Goal: Task Accomplishment & Management: Complete application form

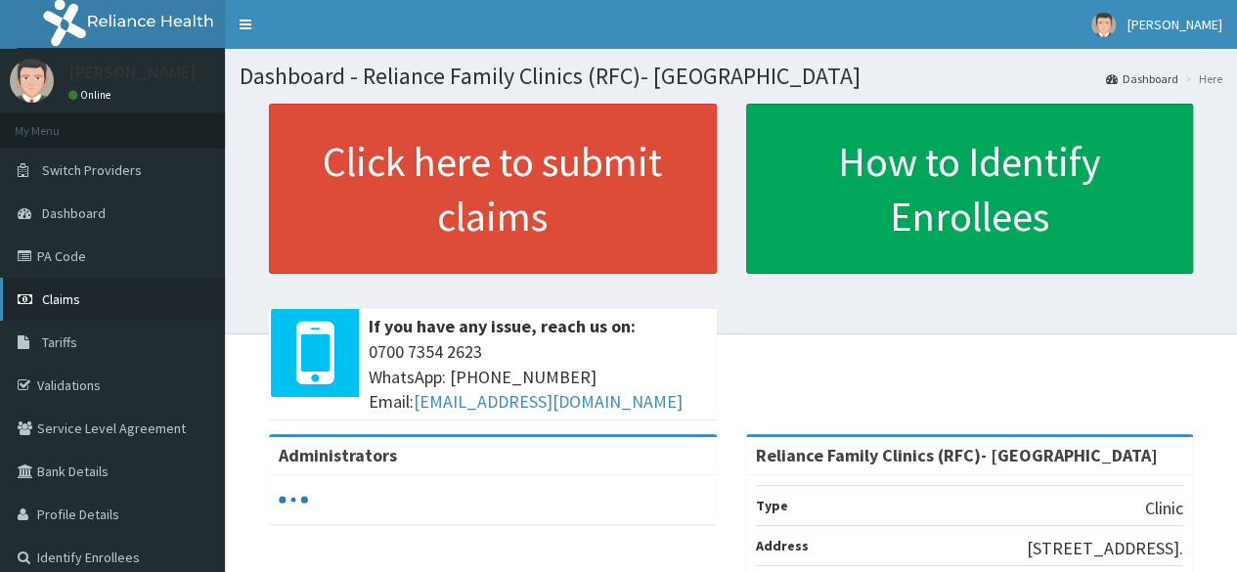
click at [75, 306] on span "Claims" at bounding box center [61, 299] width 38 height 18
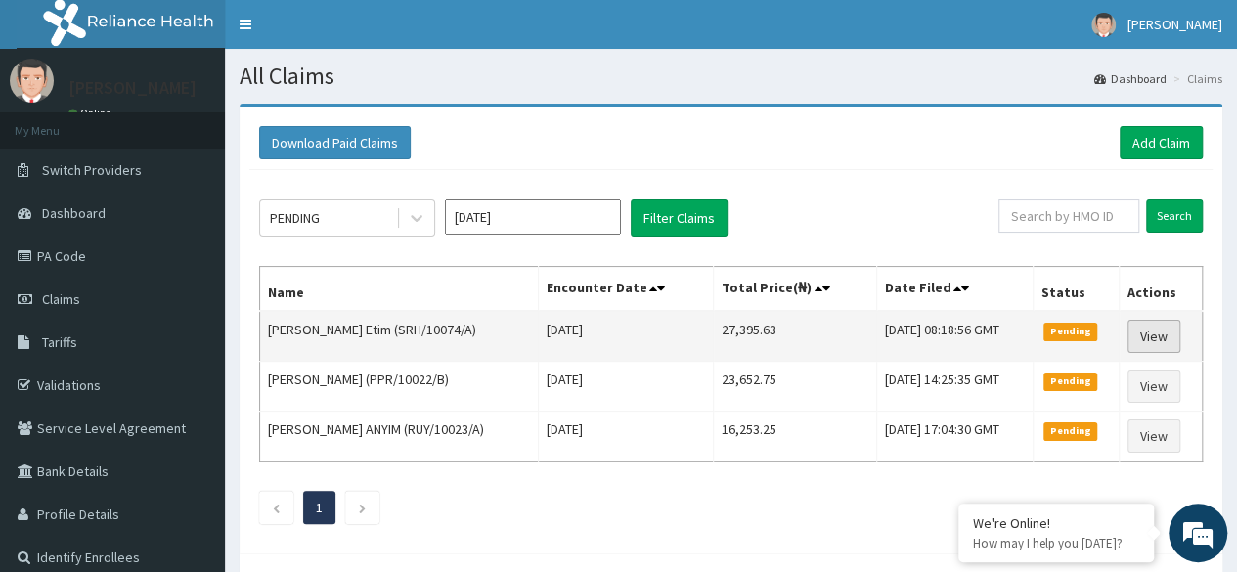
click at [1180, 334] on link "View" at bounding box center [1154, 336] width 53 height 33
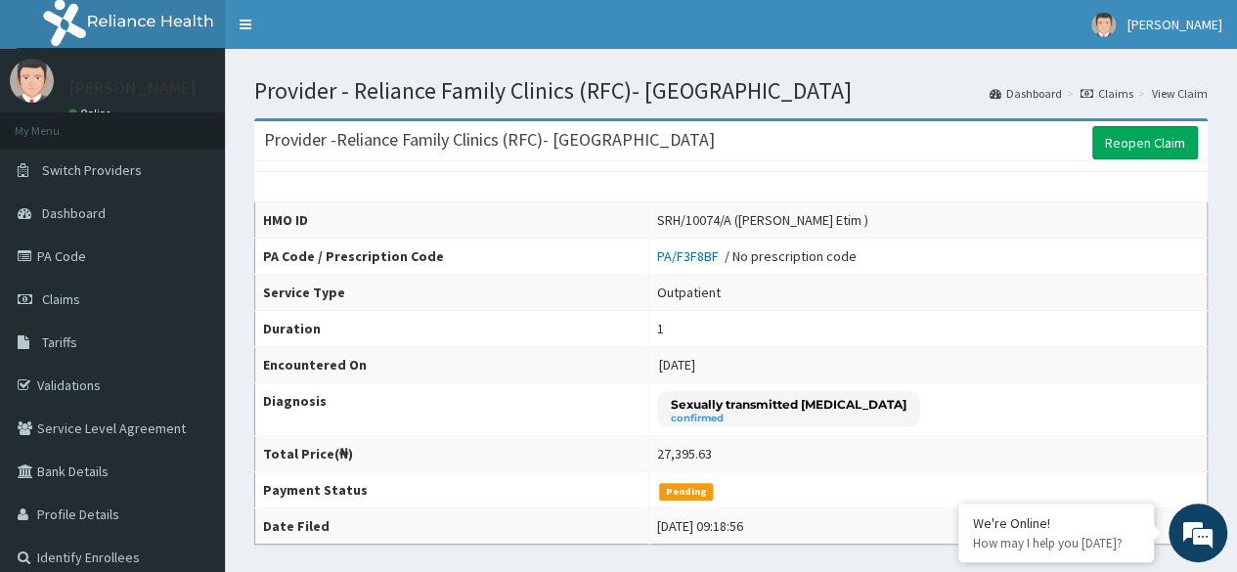
scroll to position [1, 0]
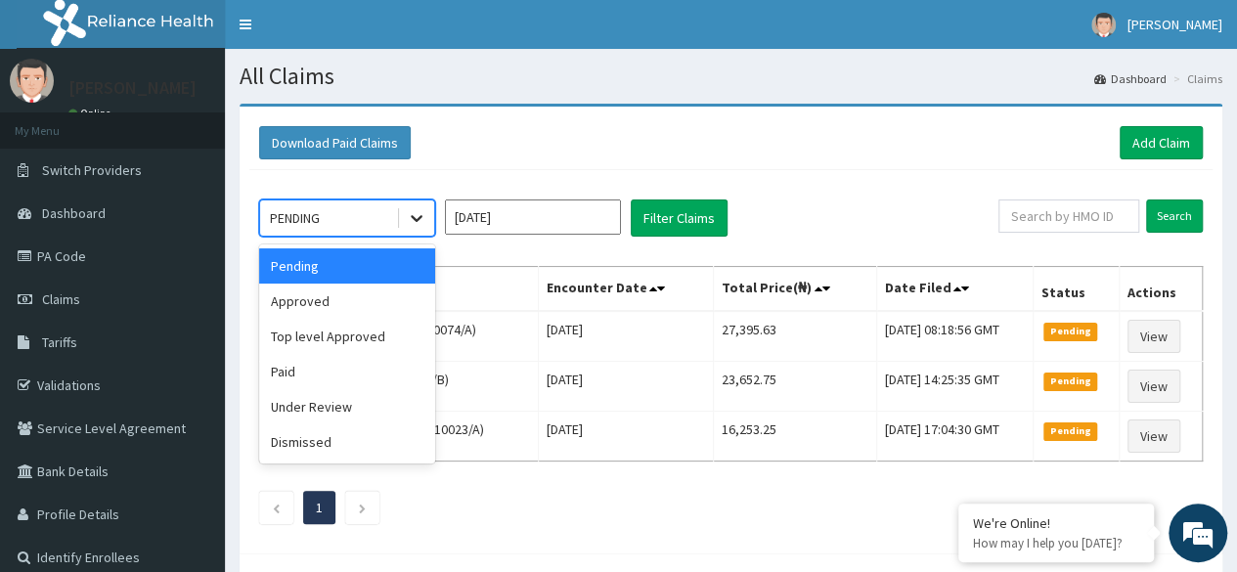
click at [423, 208] on icon at bounding box center [417, 218] width 20 height 20
click at [409, 292] on div "Approved" at bounding box center [347, 301] width 176 height 35
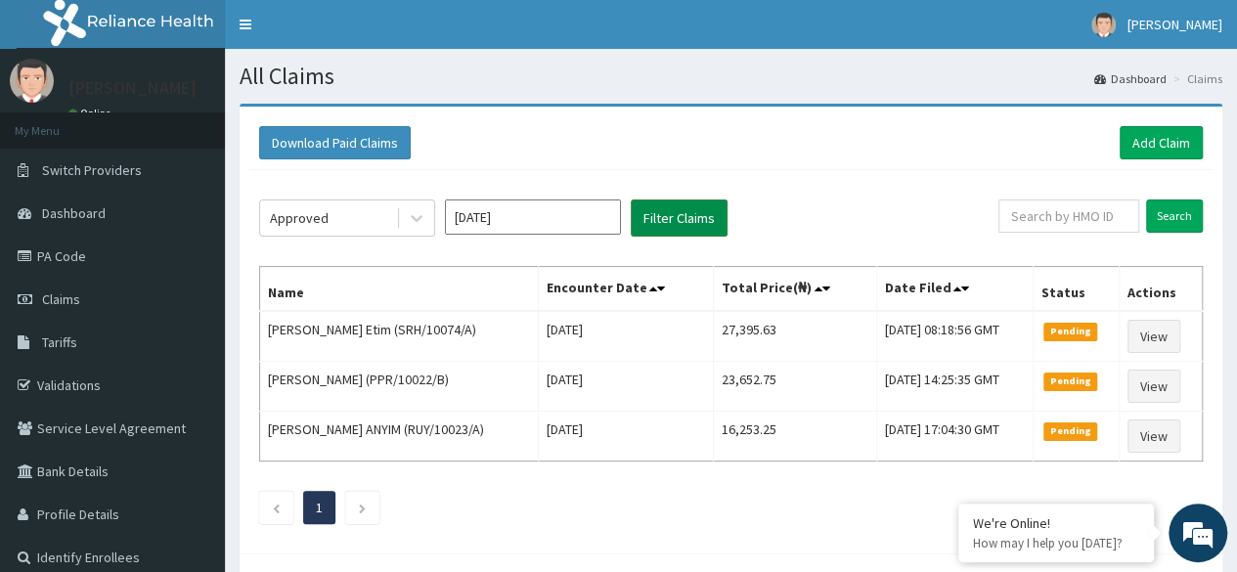
click at [694, 214] on button "Filter Claims" at bounding box center [679, 218] width 97 height 37
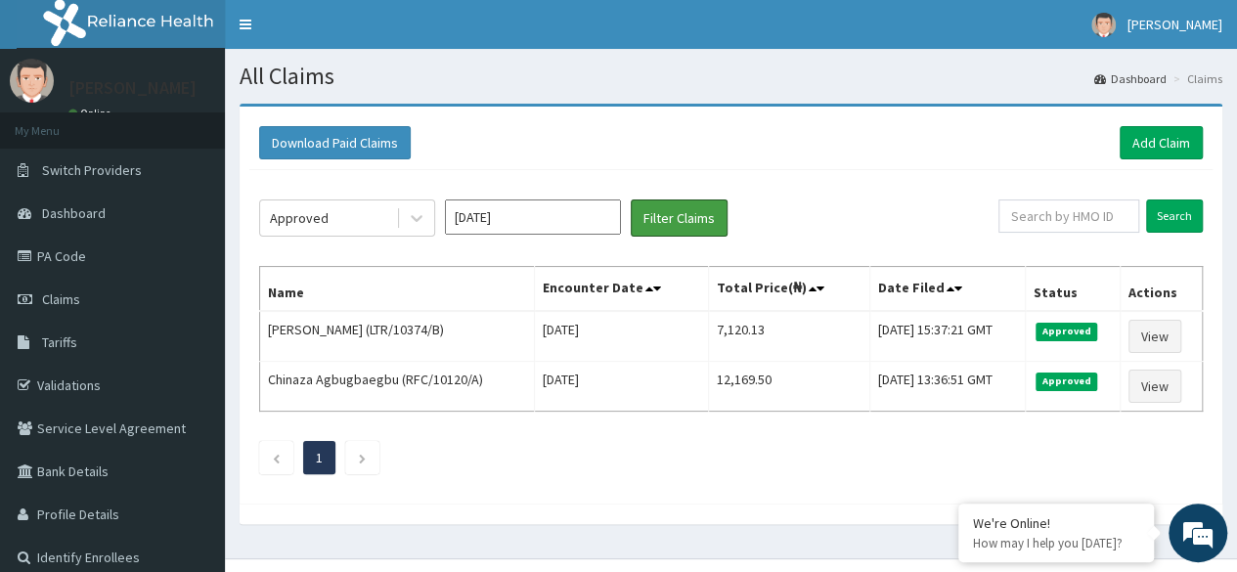
click at [631, 200] on button "Filter Claims" at bounding box center [679, 218] width 97 height 37
click at [535, 277] on th "Encounter Date" at bounding box center [622, 289] width 174 height 45
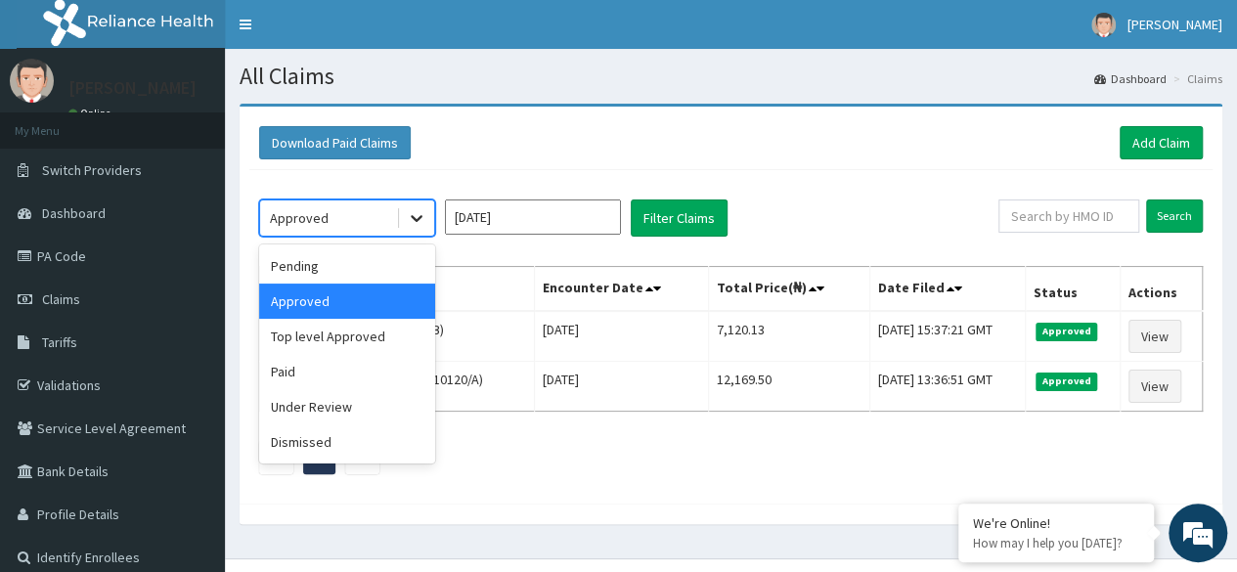
click at [424, 217] on icon at bounding box center [417, 218] width 20 height 20
click at [403, 409] on div "Under Review" at bounding box center [347, 406] width 176 height 35
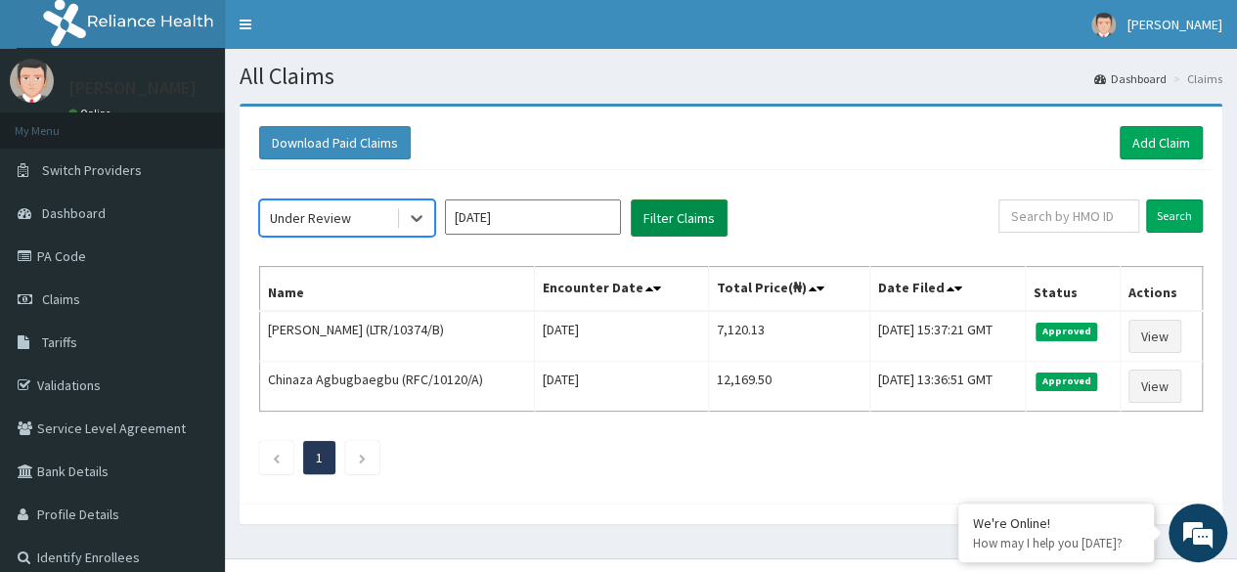
click at [681, 222] on button "Filter Claims" at bounding box center [679, 218] width 97 height 37
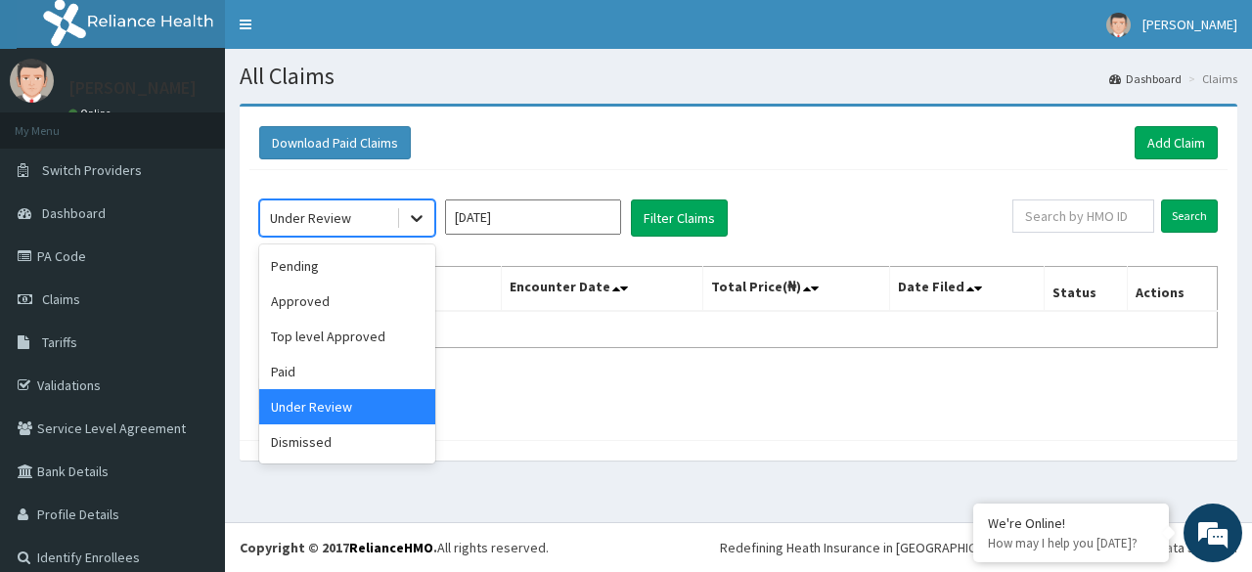
click at [430, 214] on div at bounding box center [416, 218] width 35 height 35
click at [393, 444] on div "Dismissed" at bounding box center [347, 441] width 176 height 35
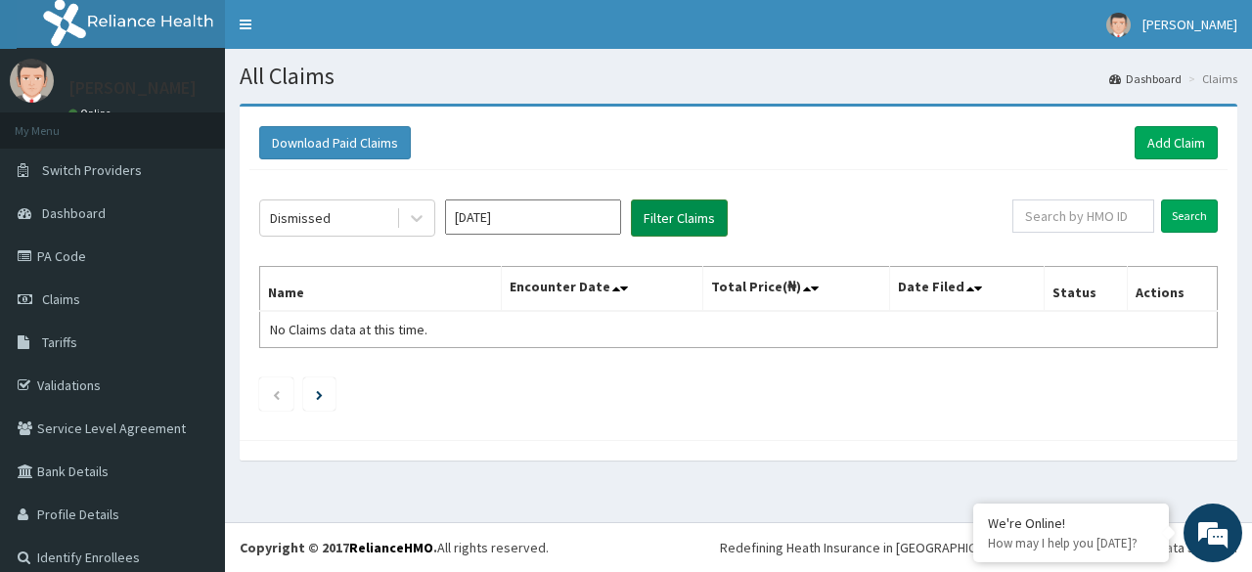
click at [682, 222] on button "Filter Claims" at bounding box center [679, 218] width 97 height 37
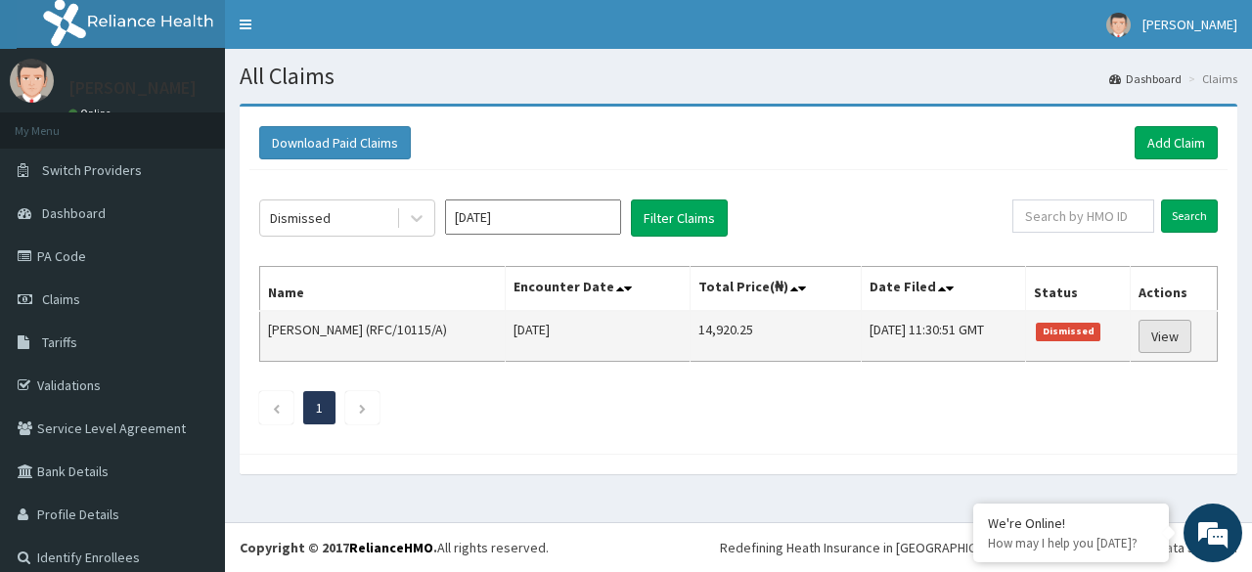
click at [1167, 334] on link "View" at bounding box center [1164, 336] width 53 height 33
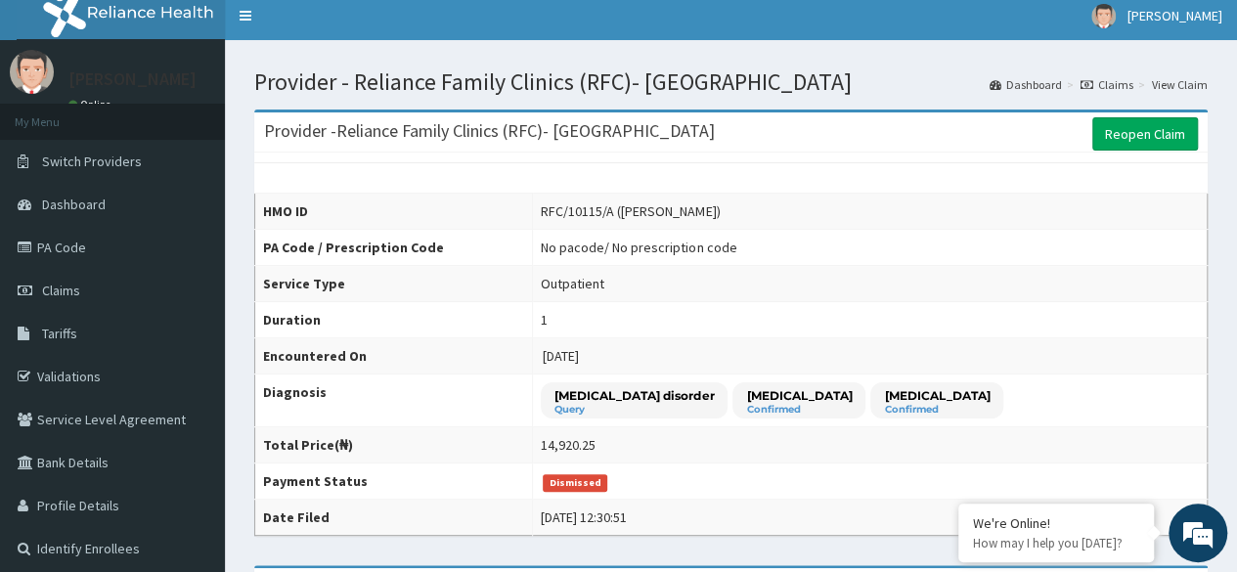
scroll to position [8, 0]
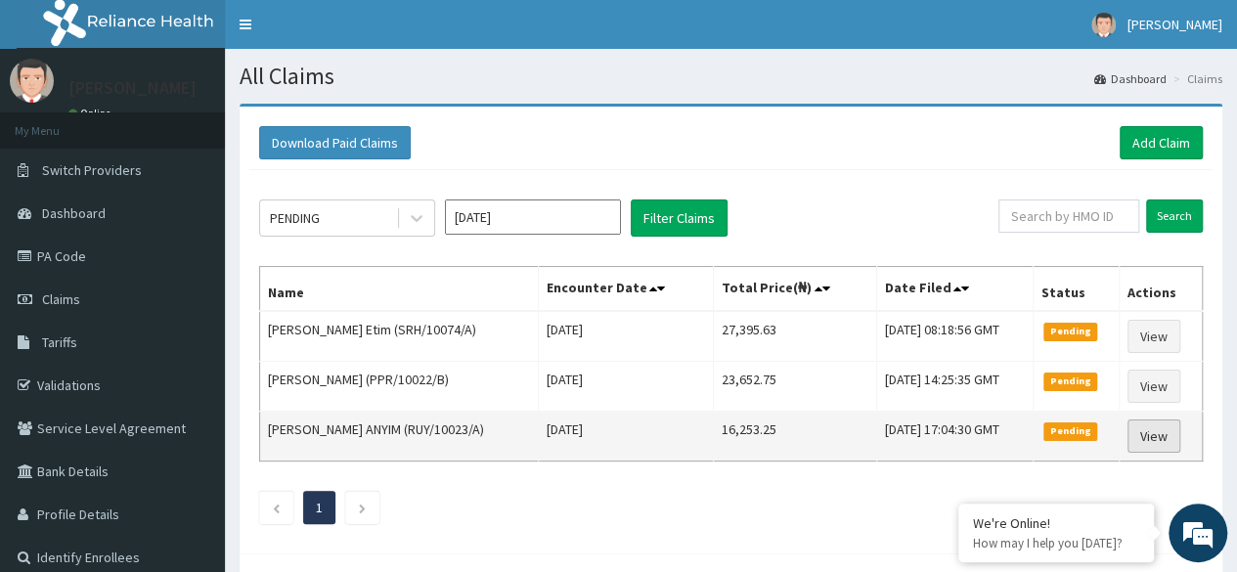
click at [1166, 438] on link "View" at bounding box center [1154, 436] width 53 height 33
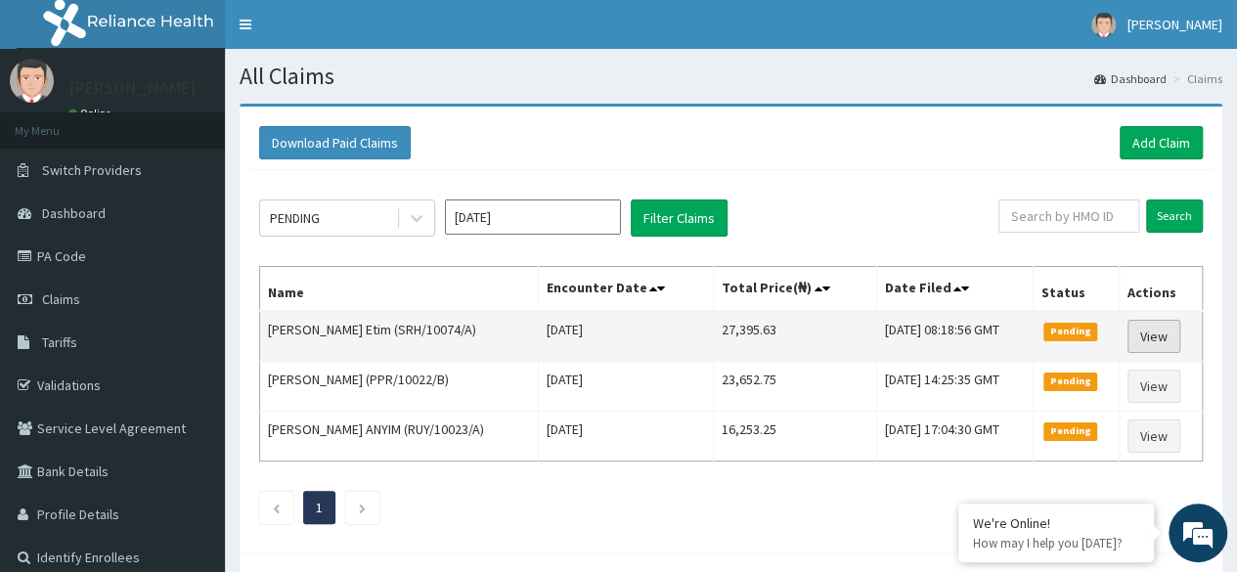
click at [1161, 337] on link "View" at bounding box center [1154, 336] width 53 height 33
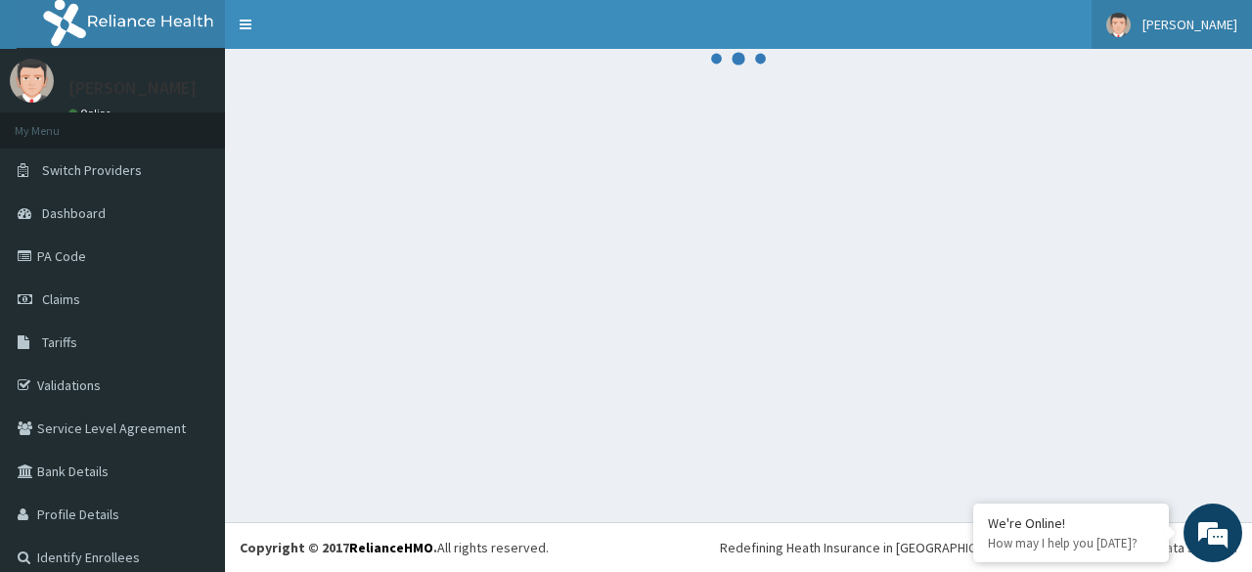
click at [1158, 19] on link "[PERSON_NAME]" at bounding box center [1172, 24] width 160 height 49
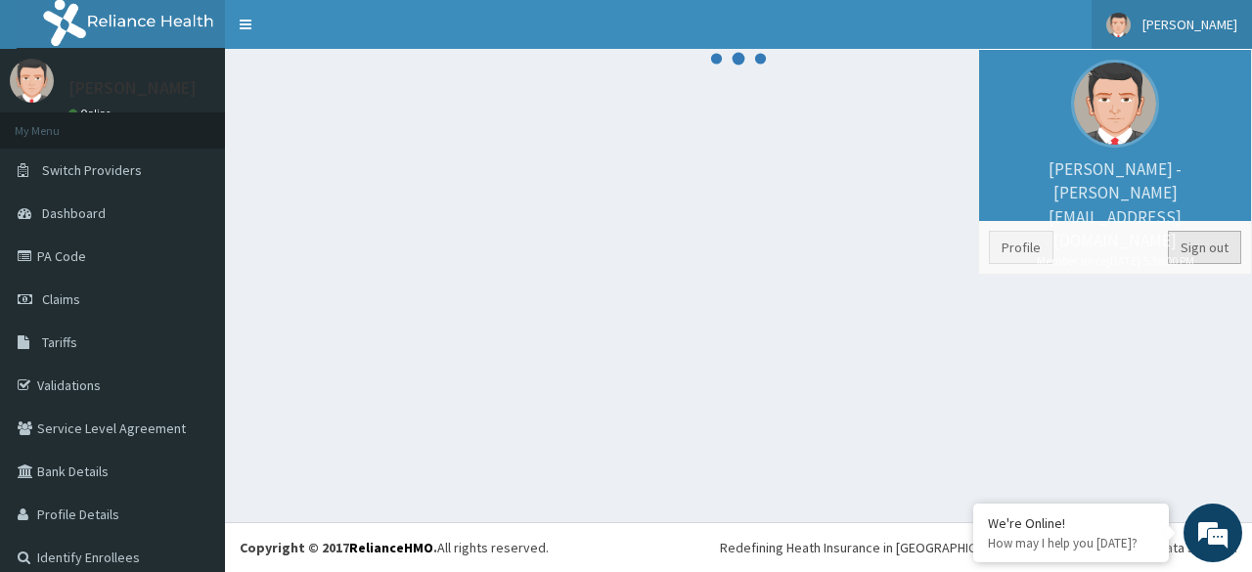
click at [1197, 240] on link "Sign out" at bounding box center [1204, 247] width 73 height 33
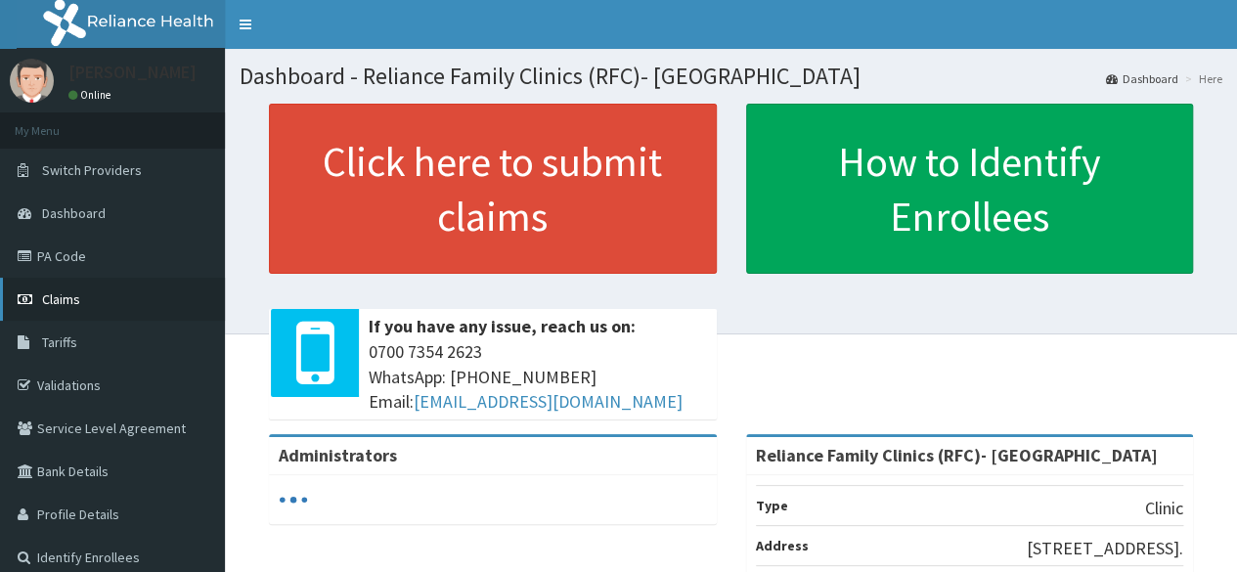
click at [82, 299] on link "Claims" at bounding box center [112, 299] width 225 height 43
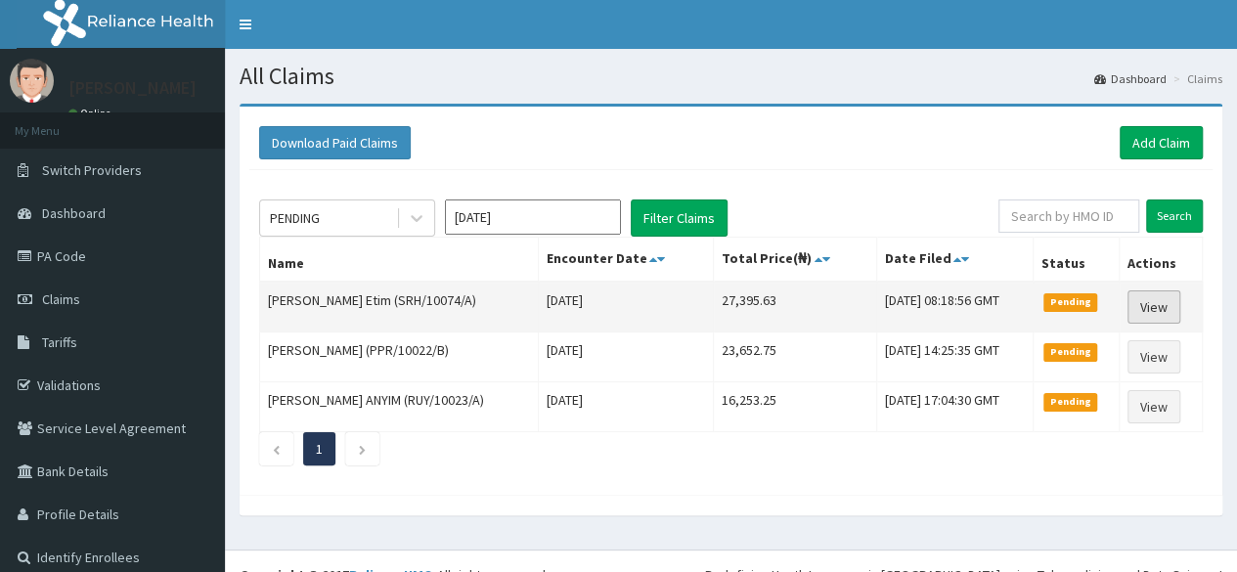
click at [1173, 308] on link "View" at bounding box center [1154, 306] width 53 height 33
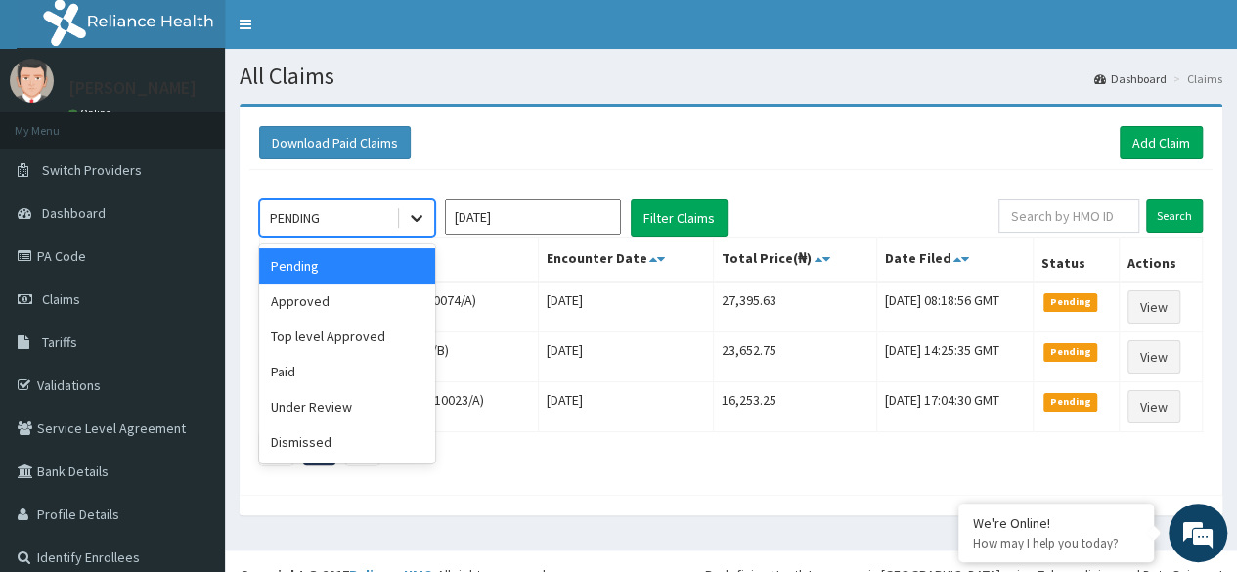
click at [423, 214] on icon at bounding box center [417, 218] width 20 height 20
click at [379, 306] on div "Approved" at bounding box center [347, 301] width 176 height 35
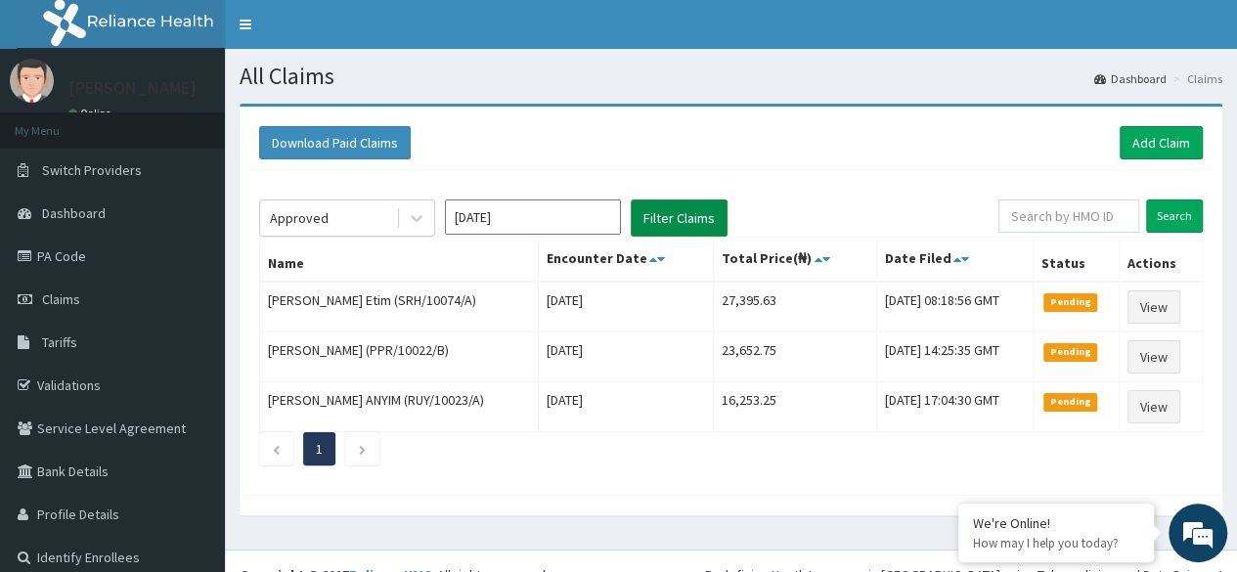
click at [704, 218] on button "Filter Claims" at bounding box center [679, 218] width 97 height 37
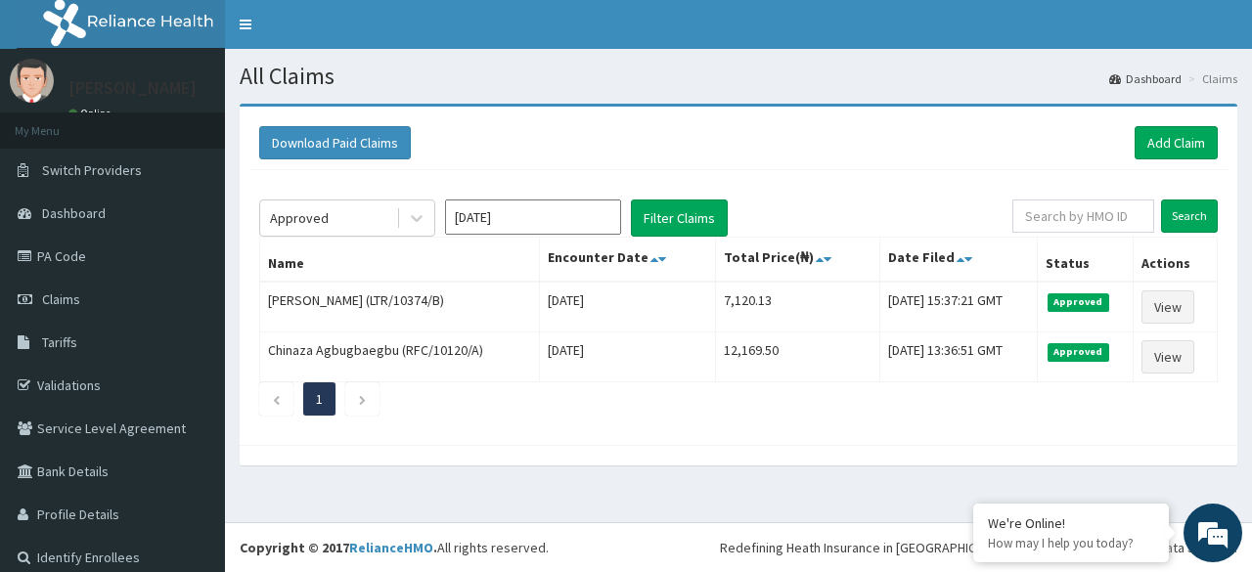
click at [1115, 195] on div "Approved Aug 2025 Filter Claims Search Name Encounter Date Total Price(₦) Date …" at bounding box center [738, 302] width 978 height 265
click at [1092, 201] on input "text" at bounding box center [1083, 216] width 142 height 33
paste input "SRH/10074/A"
type input "SRH/10074/A"
click at [1161, 200] on input "Search" at bounding box center [1189, 216] width 57 height 33
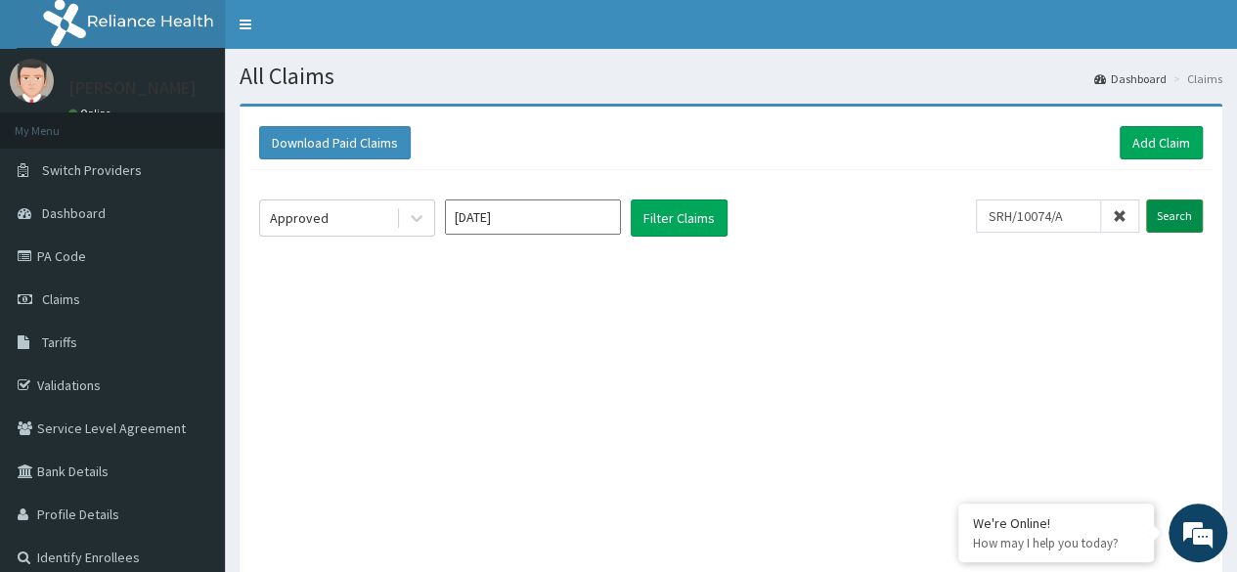
click at [1168, 214] on input "Search" at bounding box center [1174, 216] width 57 height 33
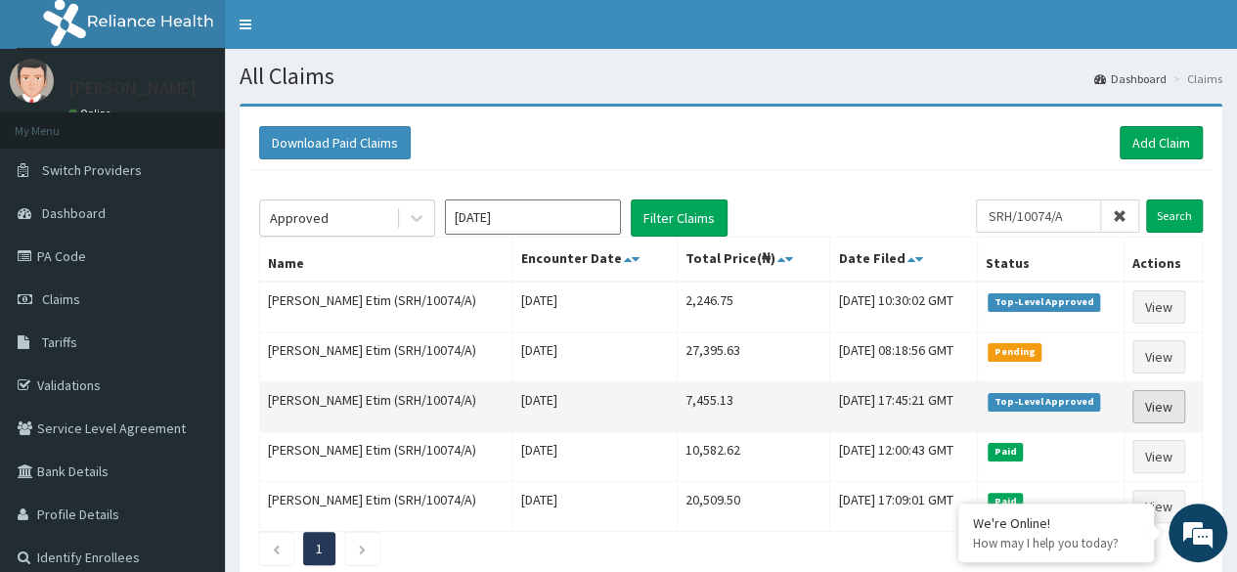
click at [1156, 407] on link "View" at bounding box center [1159, 406] width 53 height 33
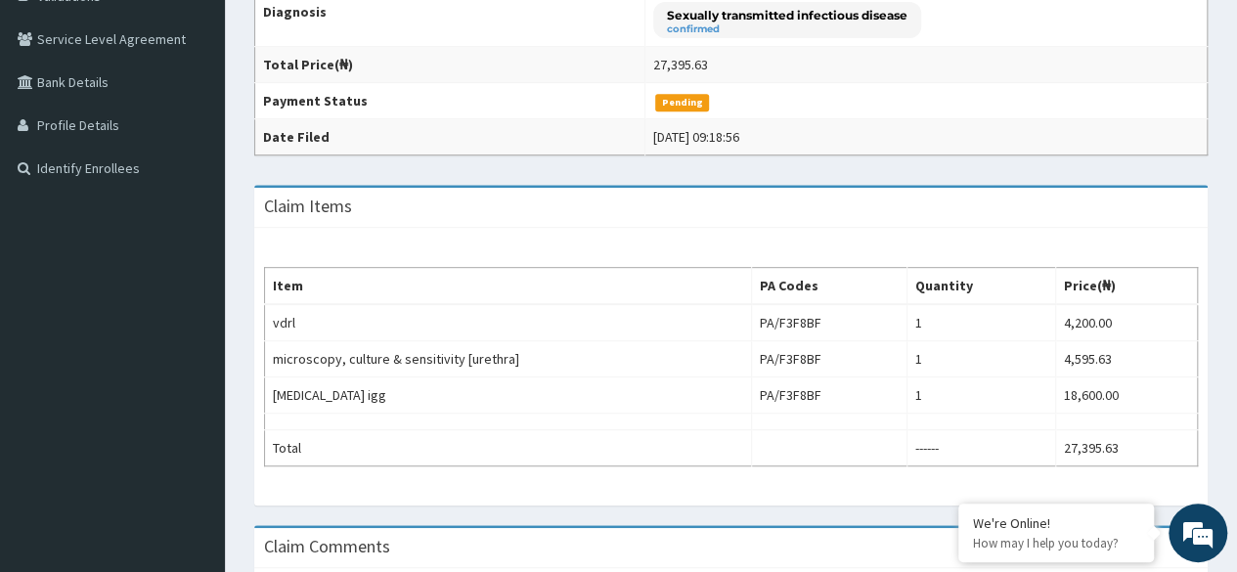
scroll to position [390, 0]
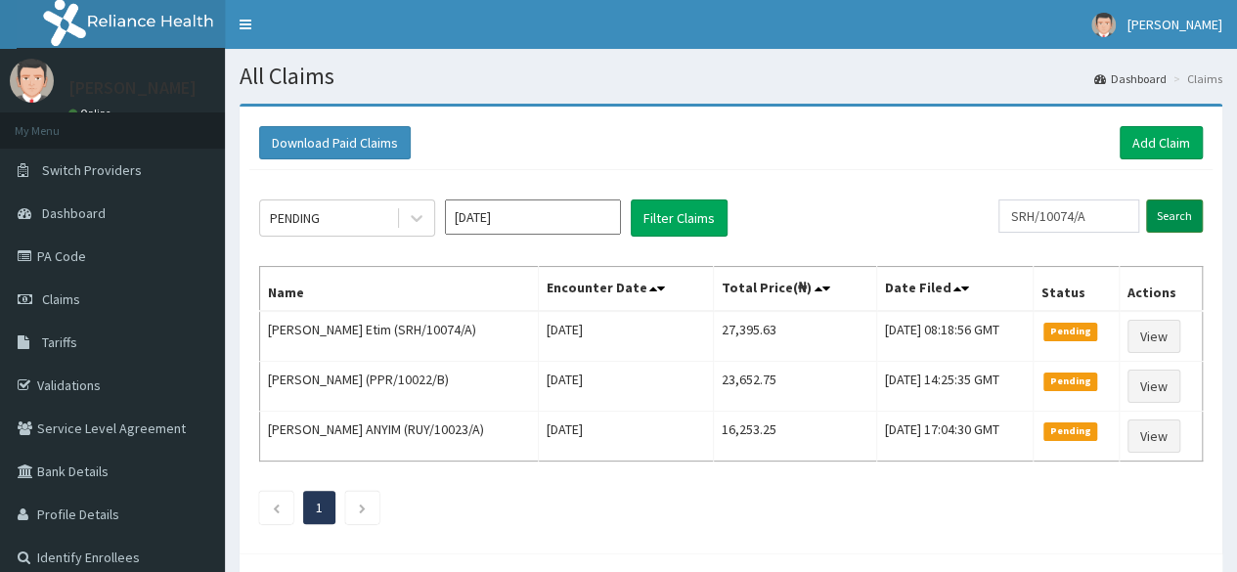
click at [1168, 215] on input "Search" at bounding box center [1174, 216] width 57 height 33
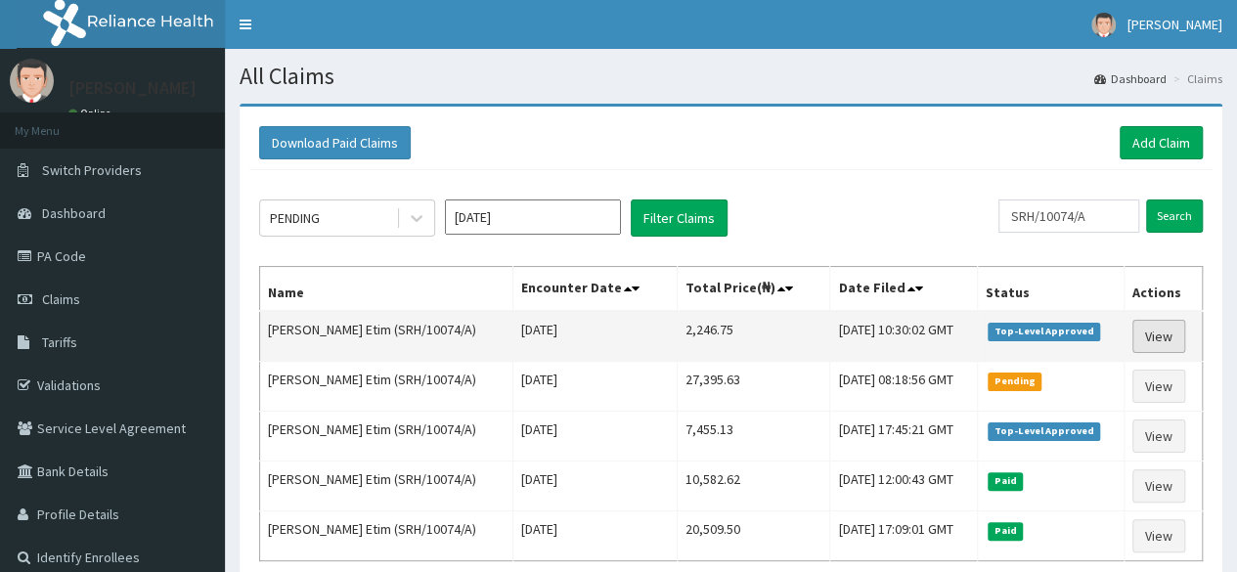
click at [1156, 330] on link "View" at bounding box center [1159, 336] width 53 height 33
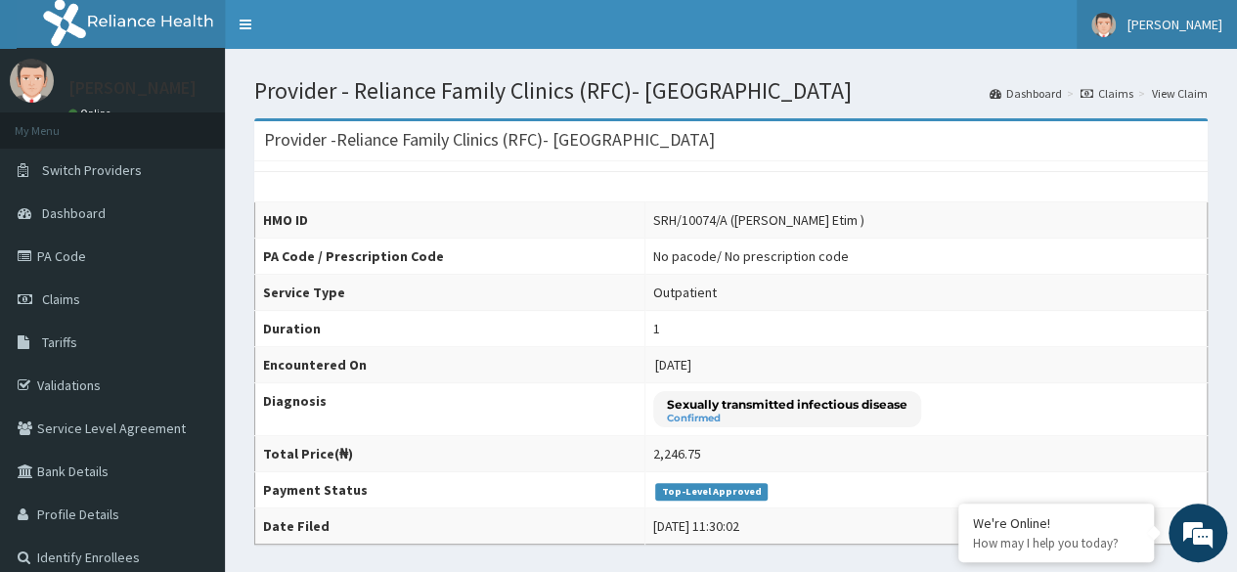
click at [1204, 22] on span "[PERSON_NAME]" at bounding box center [1175, 25] width 95 height 18
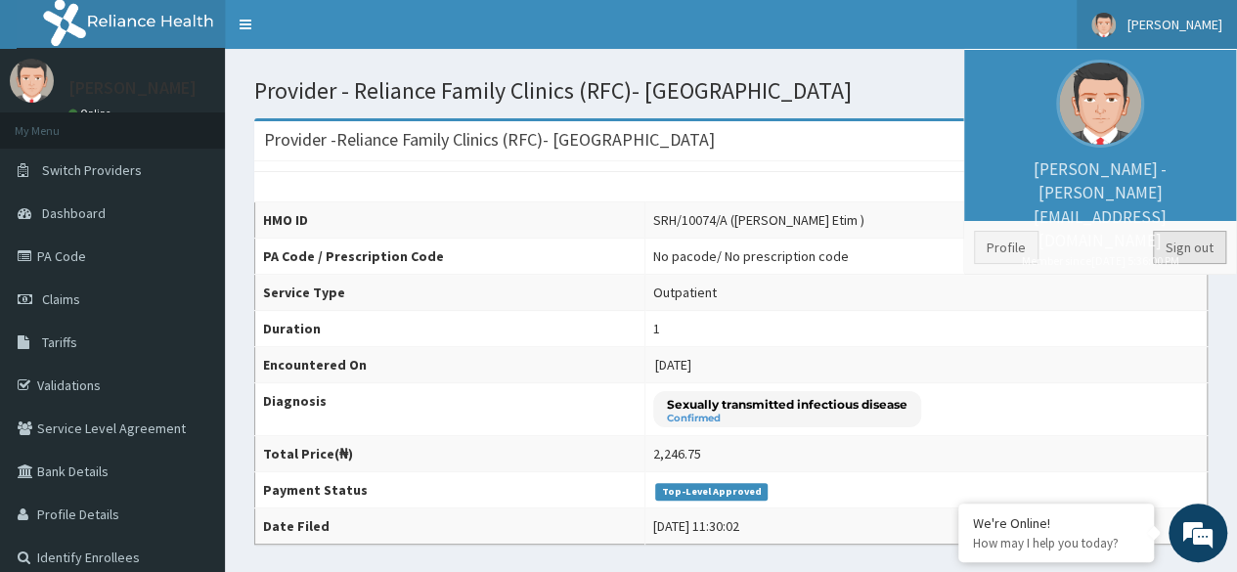
click at [1191, 245] on link "Sign out" at bounding box center [1189, 247] width 73 height 33
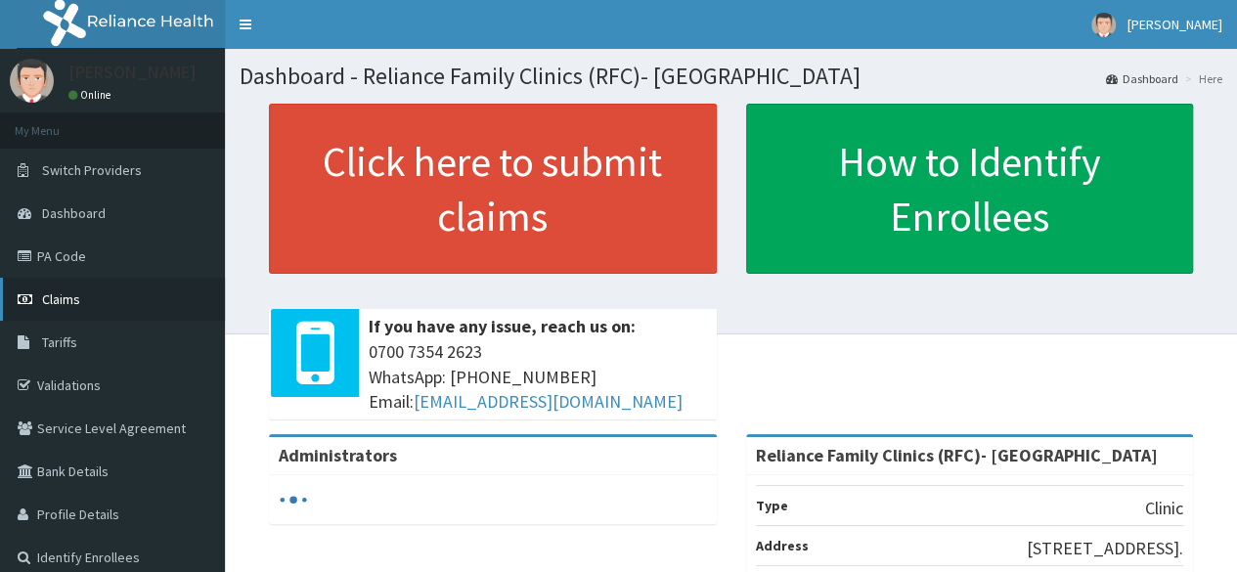
click at [104, 301] on link "Claims" at bounding box center [112, 299] width 225 height 43
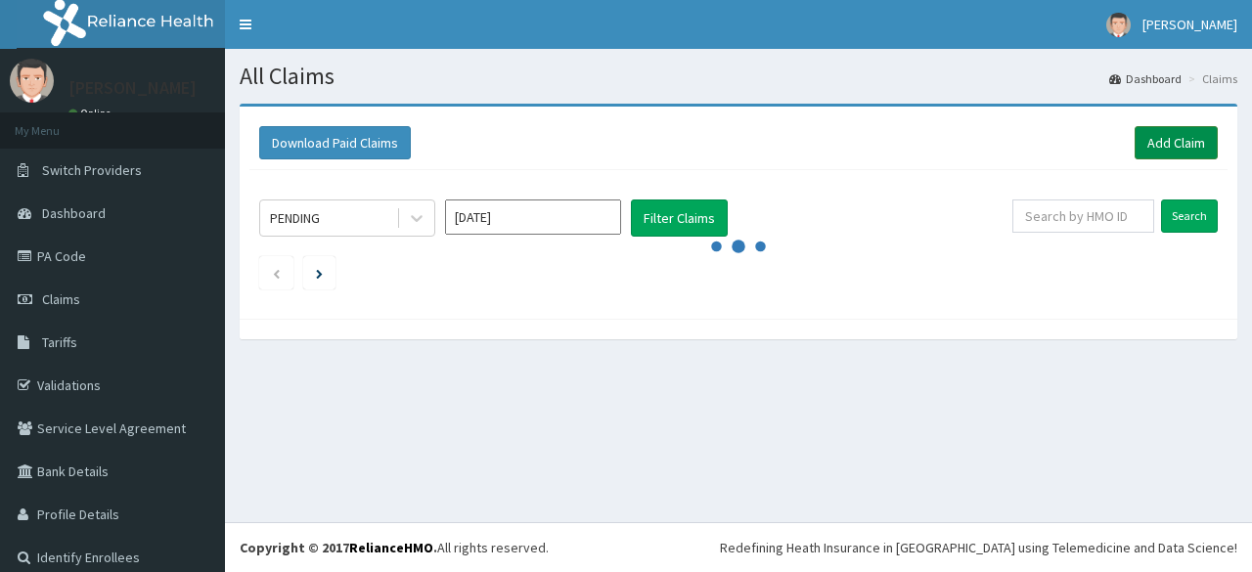
click at [1146, 140] on link "Add Claim" at bounding box center [1176, 142] width 83 height 33
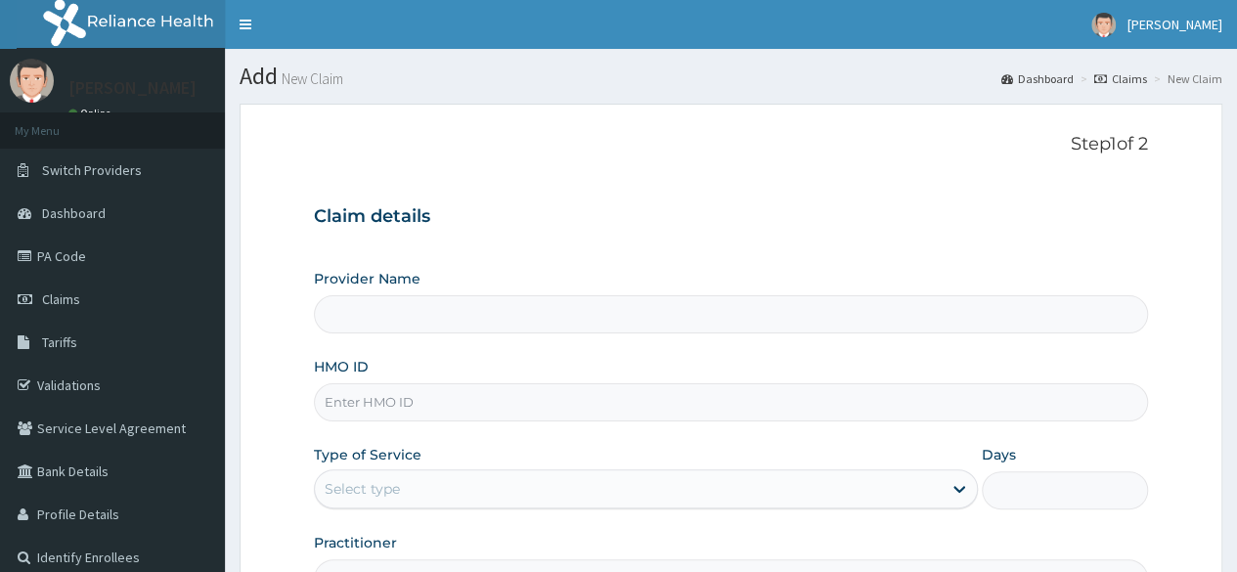
type input "Reliance Family Clinics (RFC)- [GEOGRAPHIC_DATA]"
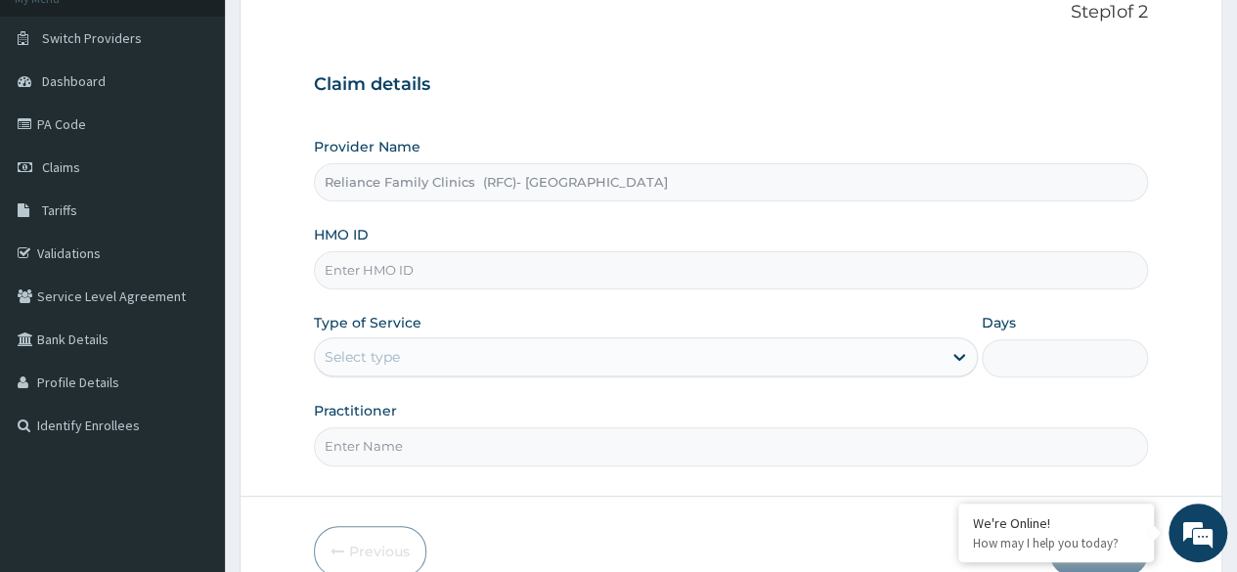
scroll to position [136, 0]
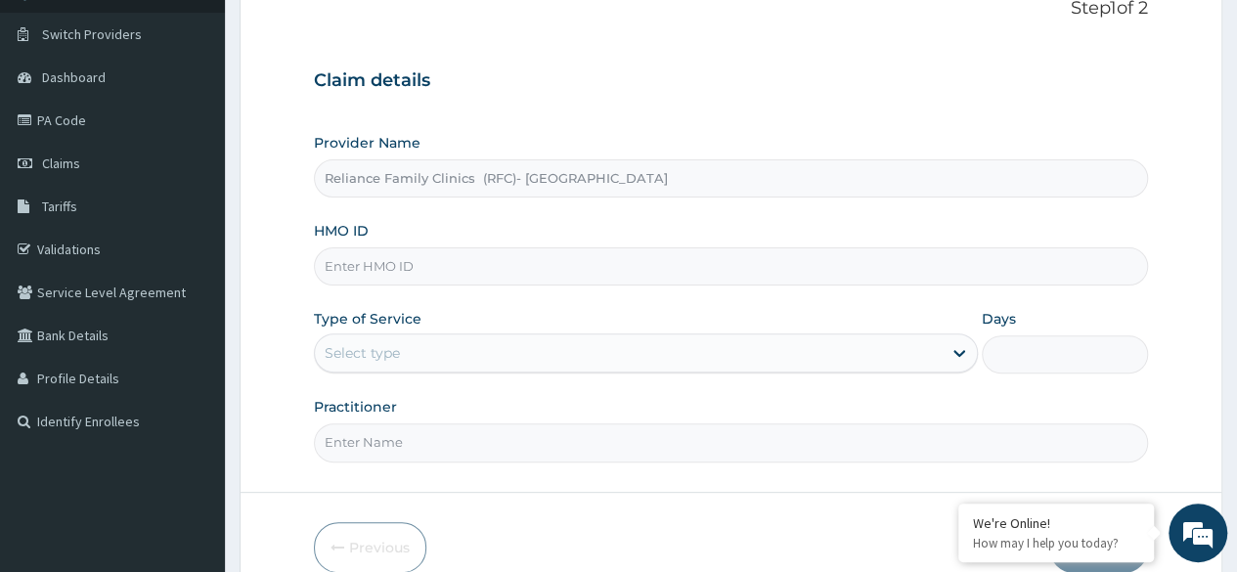
click at [649, 267] on input "HMO ID" at bounding box center [731, 266] width 834 height 38
paste input "CHL/11729/A"
type input "CHL/11729/A"
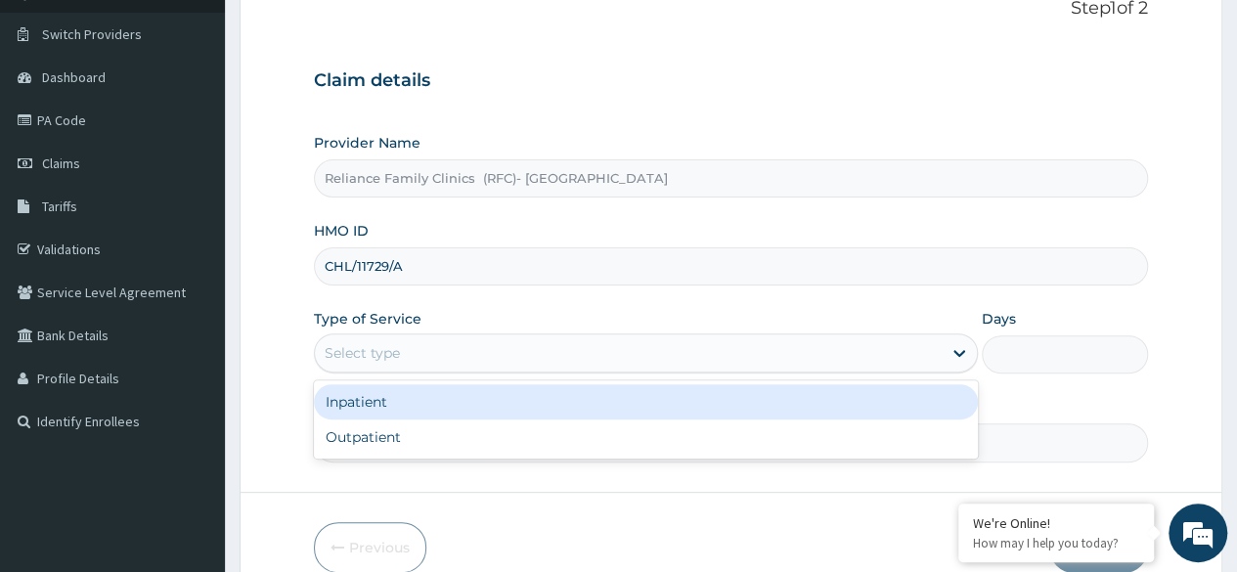
click at [632, 363] on div "Select type" at bounding box center [628, 352] width 627 height 31
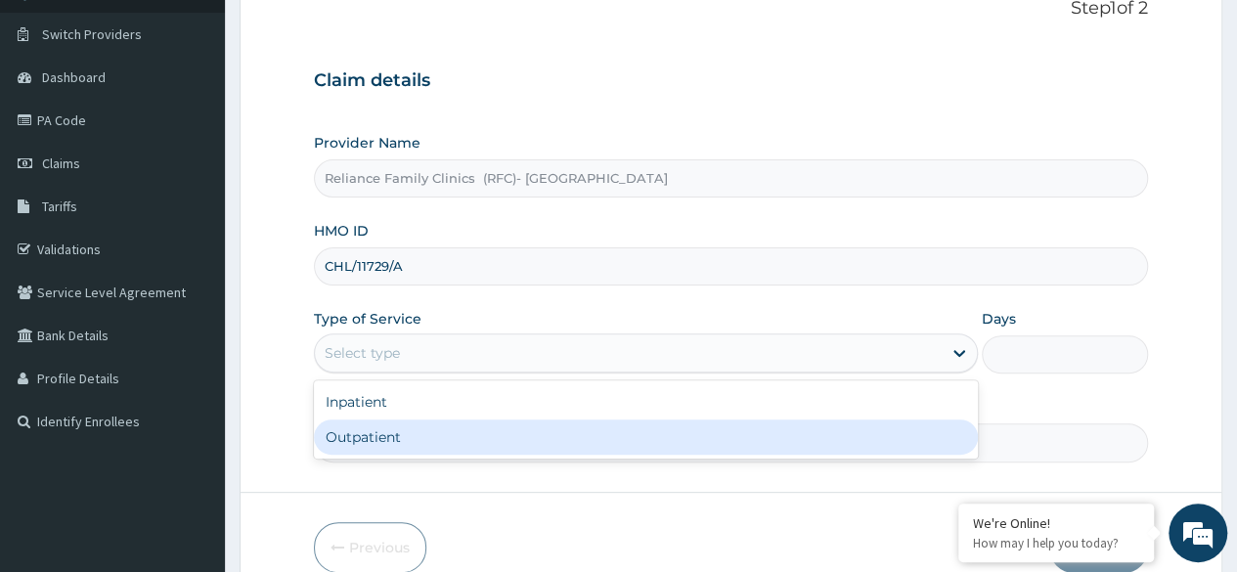
click at [649, 430] on div "Outpatient" at bounding box center [646, 437] width 664 height 35
type input "1"
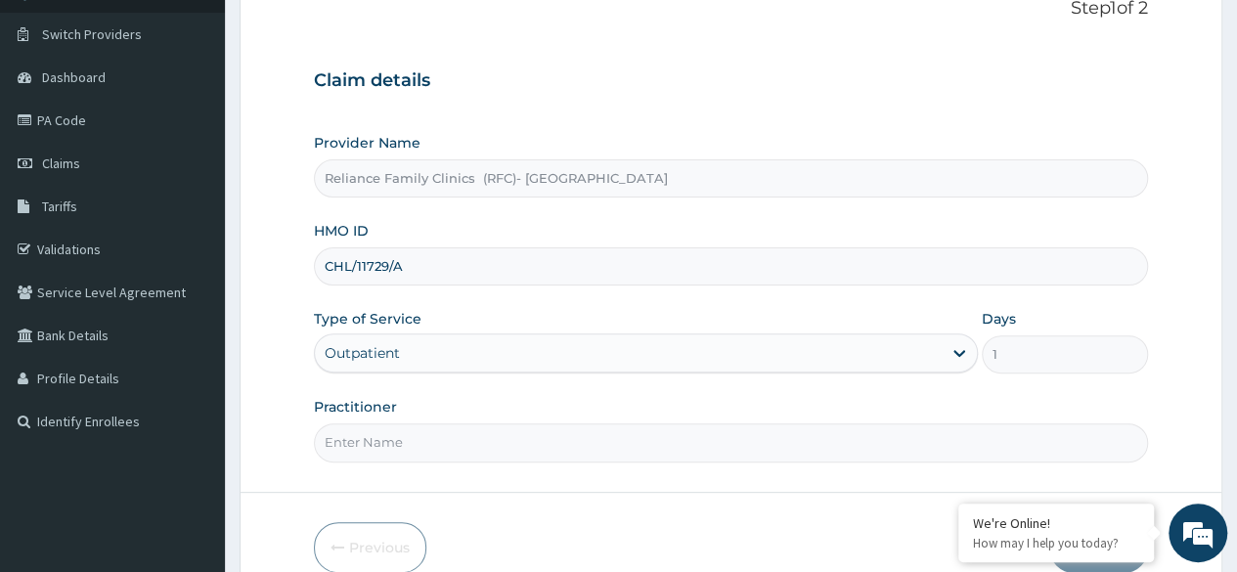
click at [649, 430] on input "Practitioner" at bounding box center [731, 443] width 834 height 38
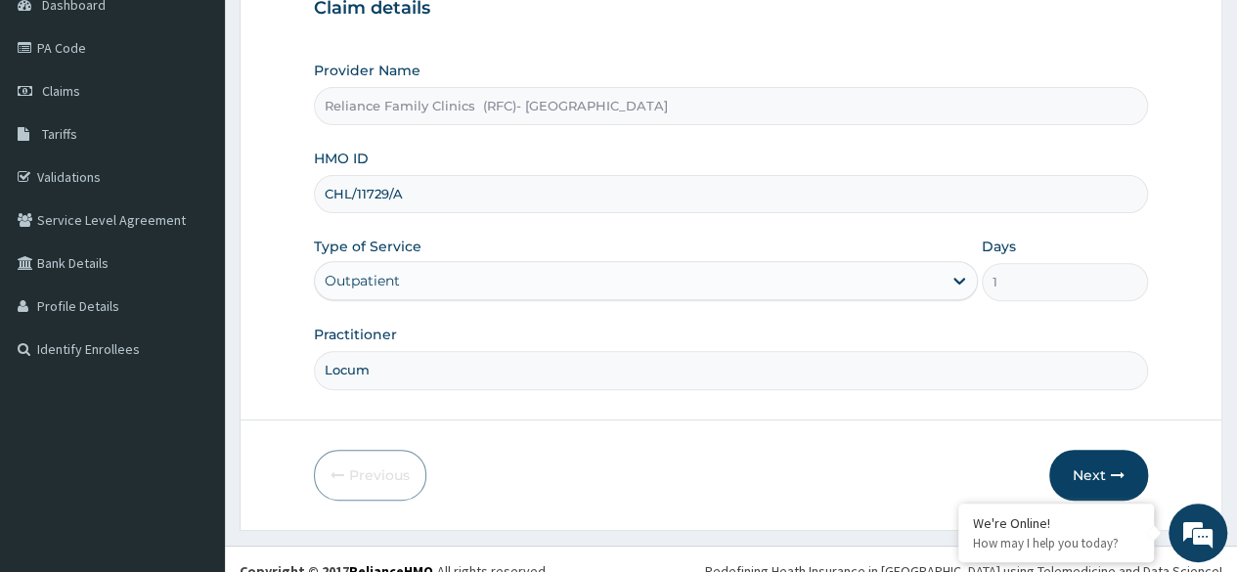
scroll to position [227, 0]
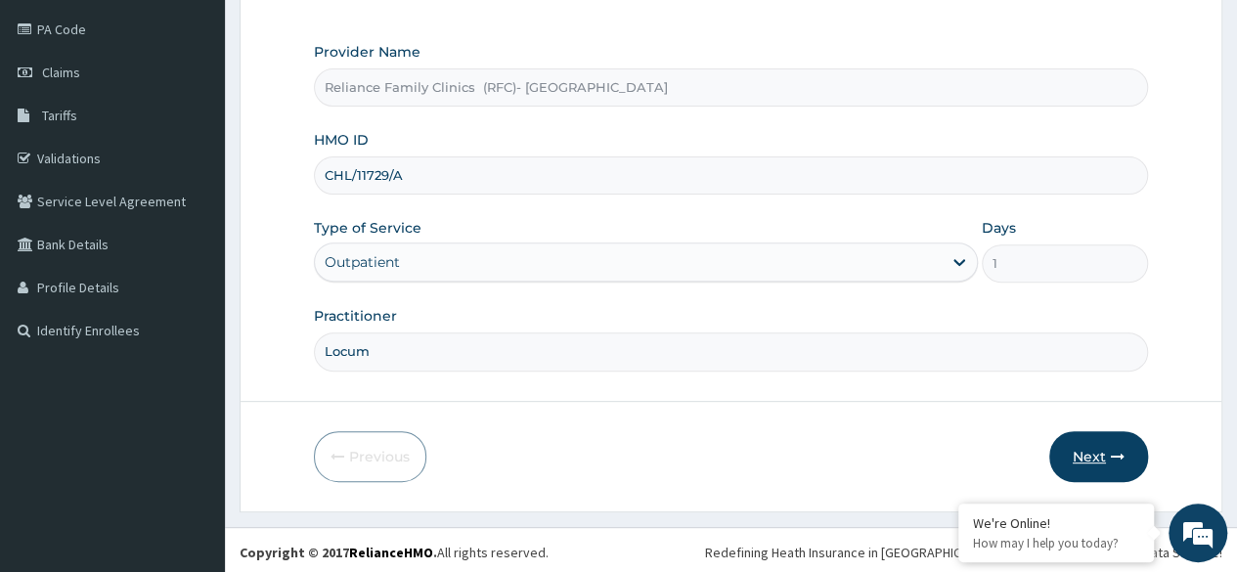
type input "Locum"
click at [1075, 447] on button "Next" at bounding box center [1098, 456] width 99 height 51
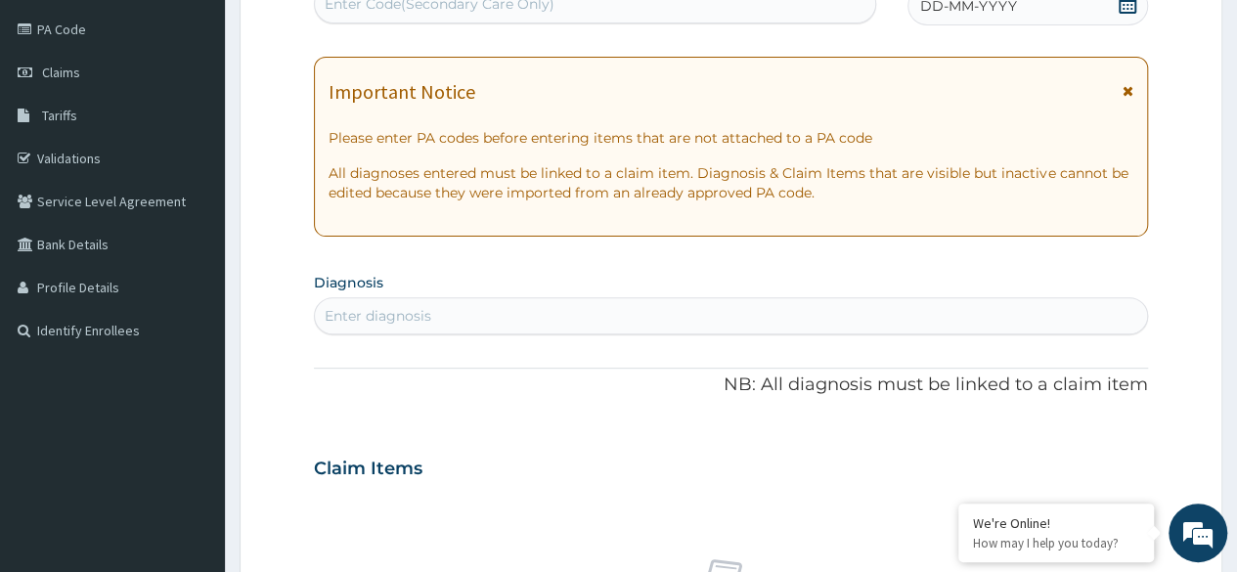
click at [1123, 6] on icon at bounding box center [1128, 4] width 20 height 20
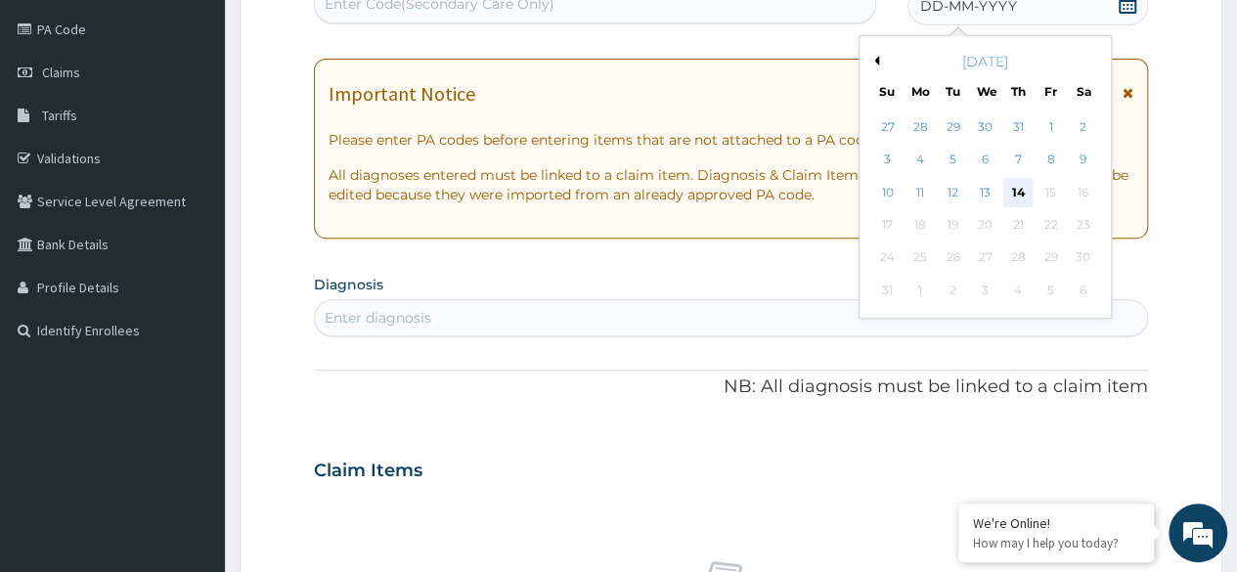
click at [1015, 191] on div "14" at bounding box center [1018, 192] width 29 height 29
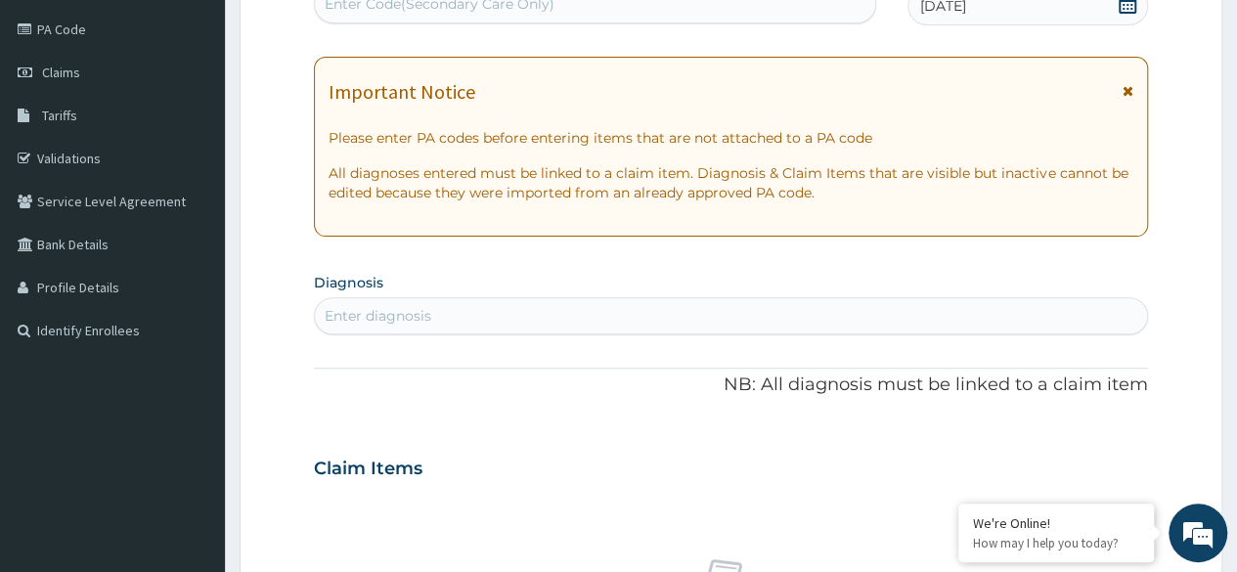
click at [653, 324] on div "Enter diagnosis" at bounding box center [731, 315] width 832 height 31
type input "malaria"
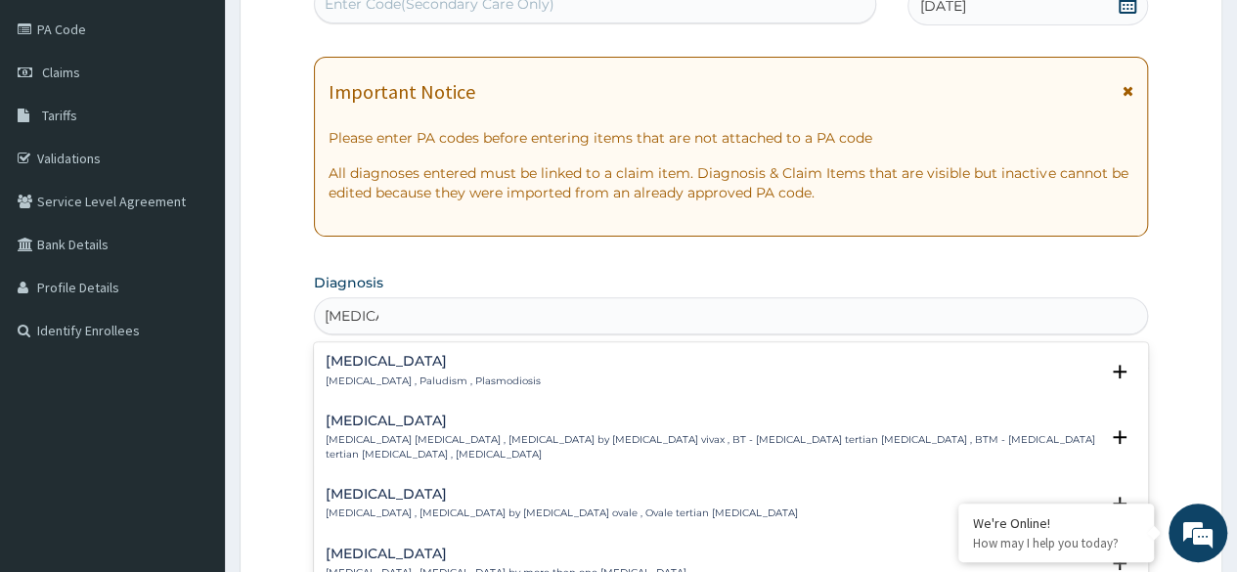
click at [581, 374] on div "Malaria Malaria , Paludism , Plasmodiosis" at bounding box center [731, 371] width 811 height 34
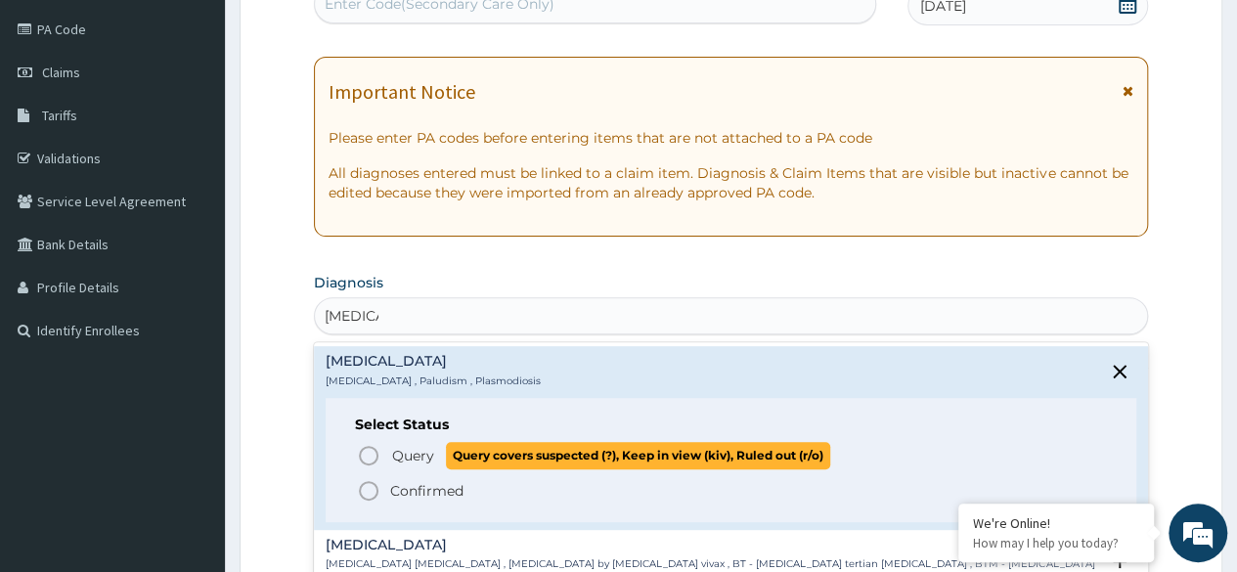
click at [398, 455] on span "Query" at bounding box center [413, 456] width 42 height 20
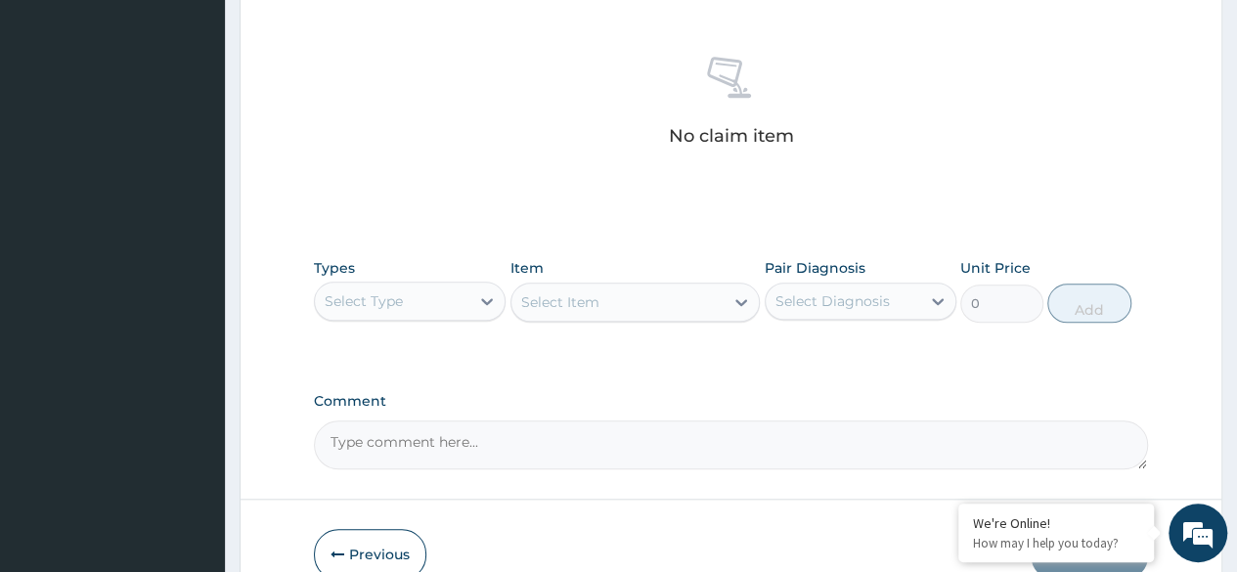
scroll to position [834, 0]
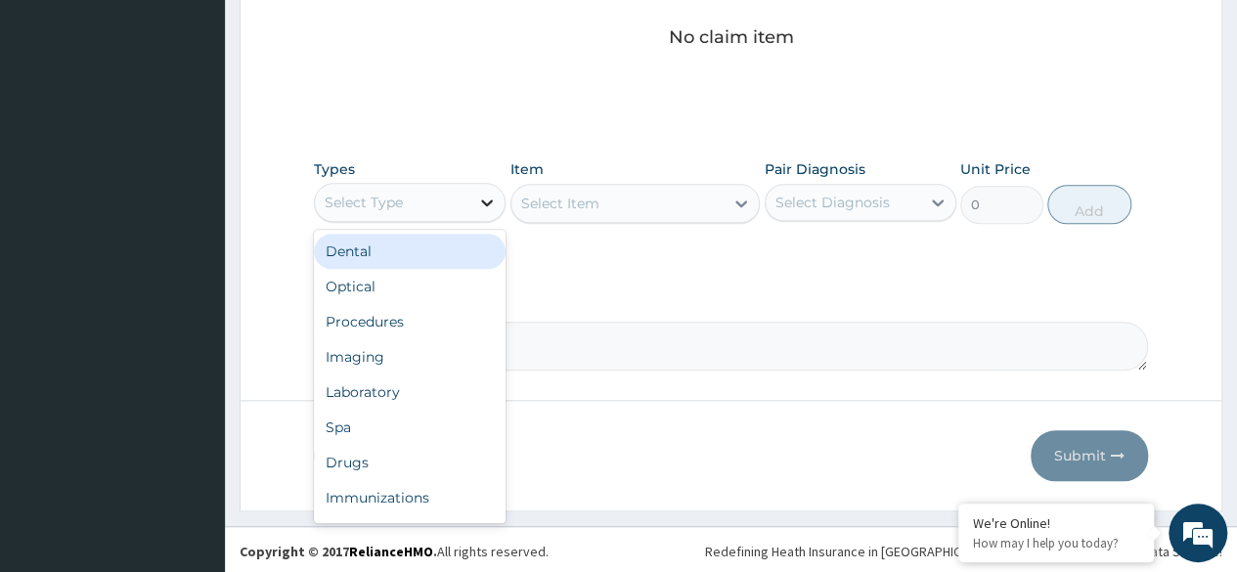
click at [495, 202] on icon at bounding box center [487, 203] width 20 height 20
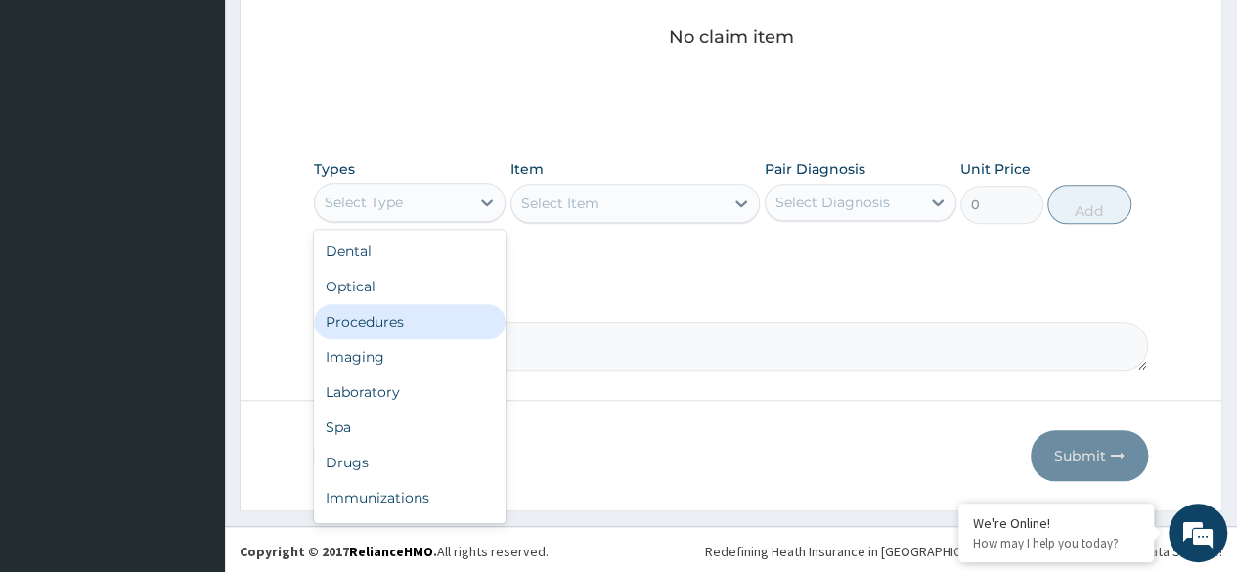
click at [411, 324] on div "Procedures" at bounding box center [410, 321] width 192 height 35
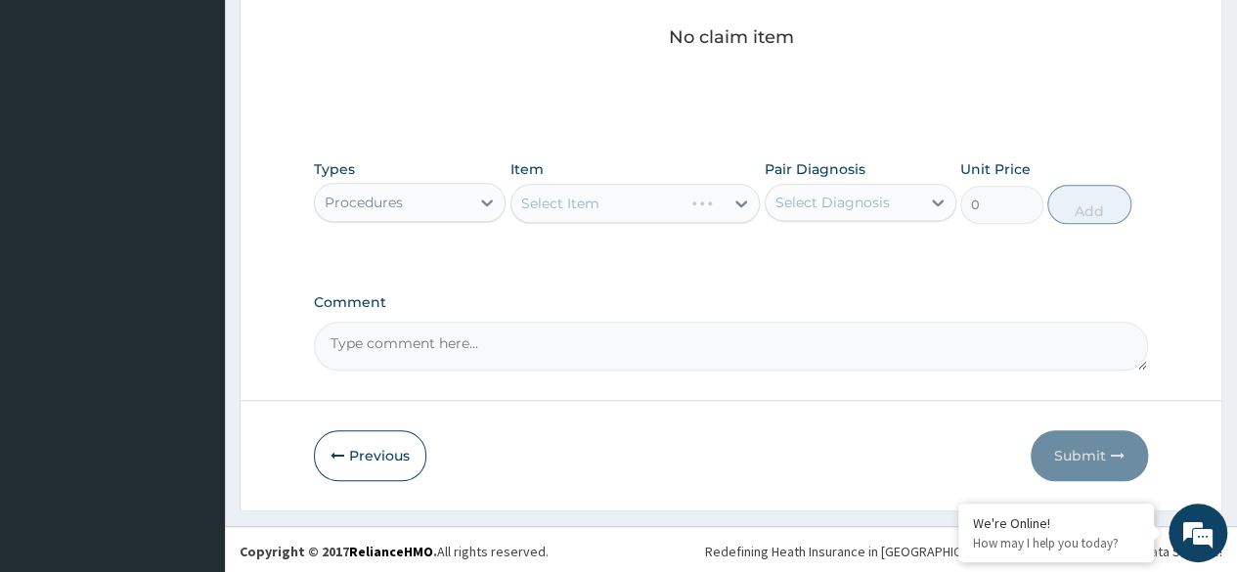
click at [857, 201] on div "Select Diagnosis" at bounding box center [833, 203] width 114 height 20
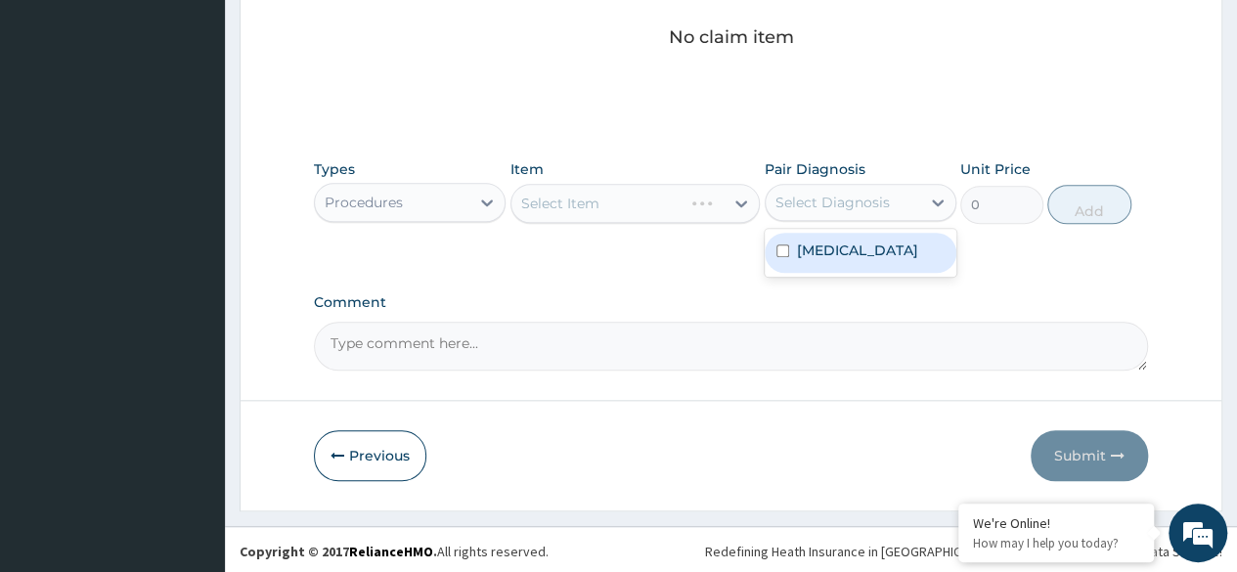
click at [853, 257] on div "Malaria" at bounding box center [861, 253] width 192 height 40
checkbox input "true"
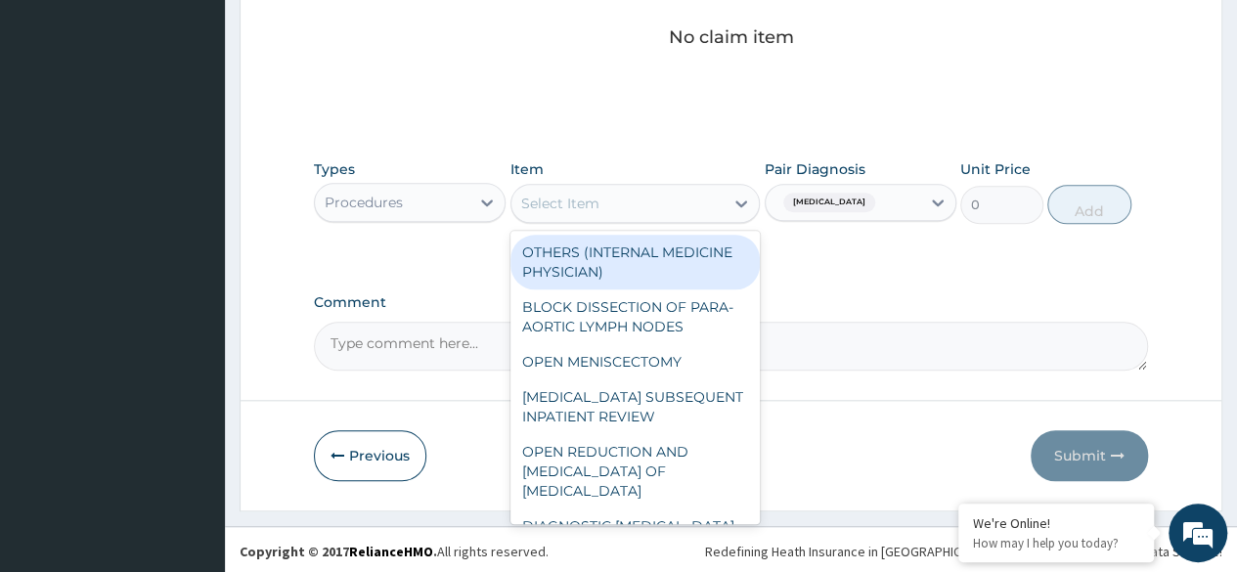
click at [704, 203] on div "Select Item" at bounding box center [618, 203] width 213 height 31
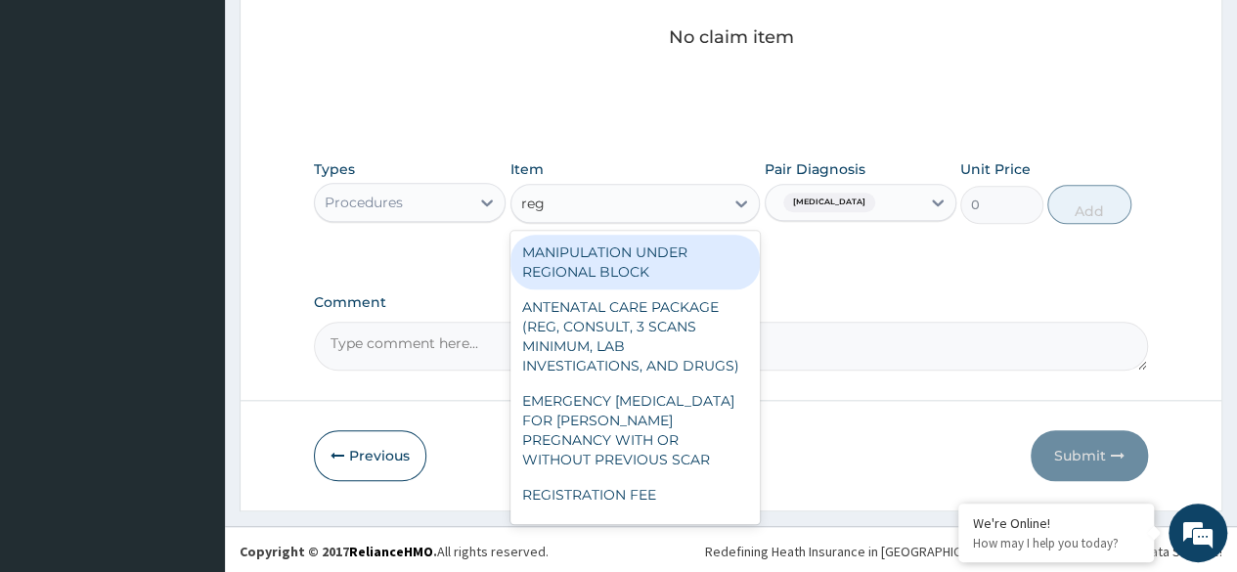
type input "regi"
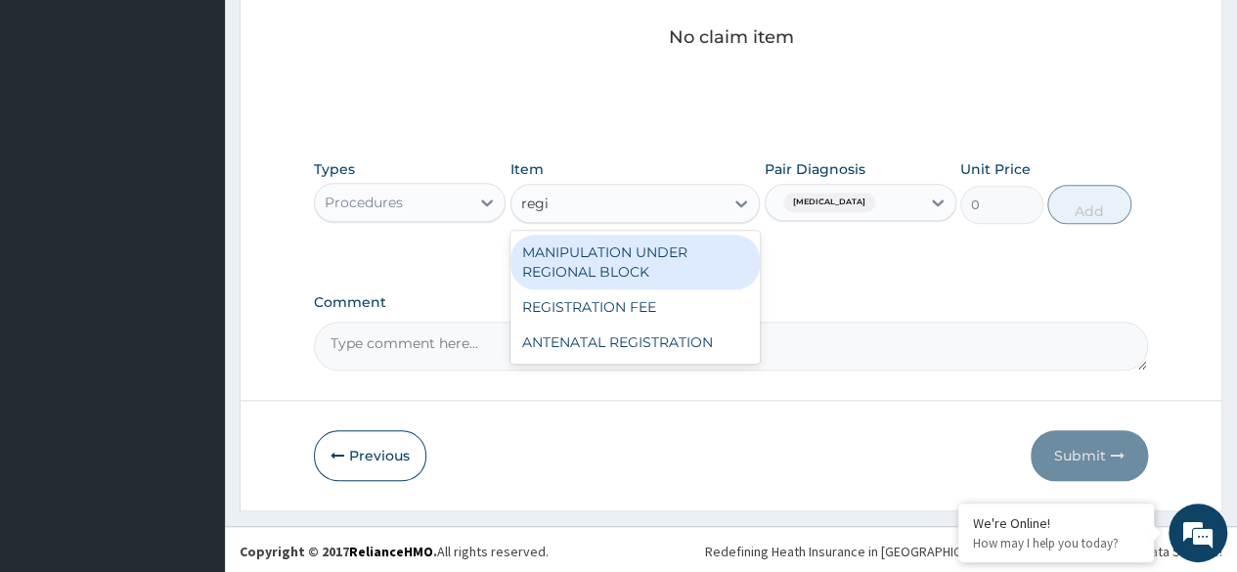
click at [698, 306] on div "REGISTRATION FEE" at bounding box center [636, 307] width 250 height 35
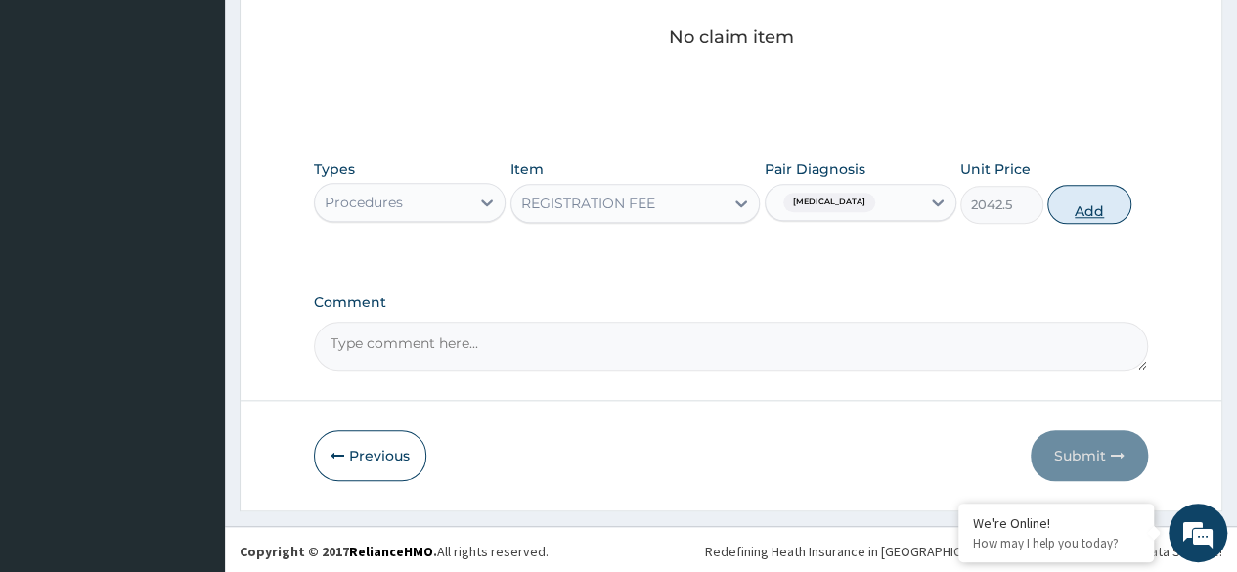
click at [1100, 191] on button "Add" at bounding box center [1089, 204] width 83 height 39
type input "0"
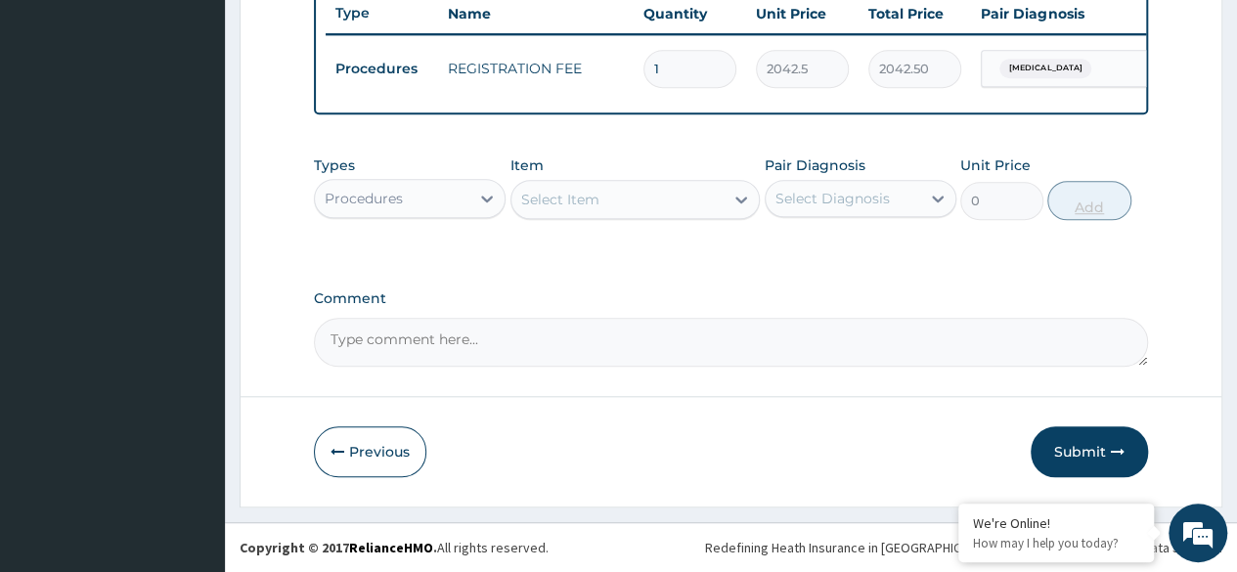
scroll to position [757, 0]
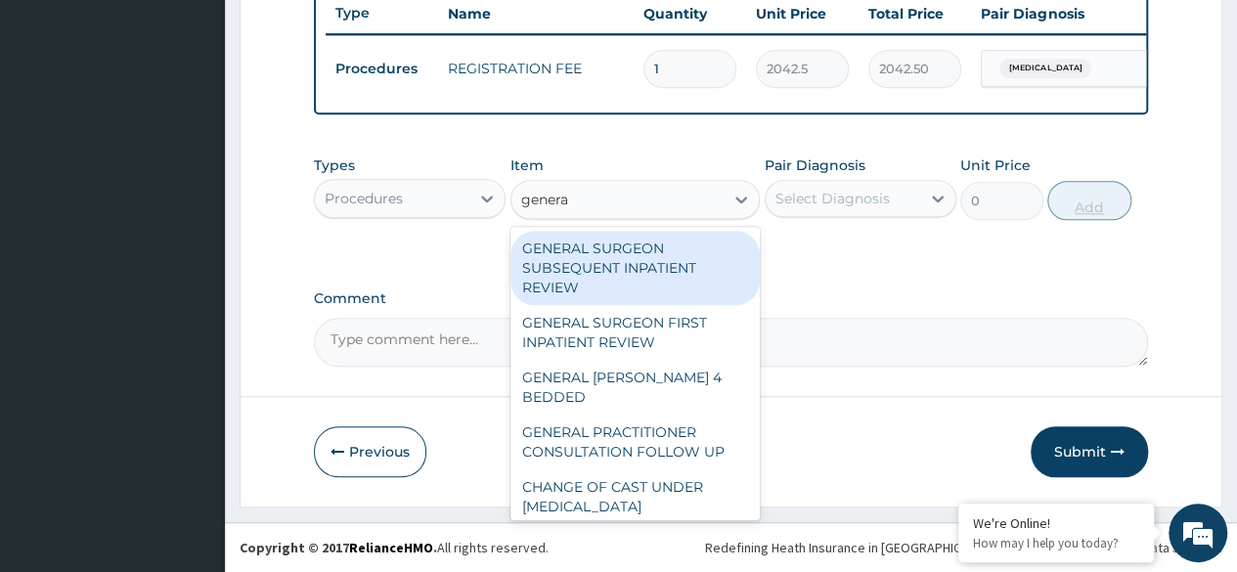
type input "general"
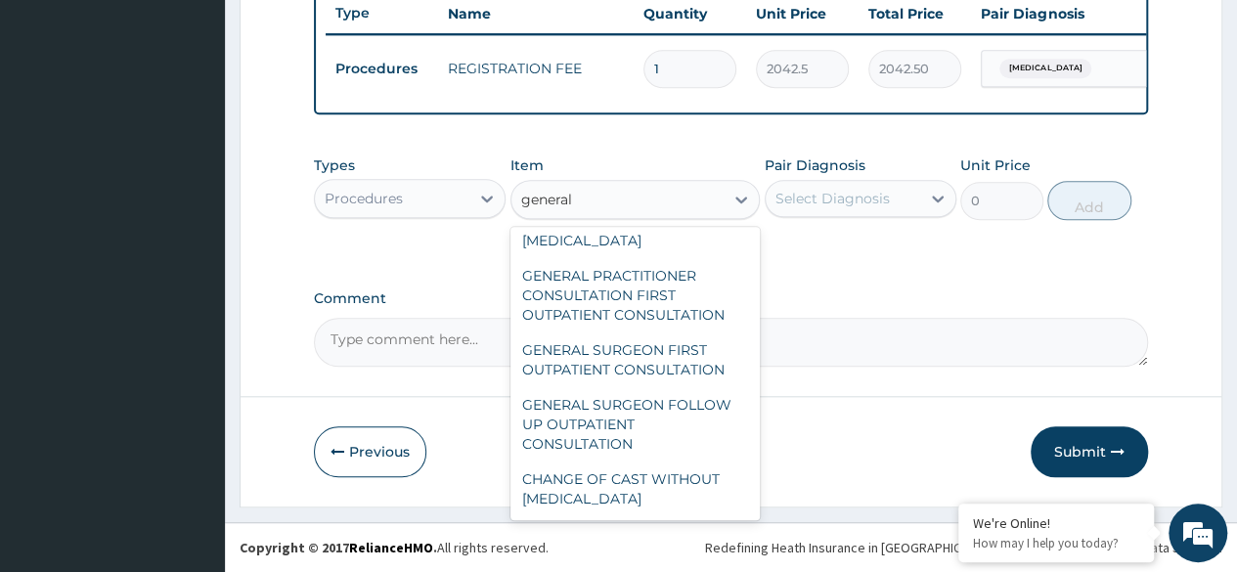
click at [692, 300] on div "GENERAL PRACTITIONER CONSULTATION FIRST OUTPATIENT CONSULTATION" at bounding box center [636, 295] width 250 height 74
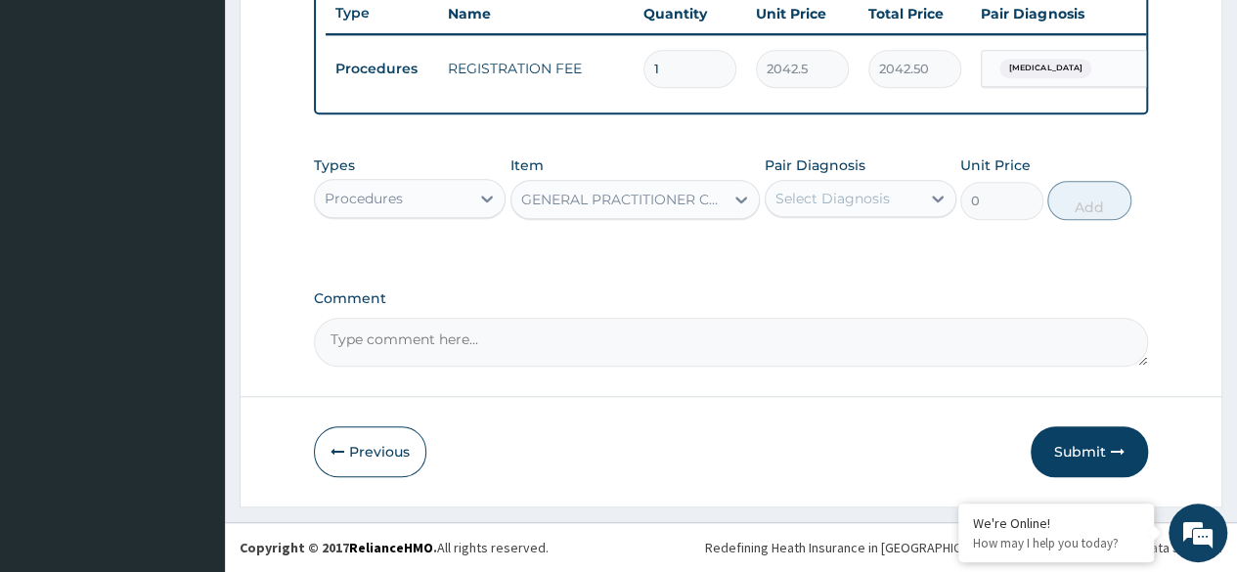
type input "3370.125"
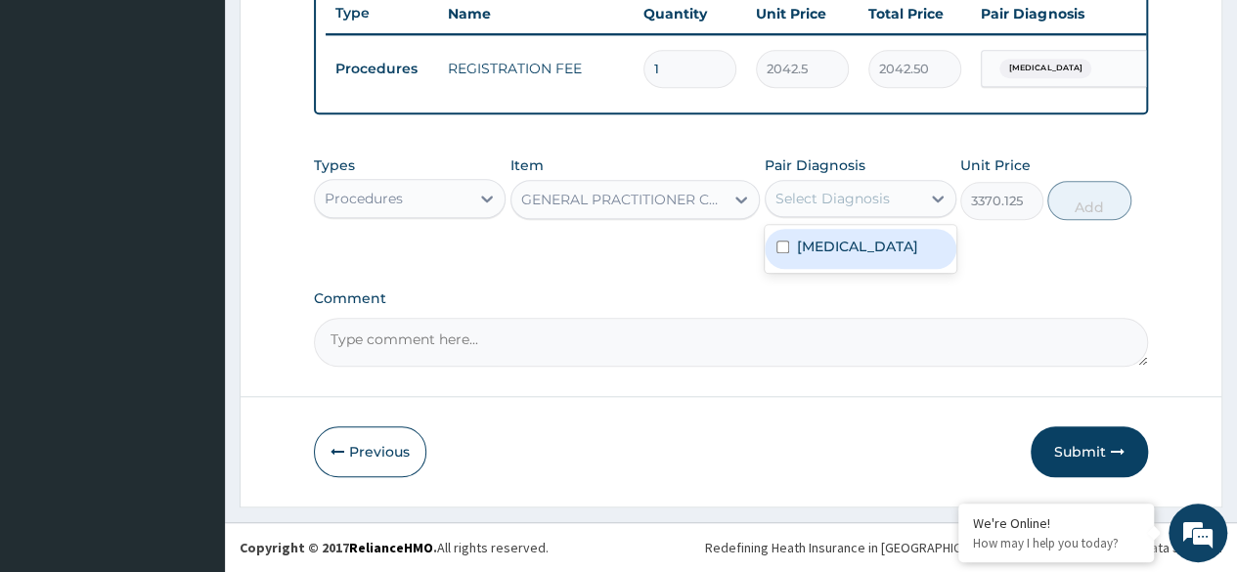
click at [880, 249] on div "Malaria" at bounding box center [861, 249] width 192 height 40
checkbox input "true"
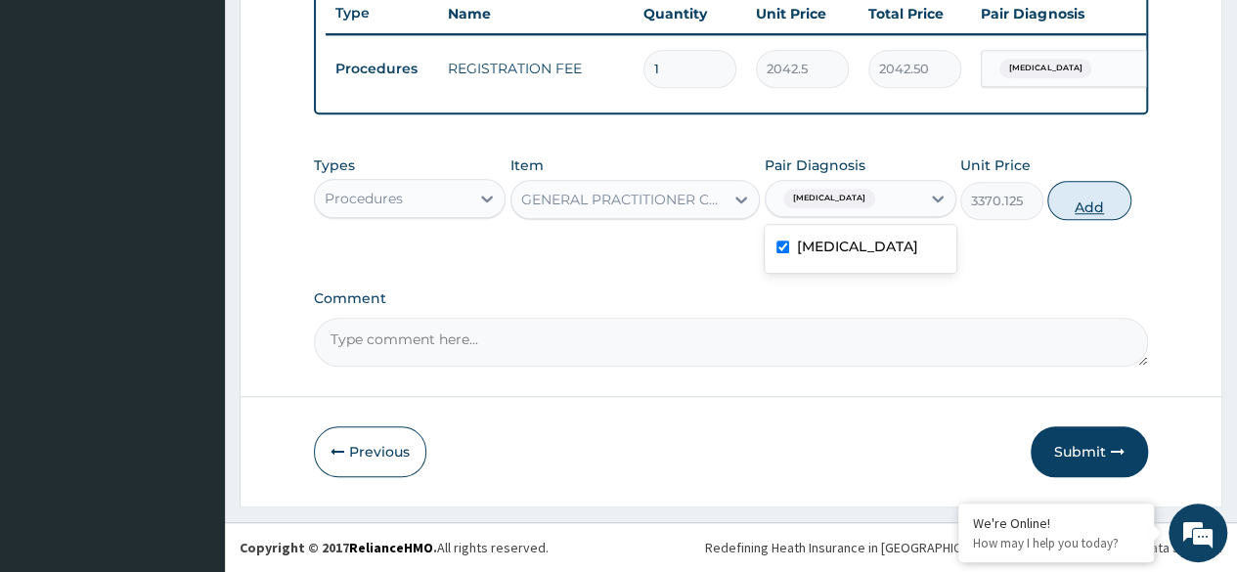
click at [1088, 203] on button "Add" at bounding box center [1089, 200] width 83 height 39
type input "0"
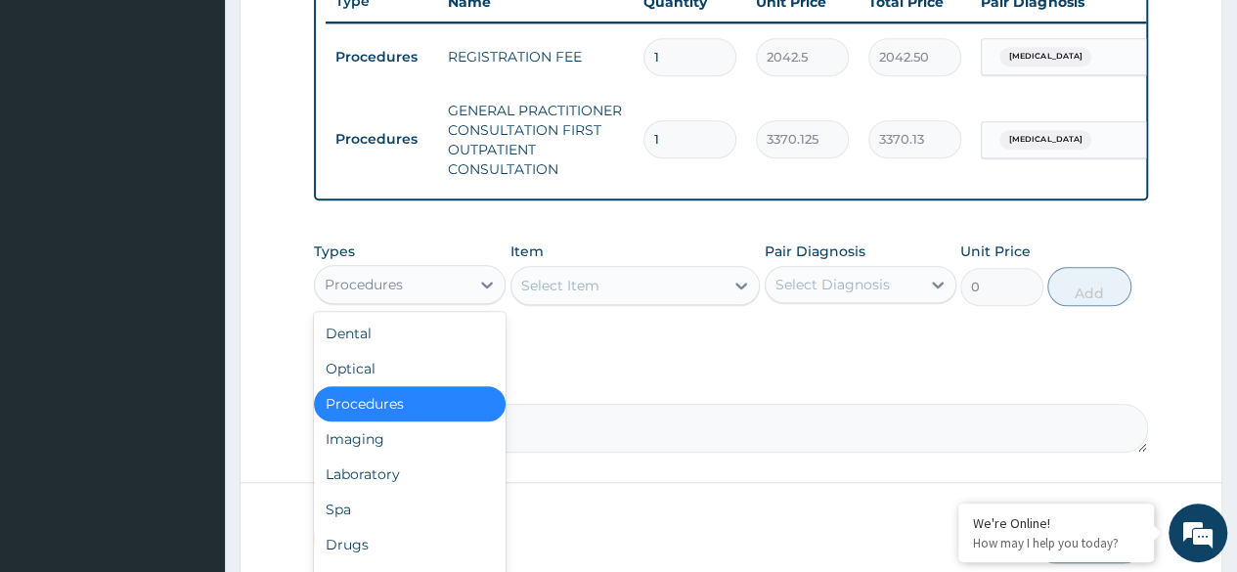
click at [422, 491] on div "Laboratory" at bounding box center [410, 474] width 192 height 35
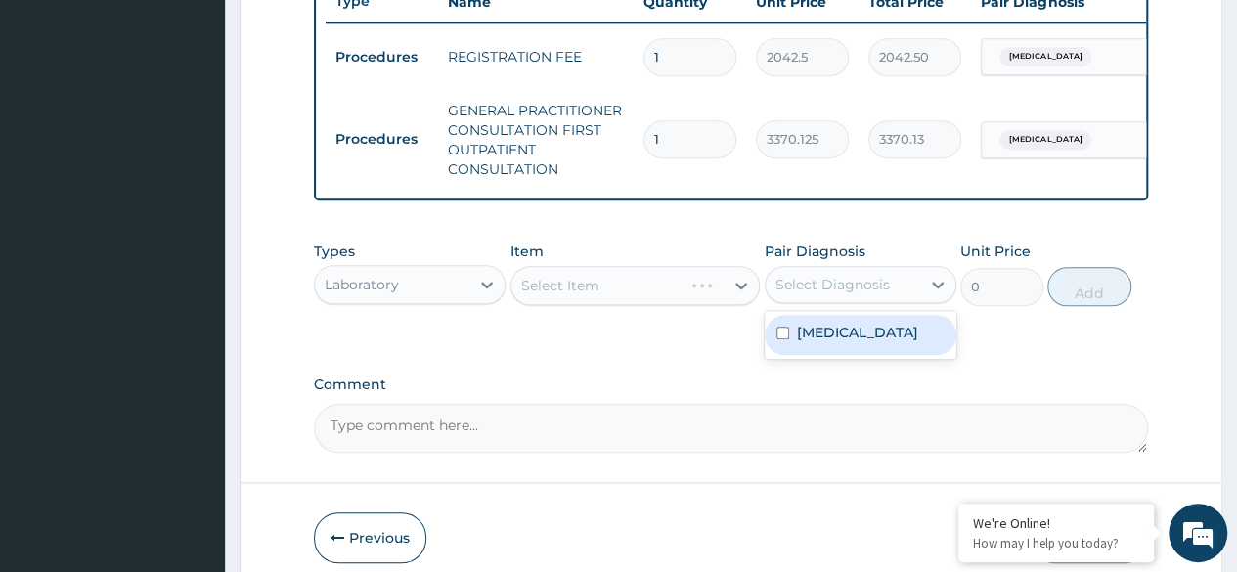
click at [901, 350] on div "Malaria" at bounding box center [861, 335] width 192 height 40
checkbox input "true"
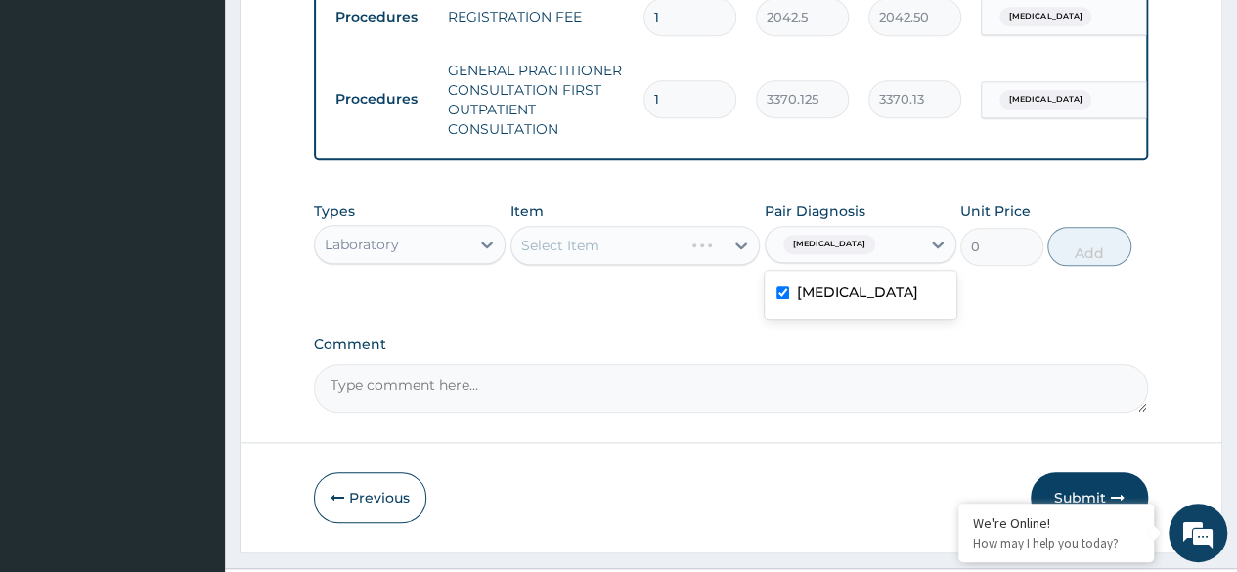
scroll to position [855, 0]
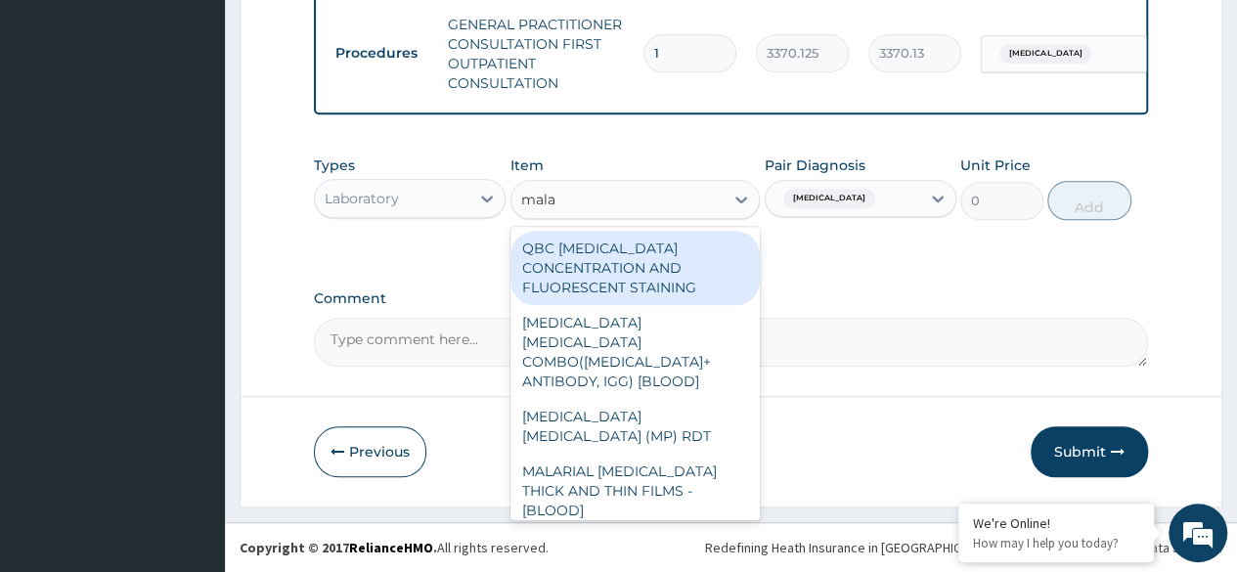
type input "malar"
click at [718, 408] on div "MALARIA PARASITE (MP) RDT" at bounding box center [636, 426] width 250 height 55
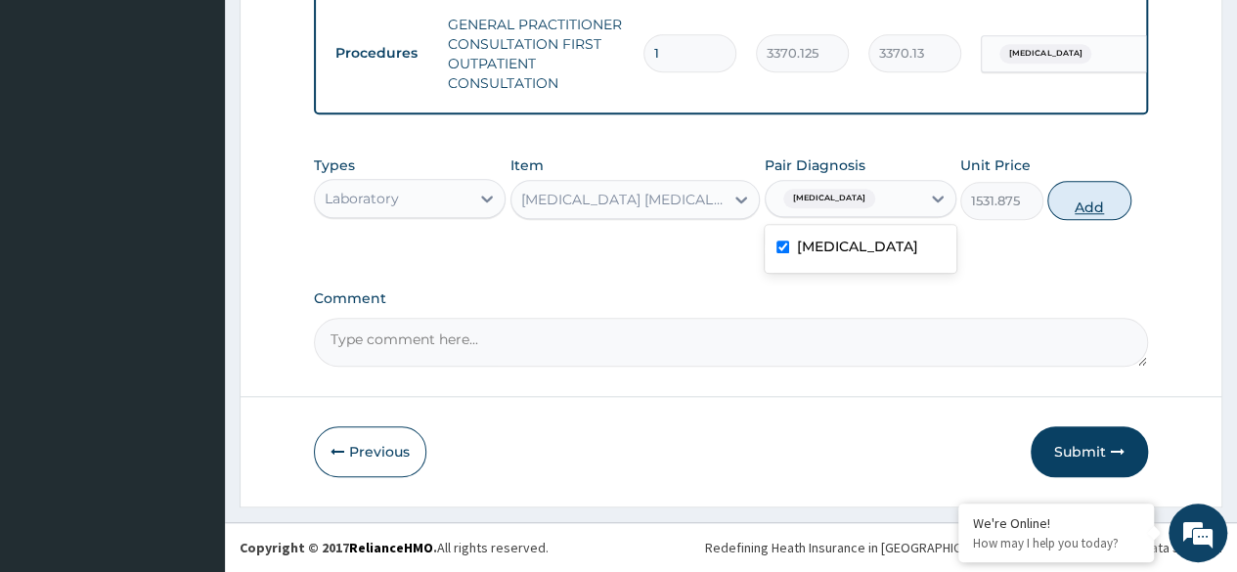
click at [1092, 214] on button "Add" at bounding box center [1089, 200] width 83 height 39
type input "0"
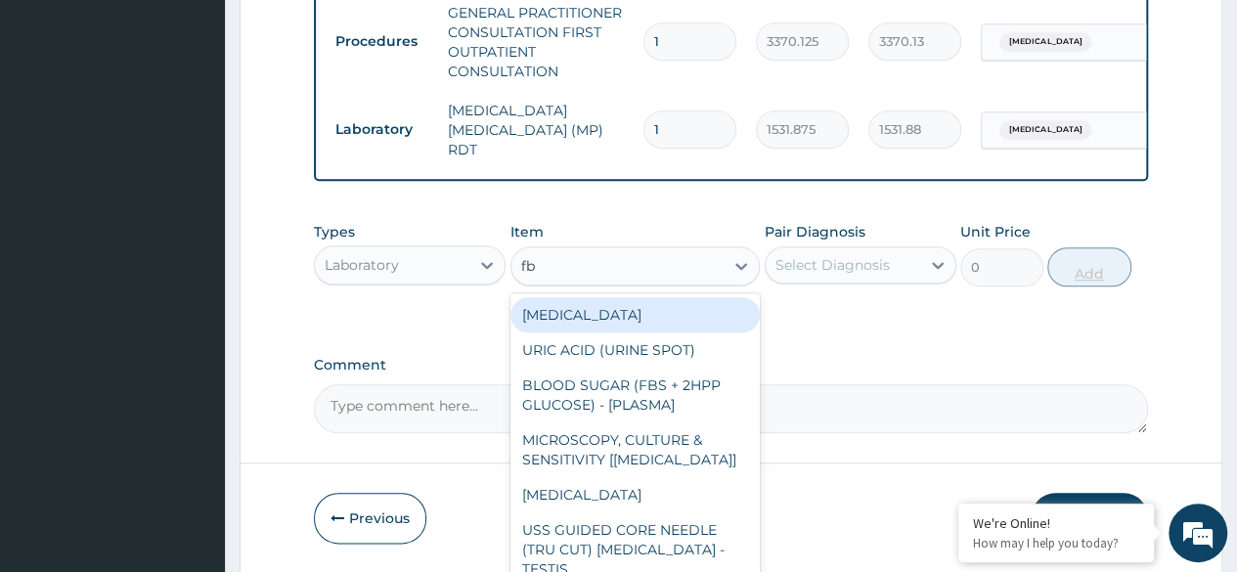
type input "fbc"
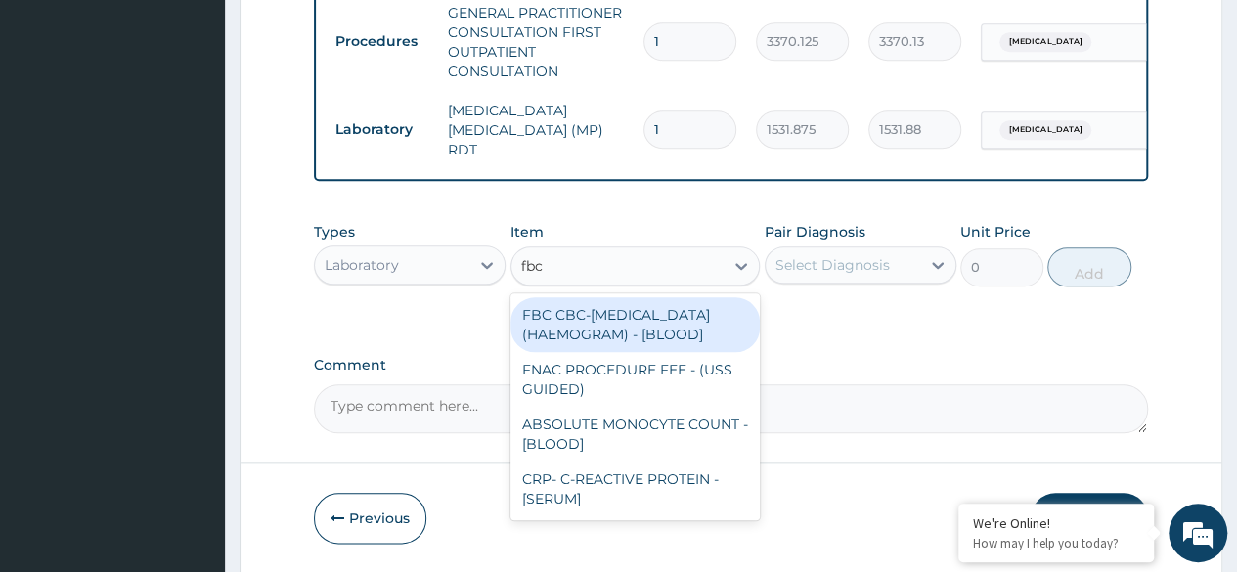
click at [685, 344] on div "FBC CBC-COMPLETE BLOOD COUNT (HAEMOGRAM) - [BLOOD]" at bounding box center [636, 324] width 250 height 55
type input "4085"
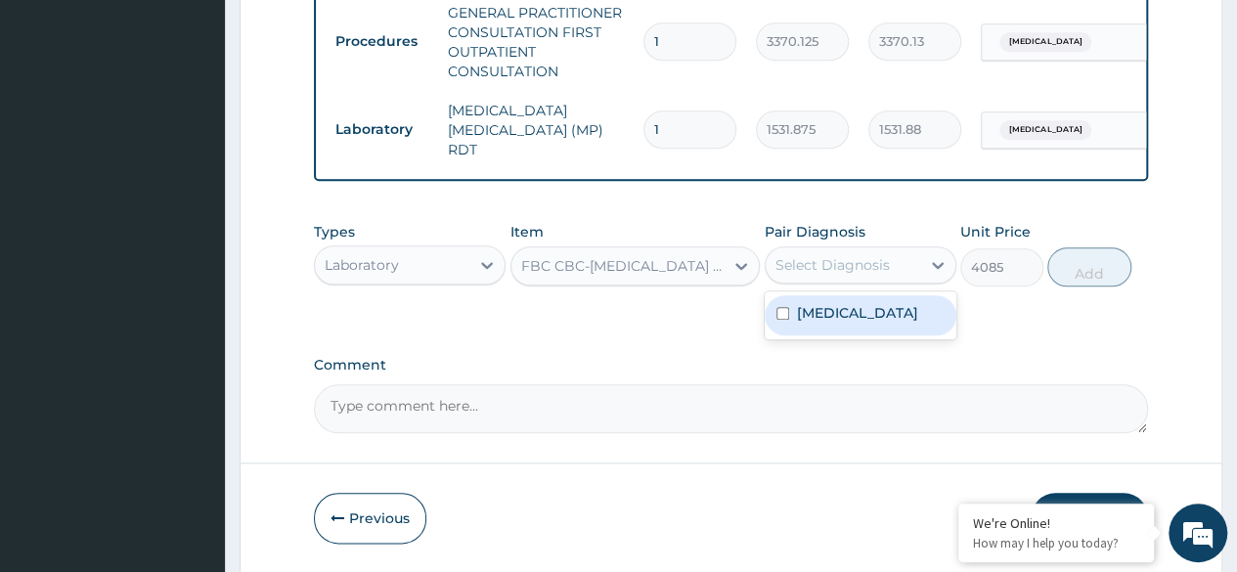
click at [884, 319] on div "Malaria" at bounding box center [861, 315] width 192 height 40
checkbox input "true"
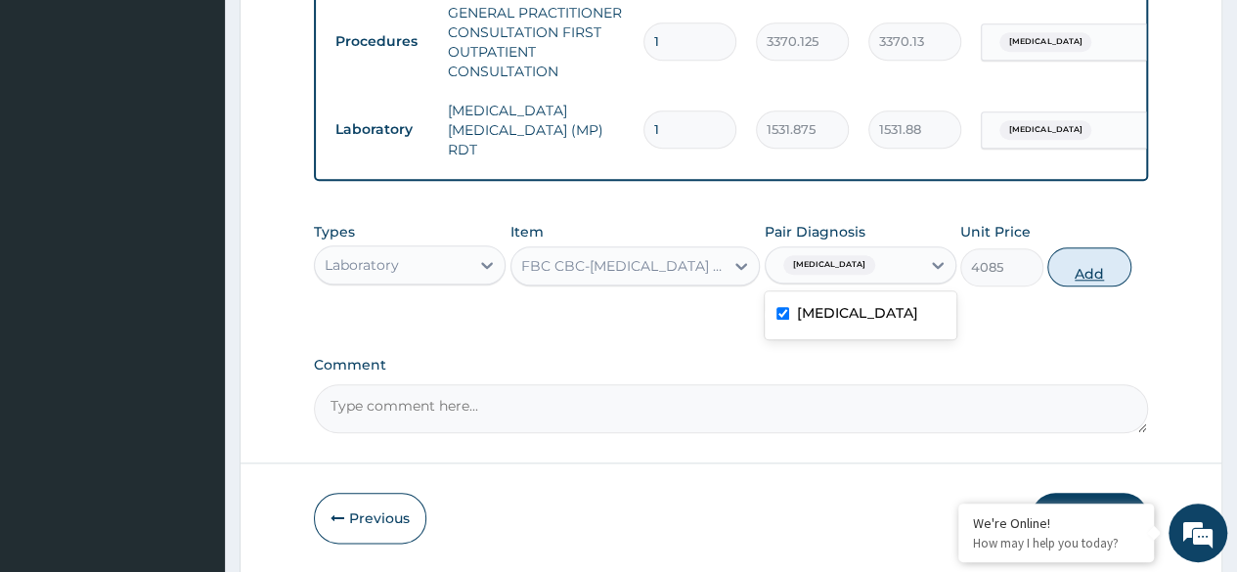
click at [1089, 271] on button "Add" at bounding box center [1089, 266] width 83 height 39
type input "0"
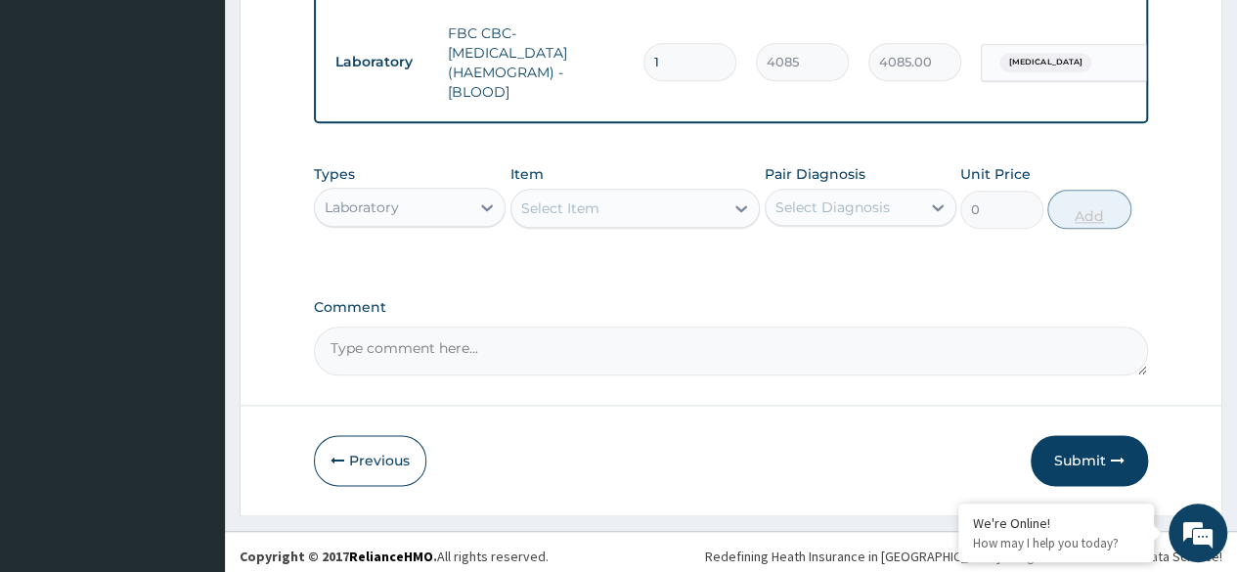
scroll to position [1020, 0]
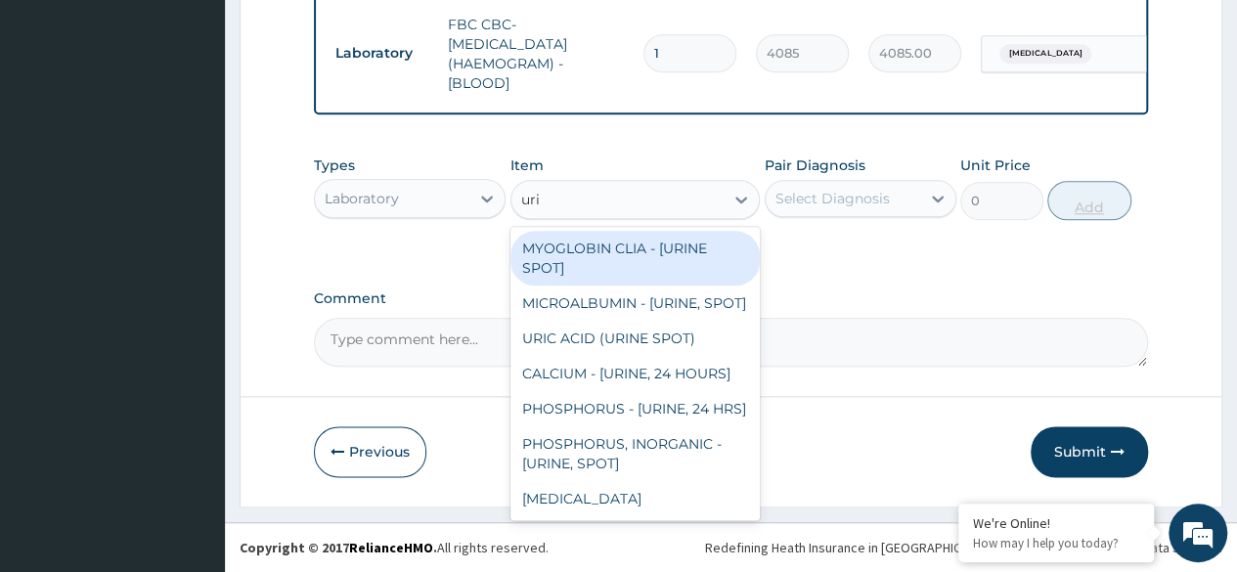
type input "urin"
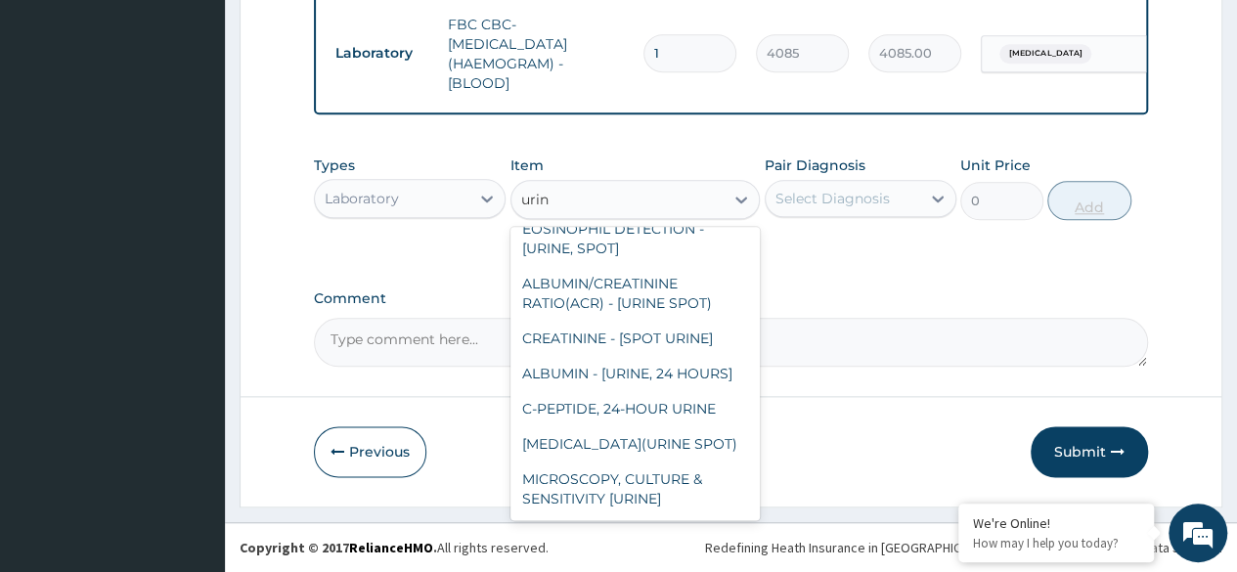
scroll to position [2477, 0]
click at [668, 491] on div "MICROSCOPY, CULTURE & SENSITIVITY [URINE]" at bounding box center [636, 489] width 250 height 55
type input "4595.625"
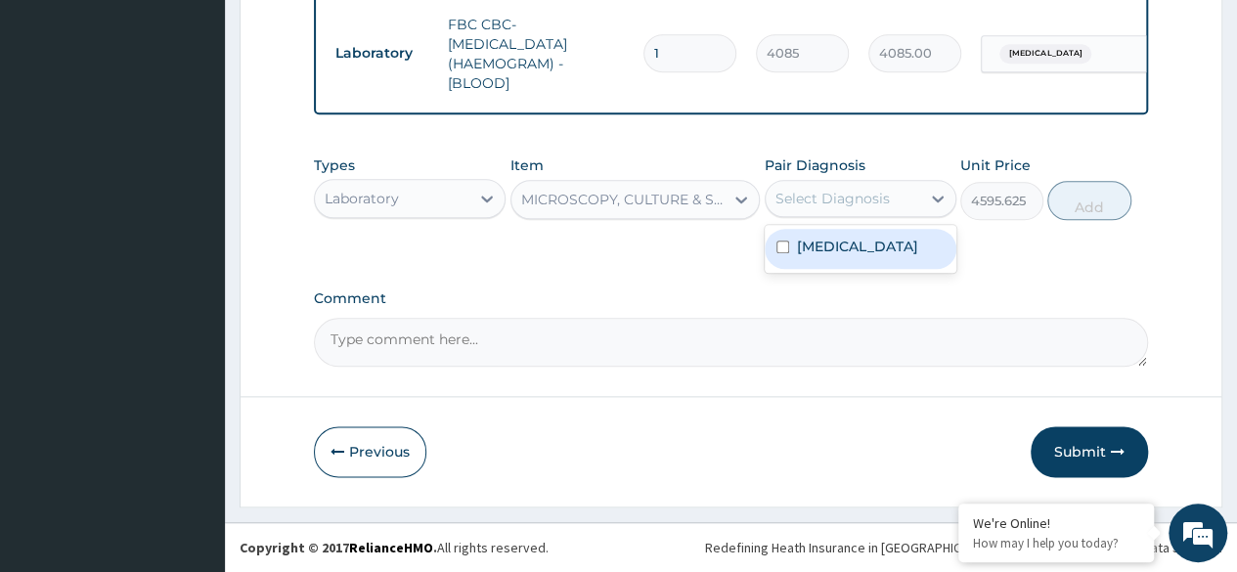
click at [894, 256] on div "Malaria" at bounding box center [861, 249] width 192 height 40
checkbox input "true"
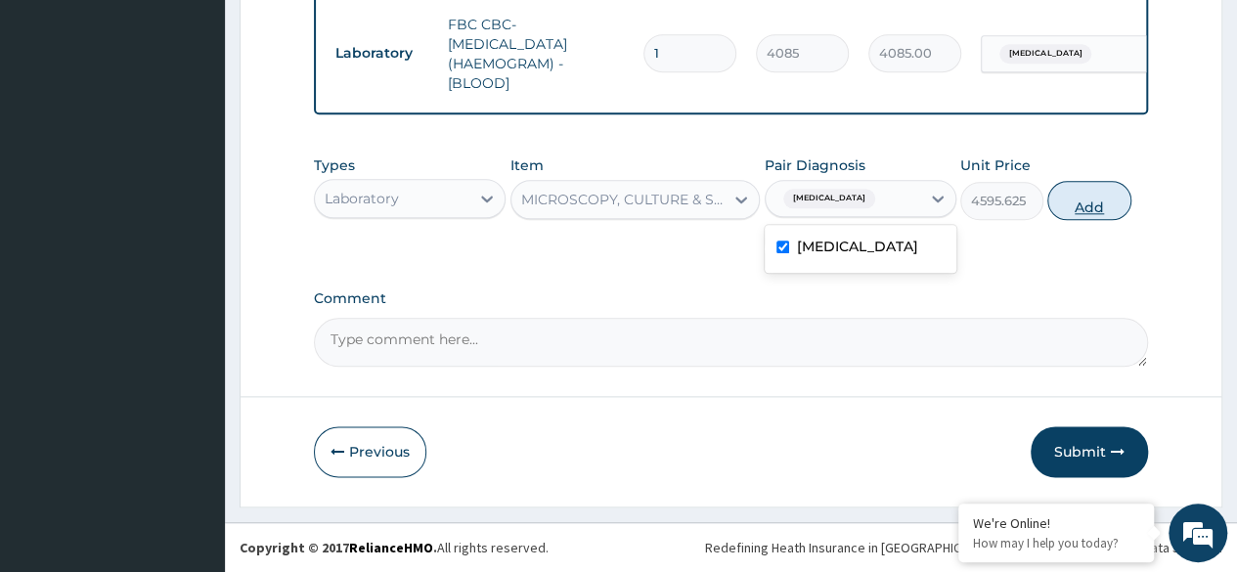
click at [1097, 200] on button "Add" at bounding box center [1089, 200] width 83 height 39
type input "0"
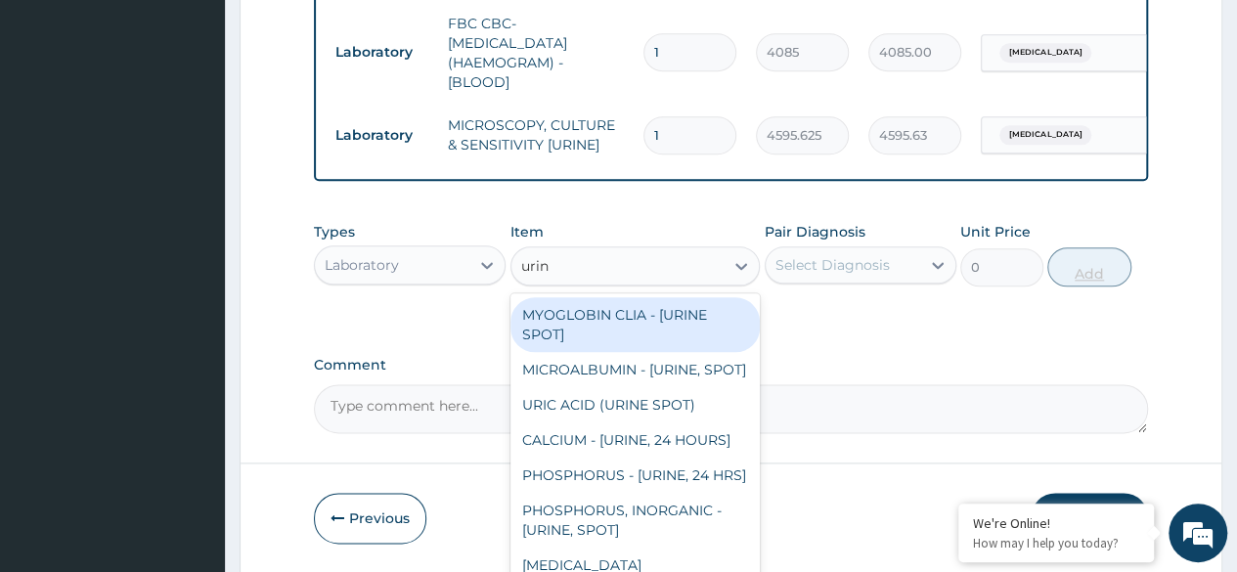
type input "urina"
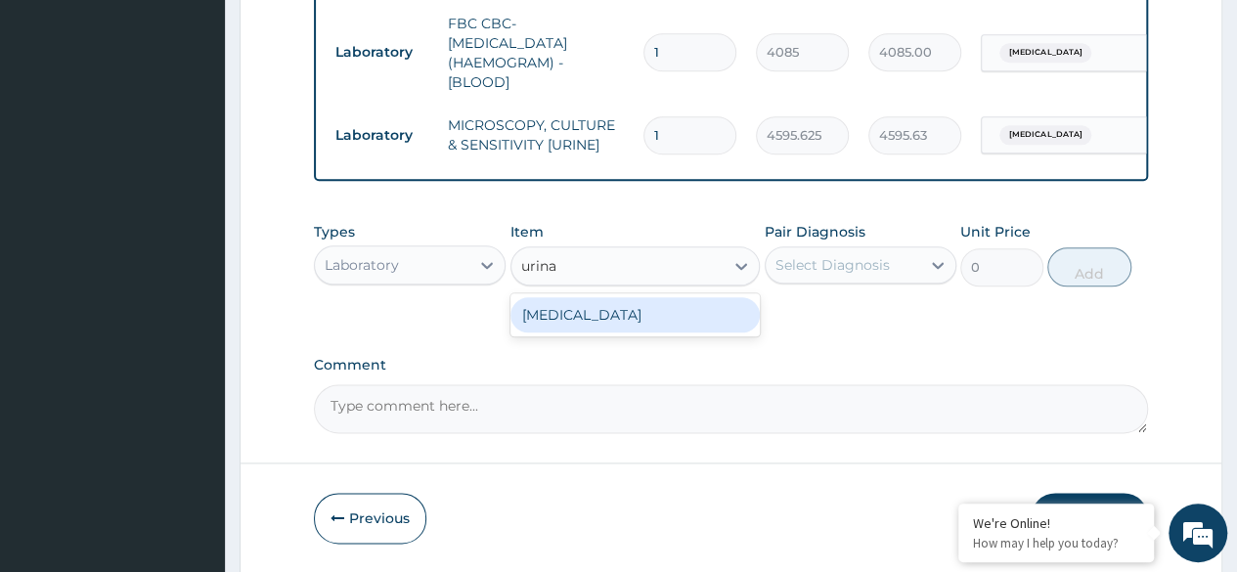
click at [685, 323] on div "URINALYSIS" at bounding box center [636, 314] width 250 height 35
type input "1531.875"
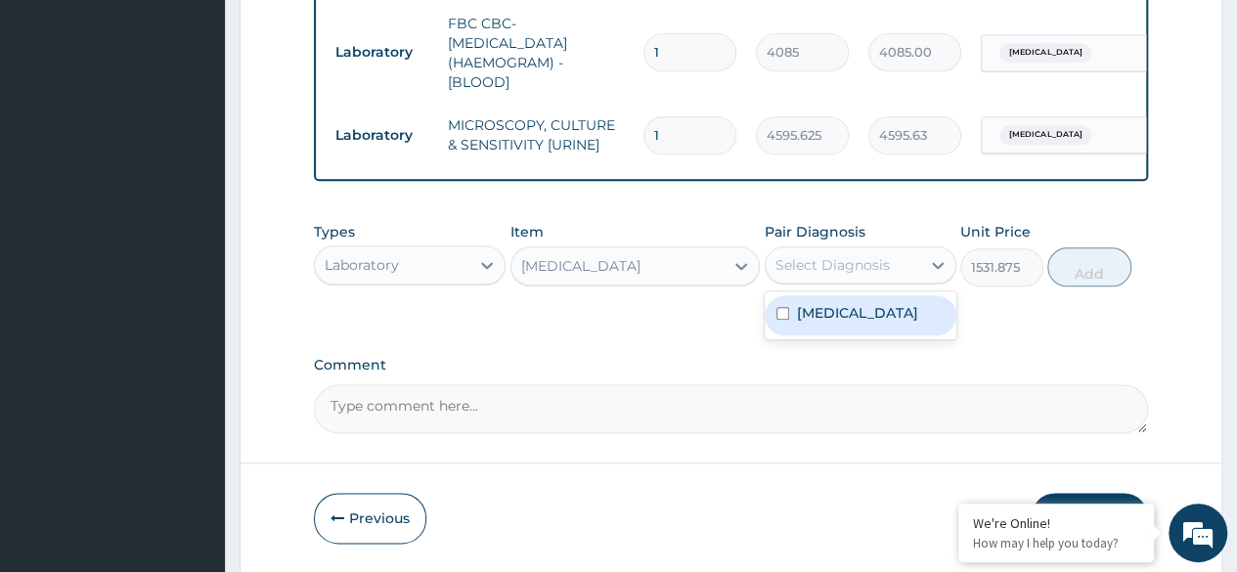
click at [870, 325] on div "Malaria" at bounding box center [861, 315] width 192 height 40
checkbox input "true"
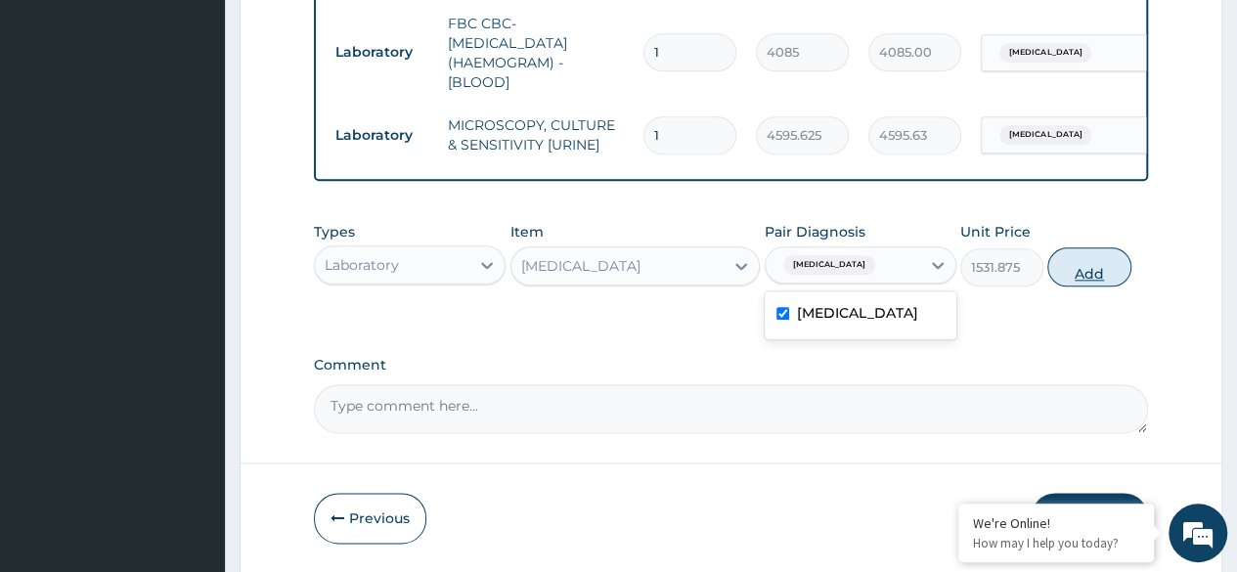
click at [1070, 272] on button "Add" at bounding box center [1089, 266] width 83 height 39
type input "0"
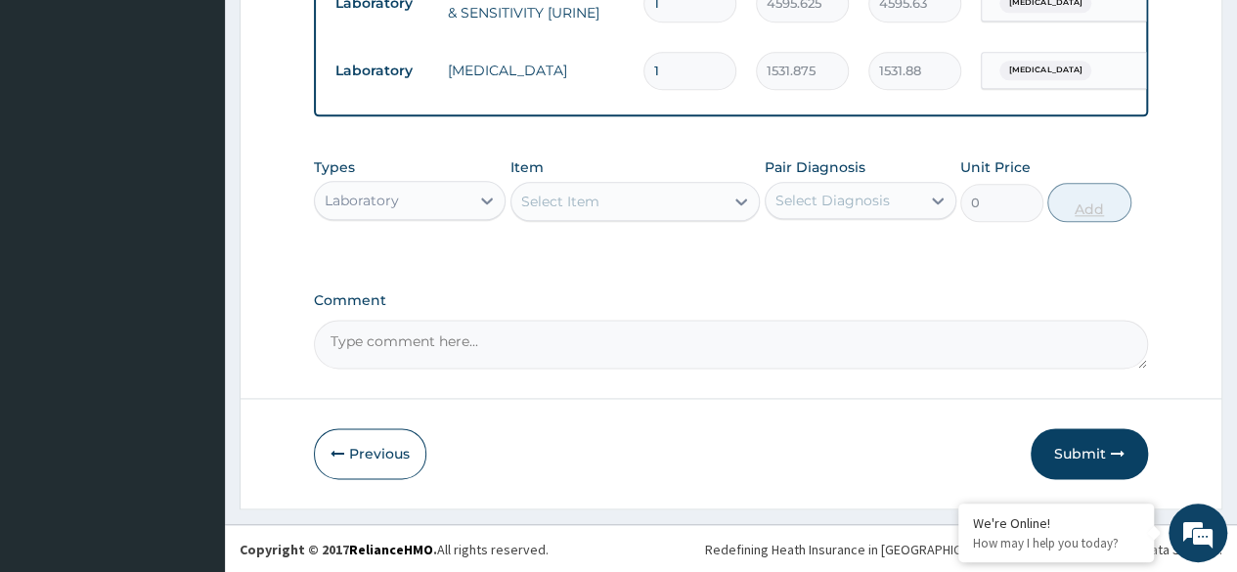
scroll to position [1156, 0]
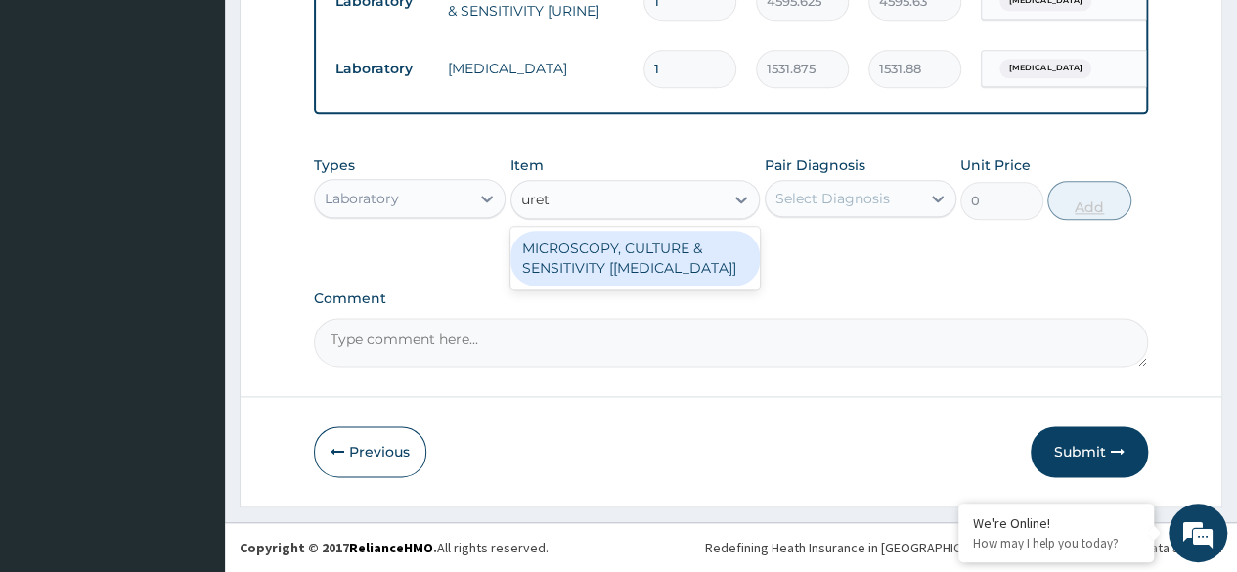
type input "uret"
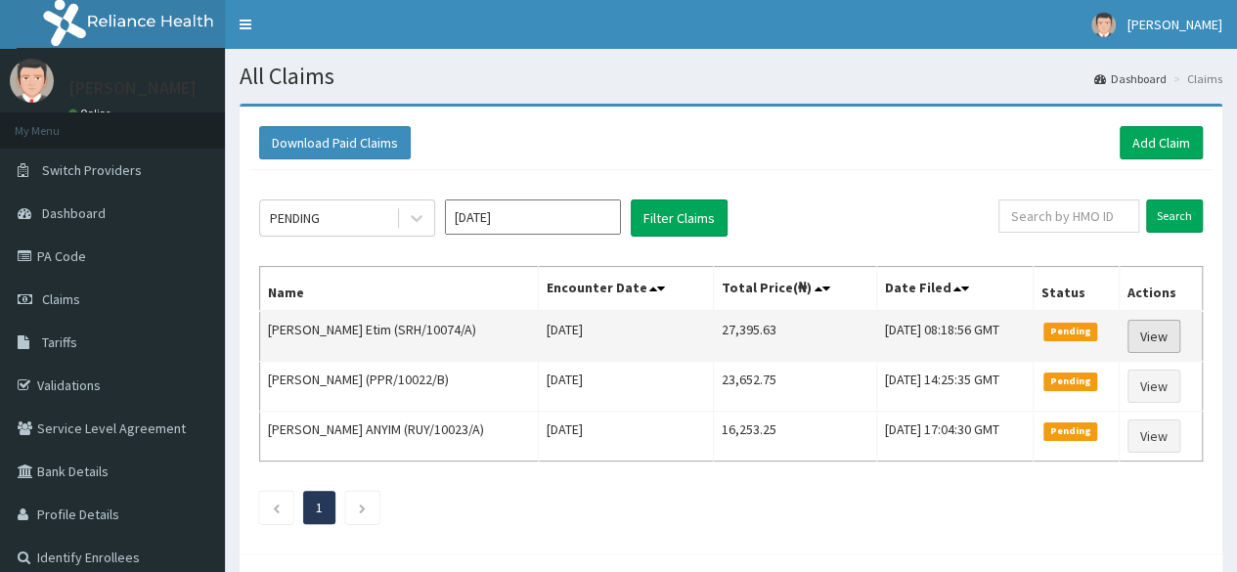
click at [1163, 332] on link "View" at bounding box center [1154, 336] width 53 height 33
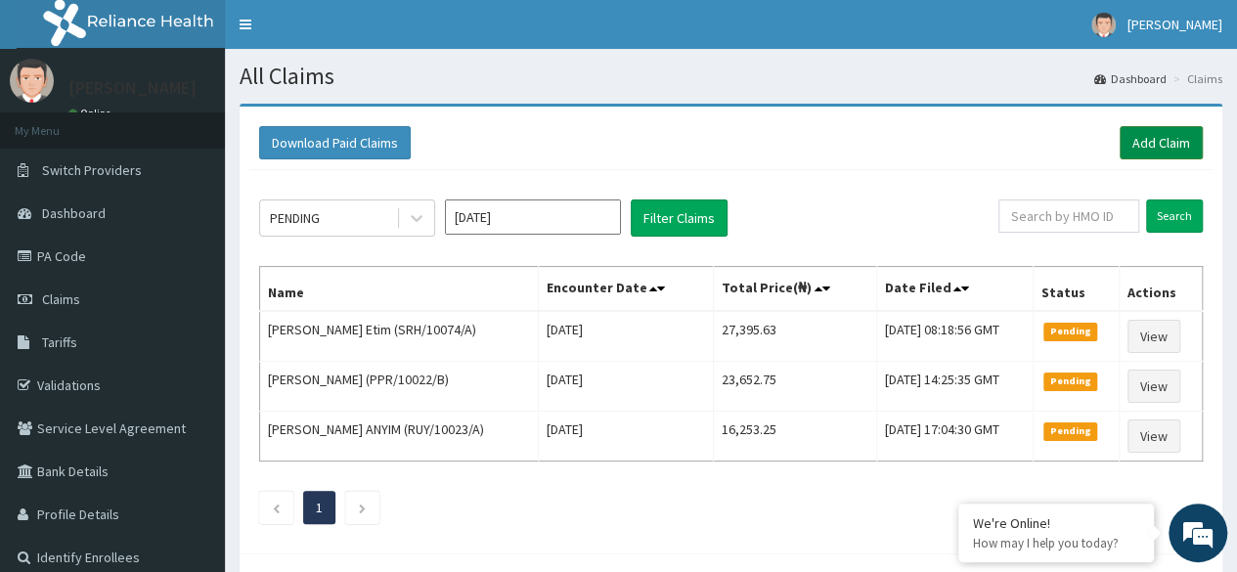
click at [1170, 130] on link "Add Claim" at bounding box center [1161, 142] width 83 height 33
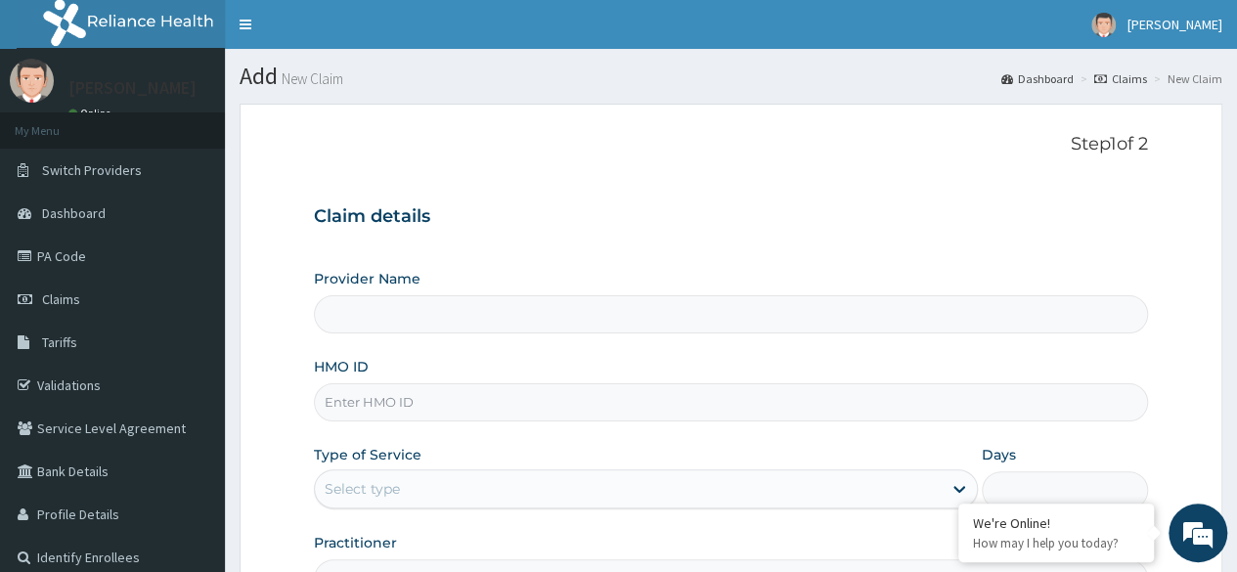
type input "Reliance Family Clinics (RFC)- Ejigbo"
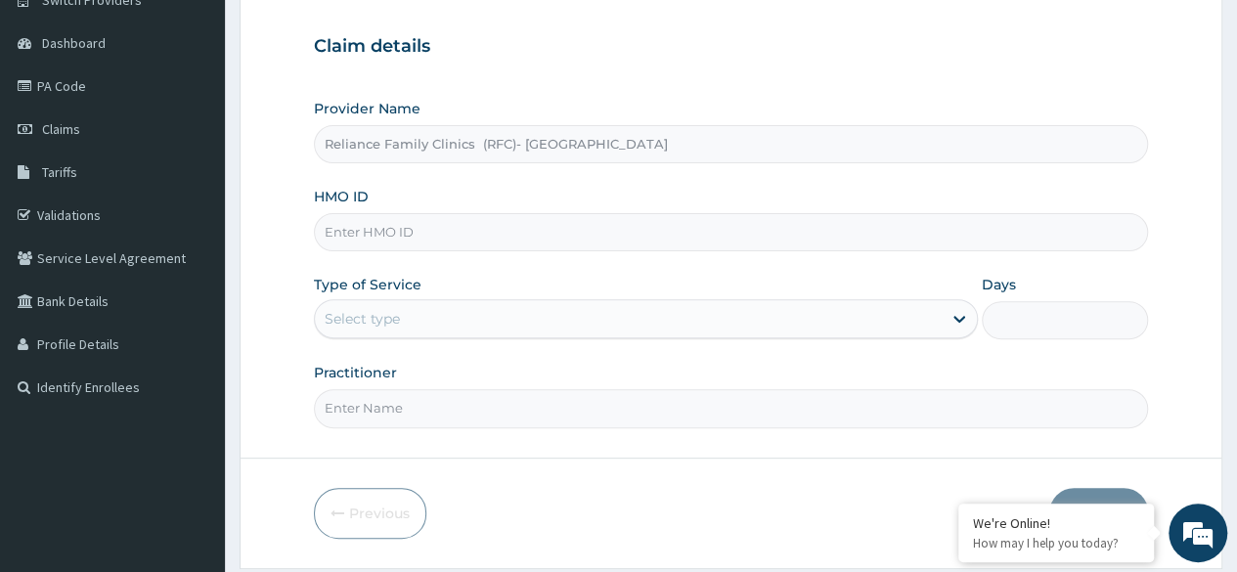
scroll to position [172, 0]
click at [667, 235] on input "HMO ID" at bounding box center [731, 230] width 834 height 38
paste input "CHL/11729/A"
type input "CHL/11729/A"
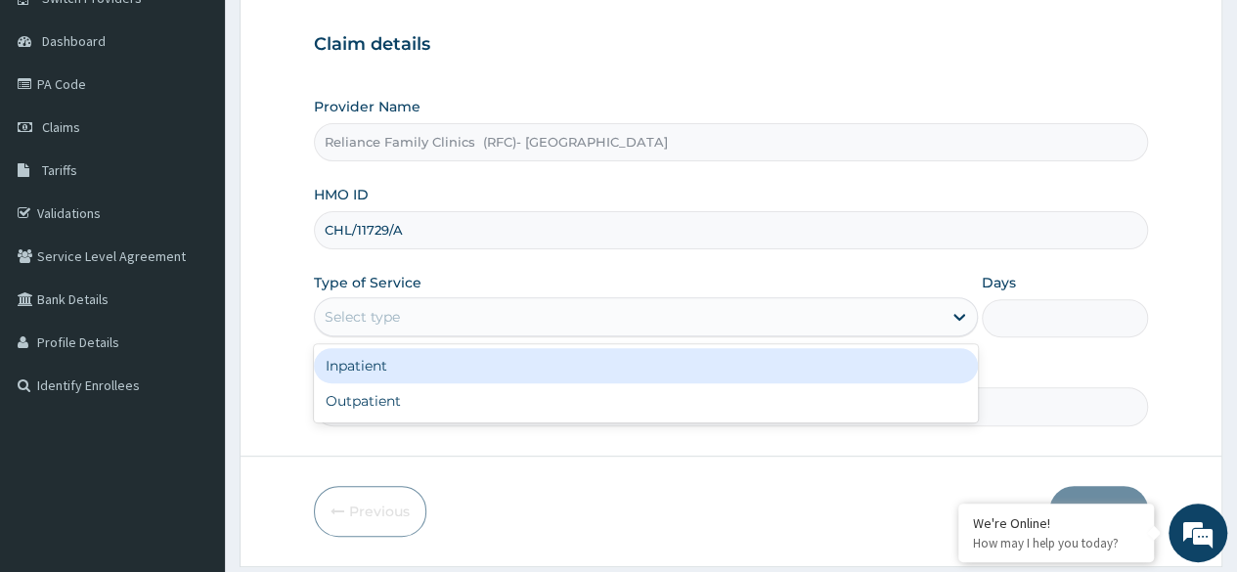
click at [626, 411] on div "Outpatient" at bounding box center [646, 400] width 664 height 35
type input "1"
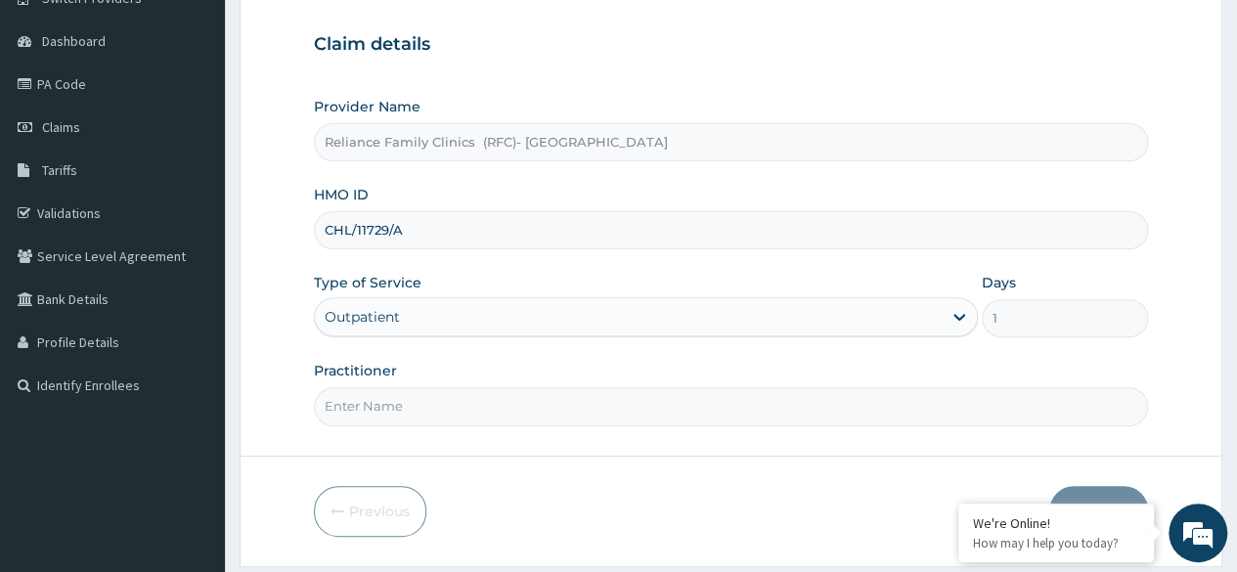
click at [649, 408] on input "Practitioner" at bounding box center [731, 406] width 834 height 38
type input "Locum"
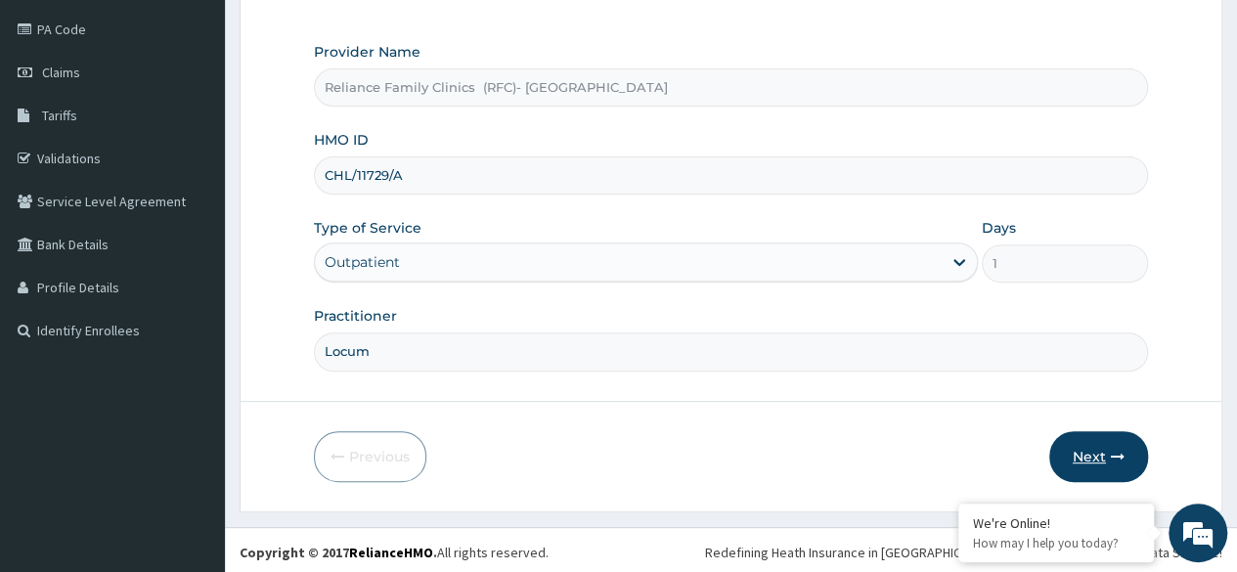
click at [1093, 448] on button "Next" at bounding box center [1098, 456] width 99 height 51
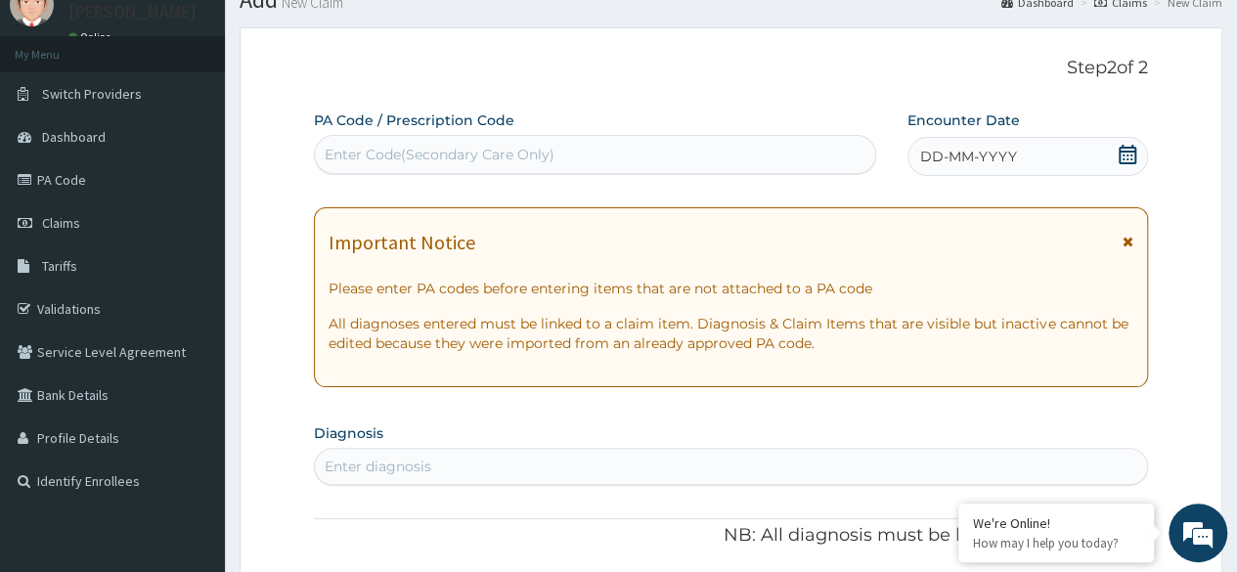
scroll to position [67, 0]
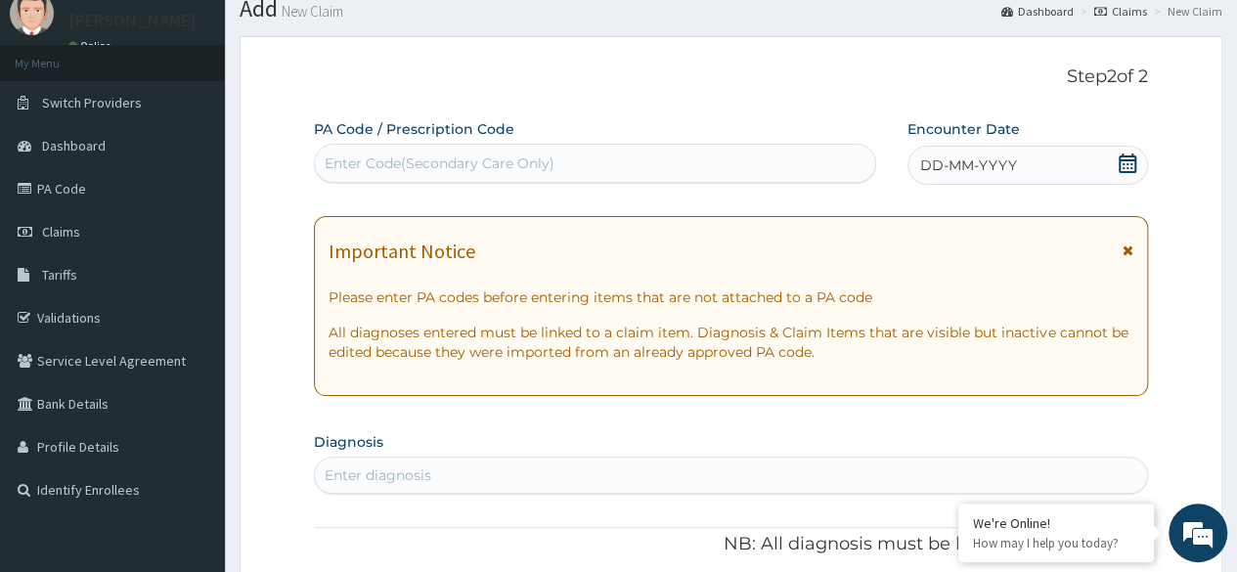
click at [1137, 168] on icon at bounding box center [1128, 164] width 20 height 20
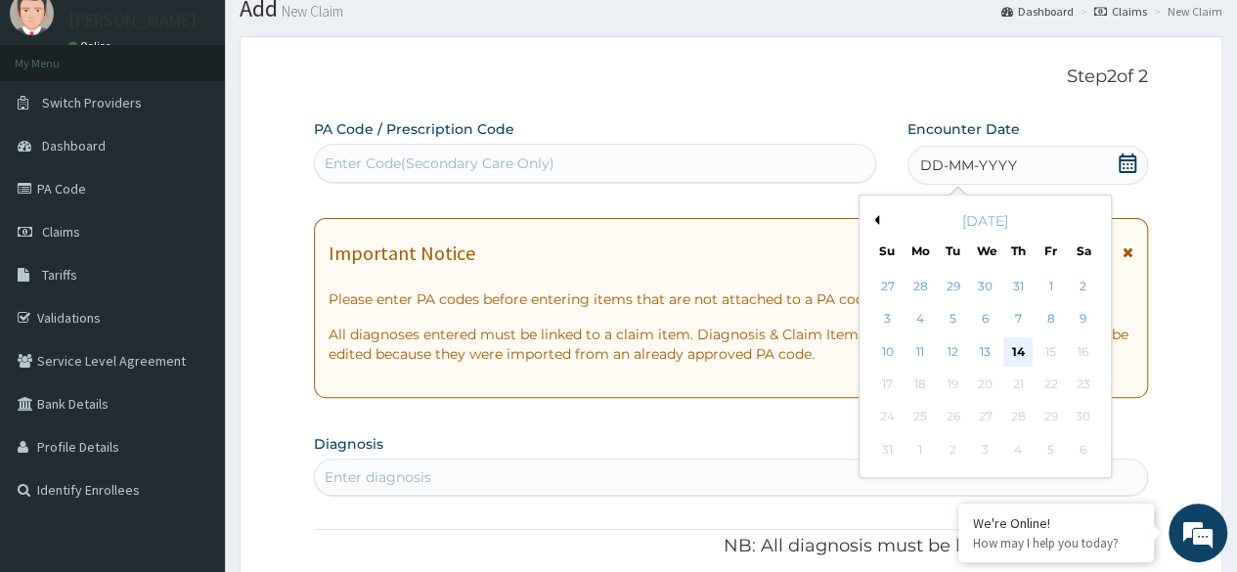
click at [1012, 347] on div "14" at bounding box center [1018, 351] width 29 height 29
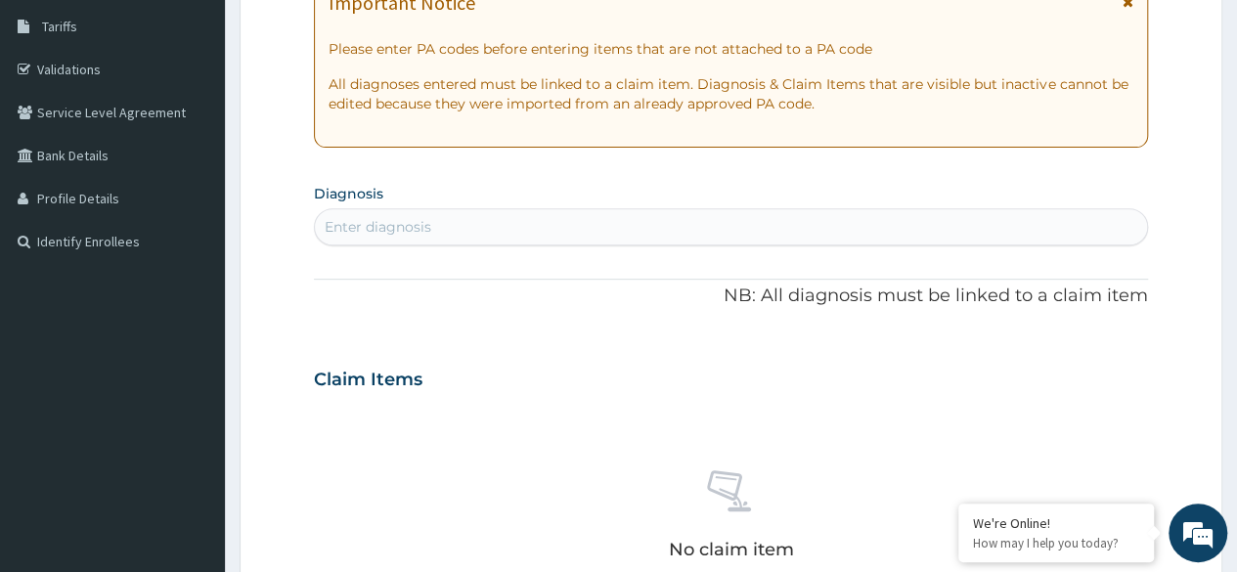
scroll to position [354, 0]
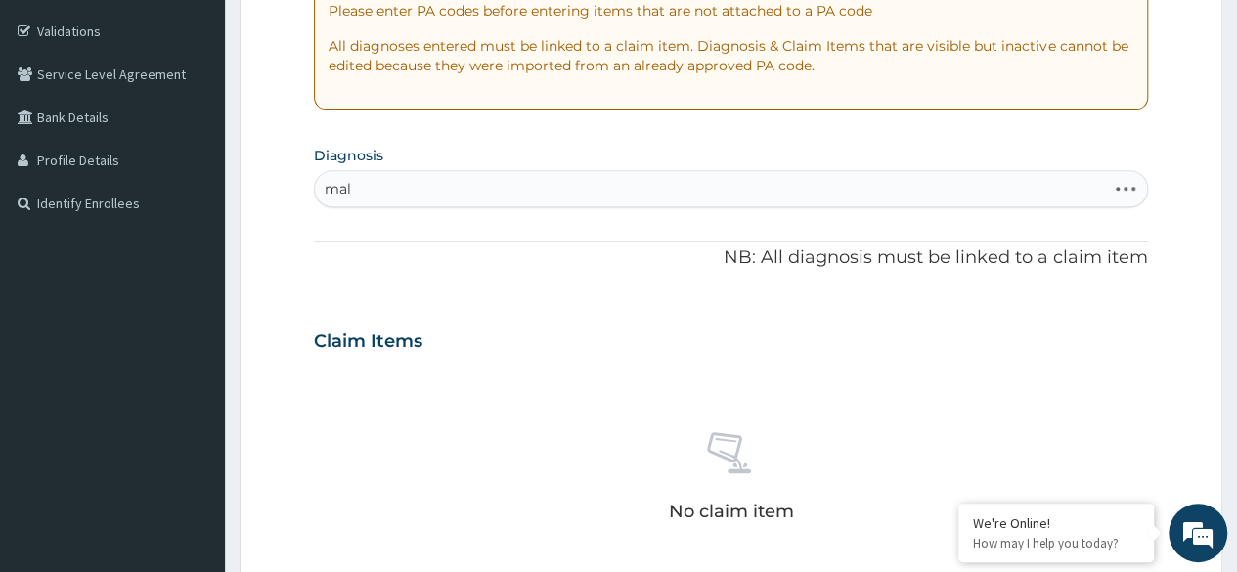
type input "mala"
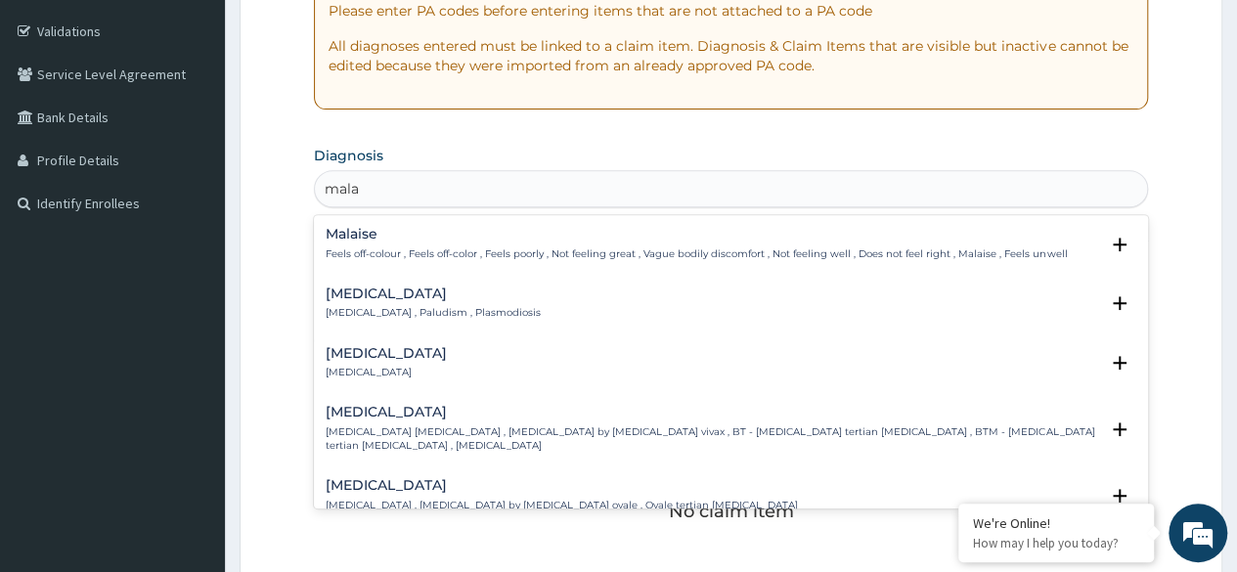
click at [553, 307] on div "Malaria Malaria , Paludism , Plasmodiosis" at bounding box center [731, 304] width 811 height 34
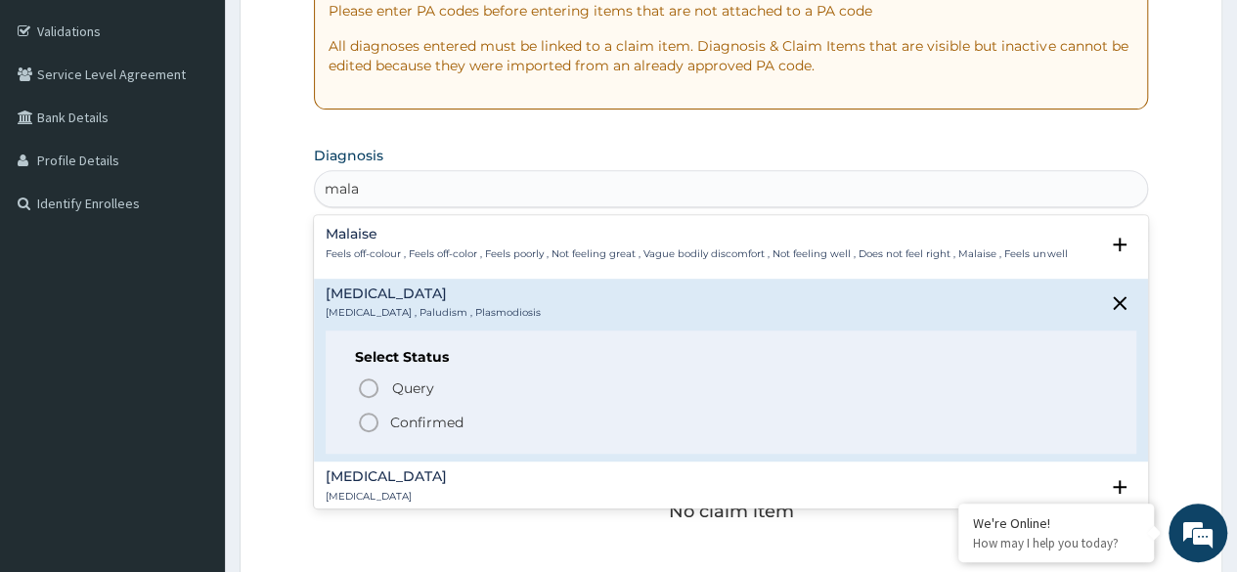
click at [465, 392] on p "Query Query covers suspected (?), Keep in view (kiv), Ruled out (r/o)" at bounding box center [610, 388] width 440 height 26
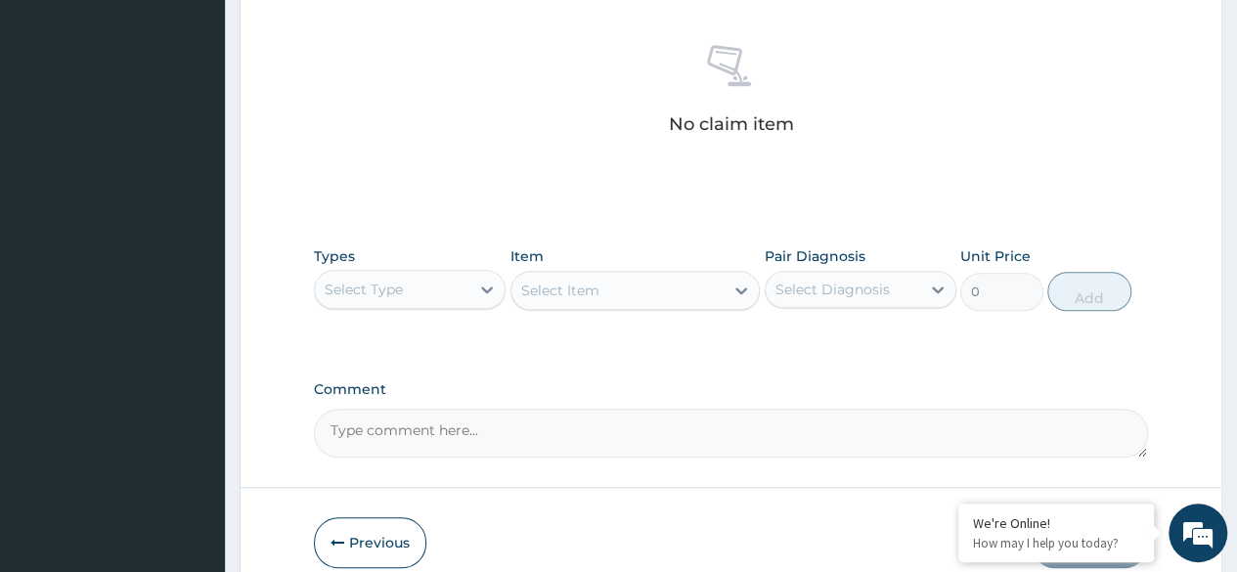
scroll to position [834, 0]
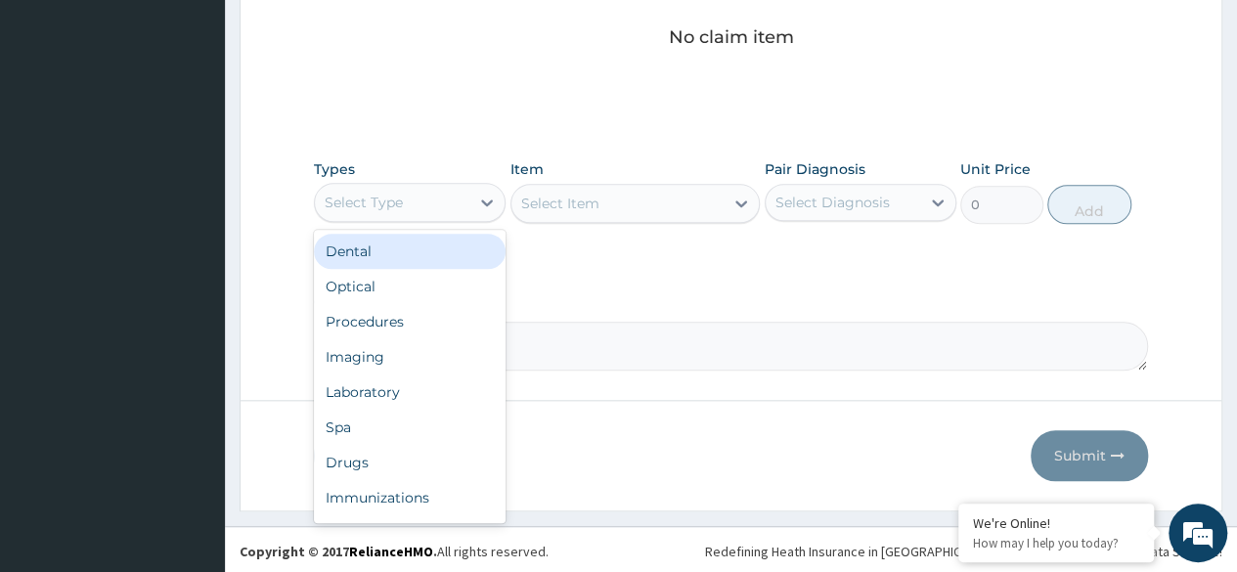
click at [441, 323] on div "Procedures" at bounding box center [410, 321] width 192 height 35
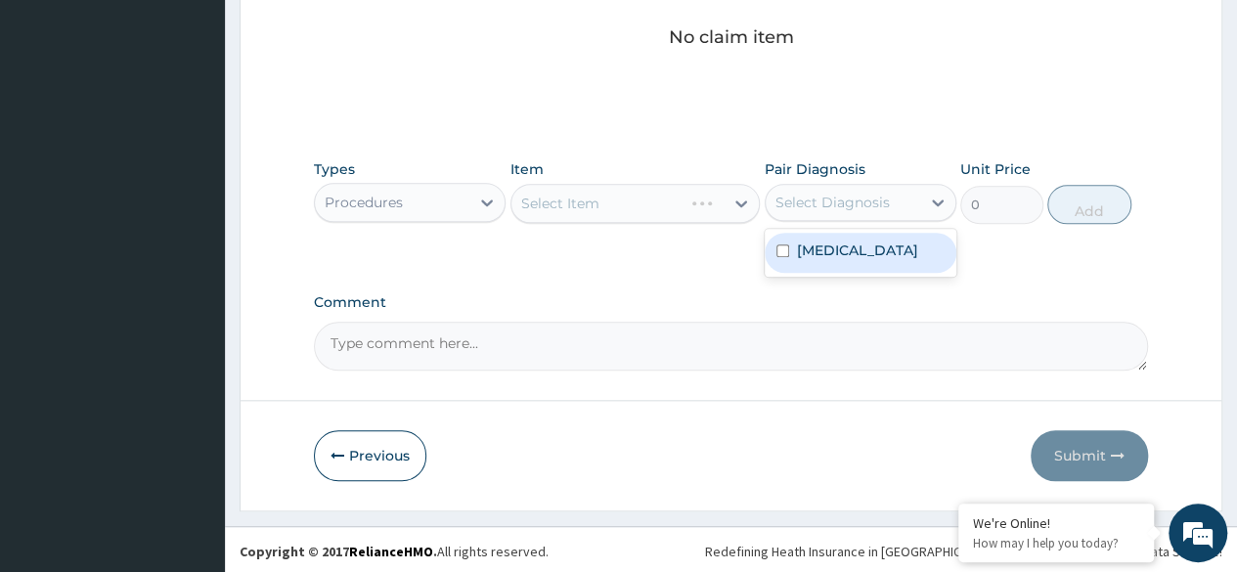
click at [884, 266] on div "Malaria" at bounding box center [861, 253] width 192 height 40
checkbox input "true"
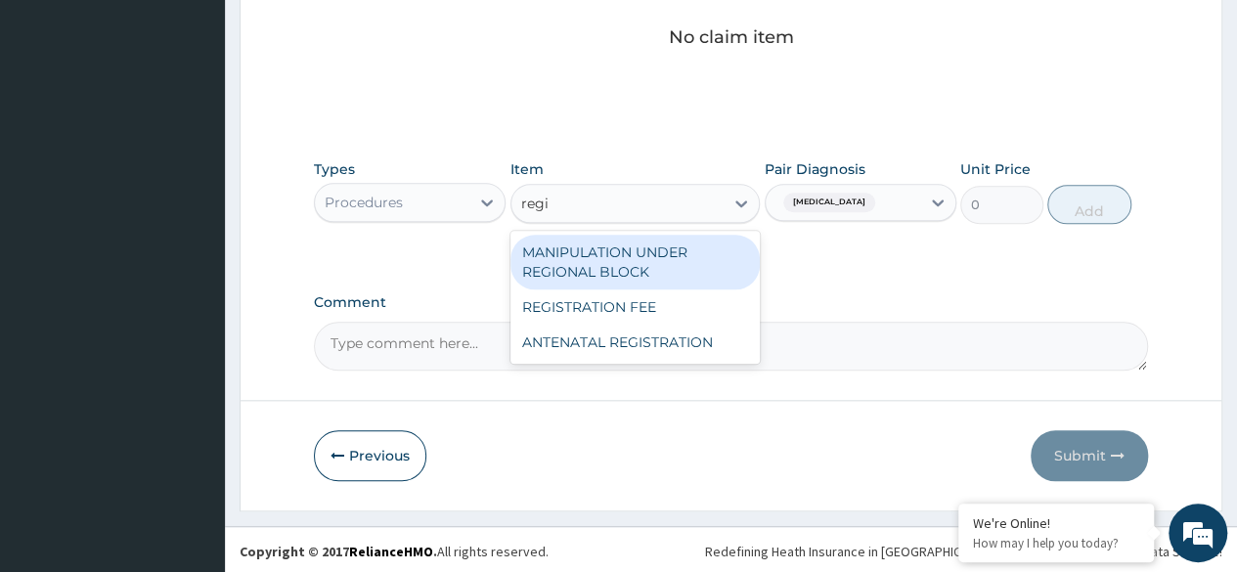
type input "regis"
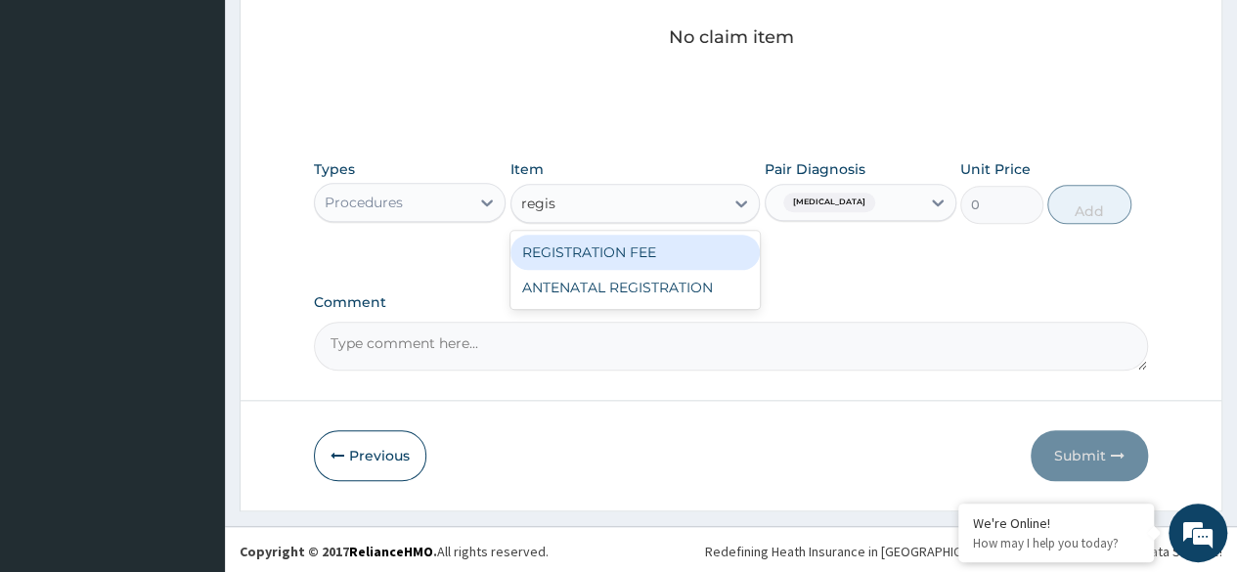
click at [717, 256] on div "REGISTRATION FEE" at bounding box center [636, 252] width 250 height 35
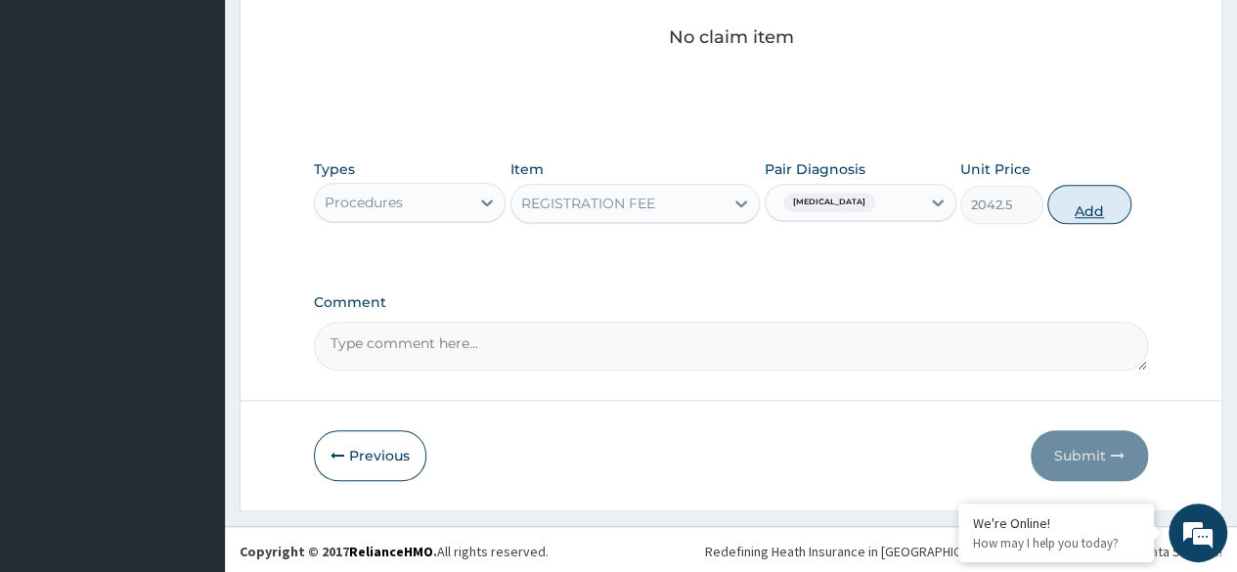
click at [1110, 198] on button "Add" at bounding box center [1089, 204] width 83 height 39
type input "0"
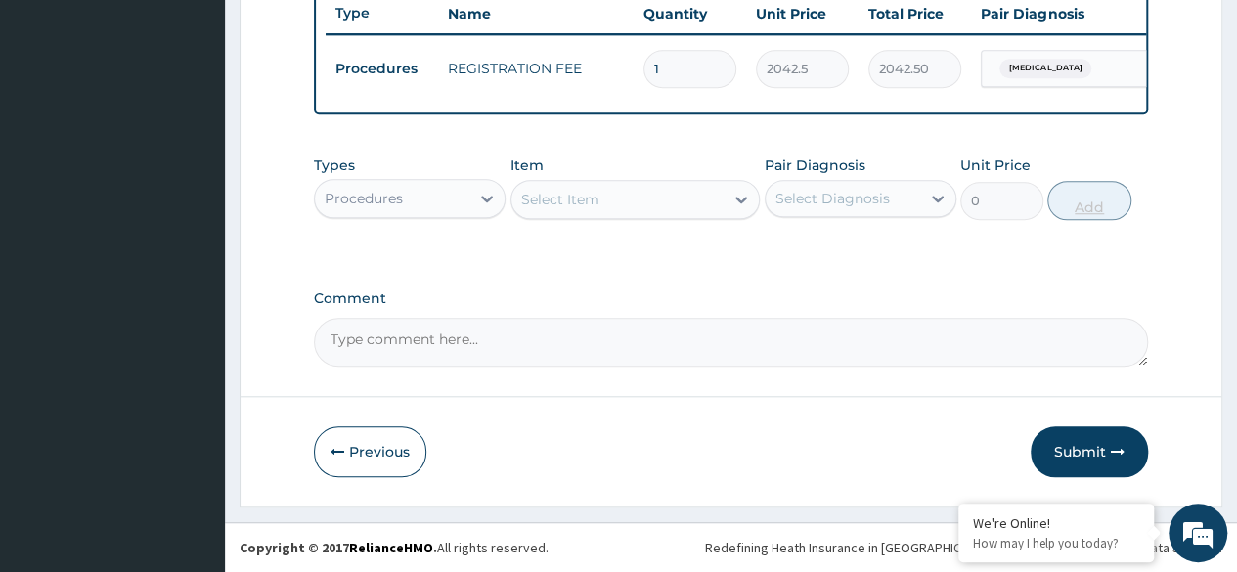
scroll to position [757, 0]
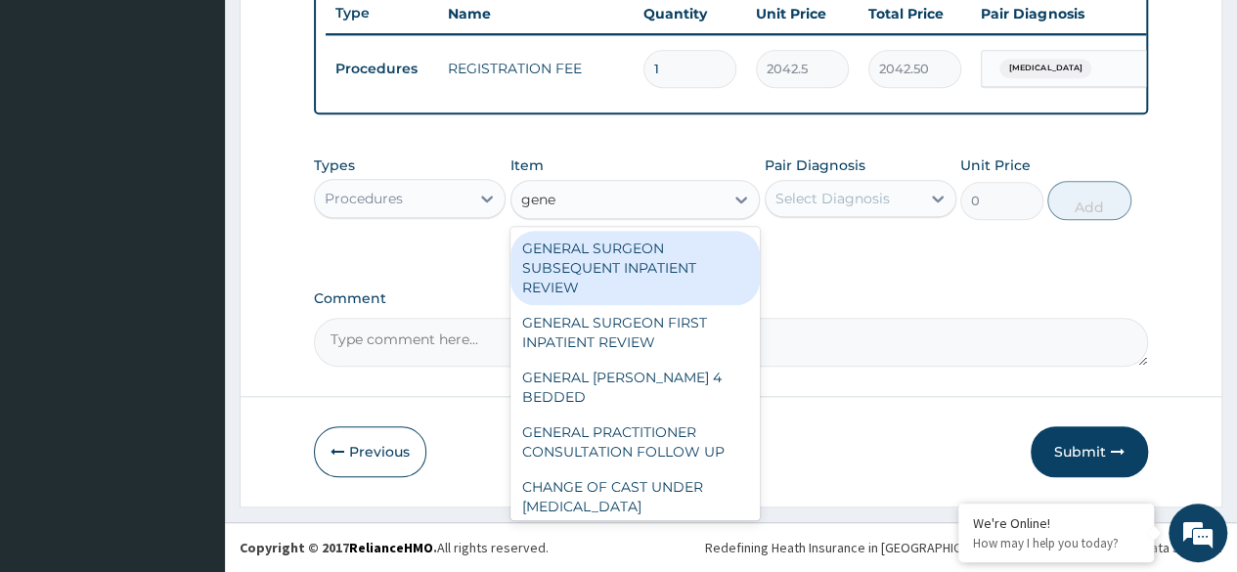
type input "gener"
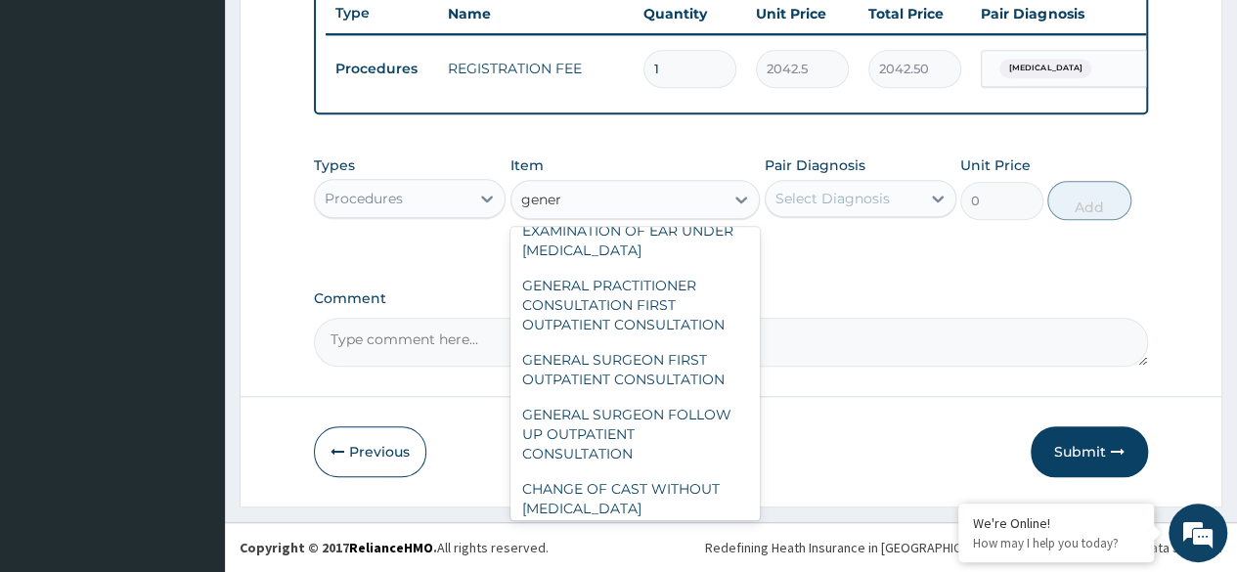
scroll to position [321, 0]
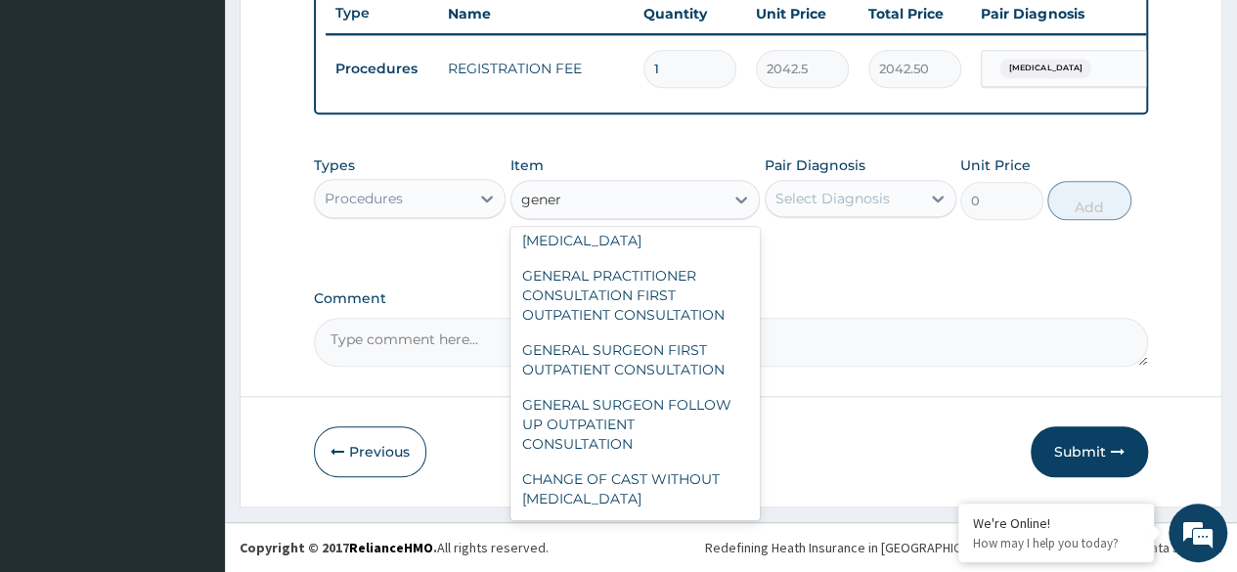
click at [696, 302] on div "GENERAL PRACTITIONER CONSULTATION FIRST OUTPATIENT CONSULTATION" at bounding box center [636, 295] width 250 height 74
type input "3370.125"
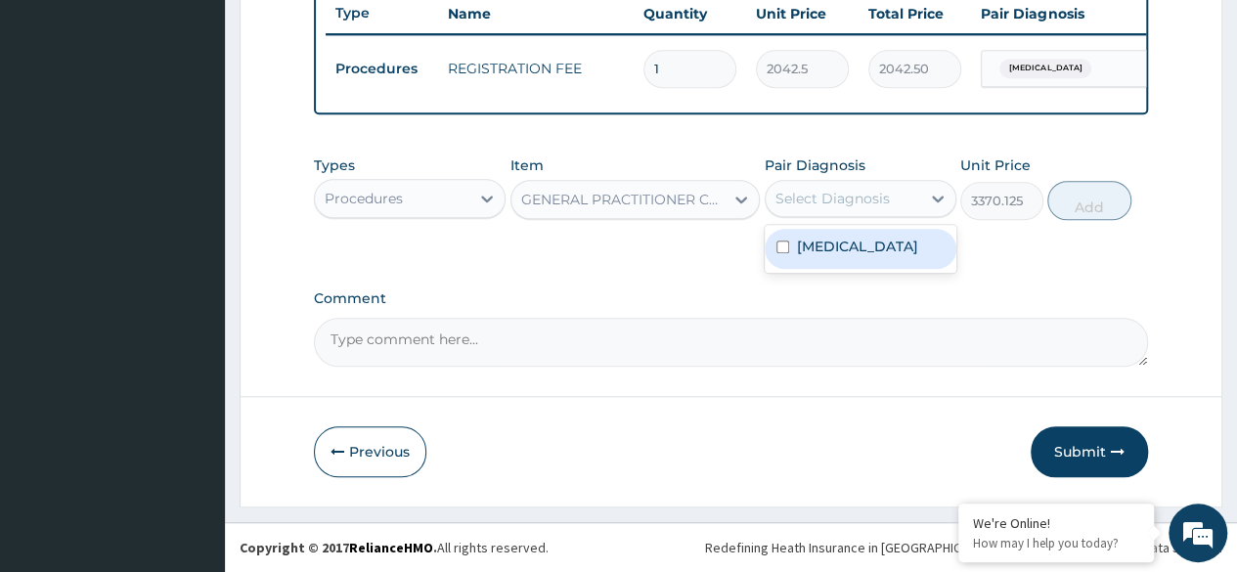
click at [903, 252] on div "Malaria" at bounding box center [861, 249] width 192 height 40
checkbox input "true"
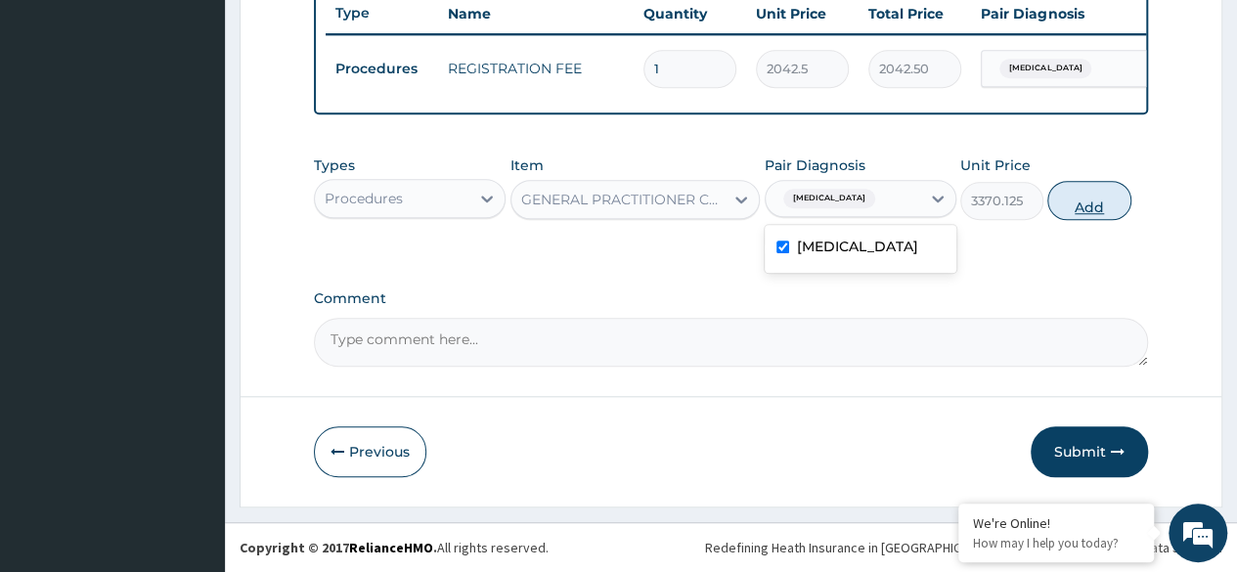
click at [1084, 211] on button "Add" at bounding box center [1089, 200] width 83 height 39
type input "0"
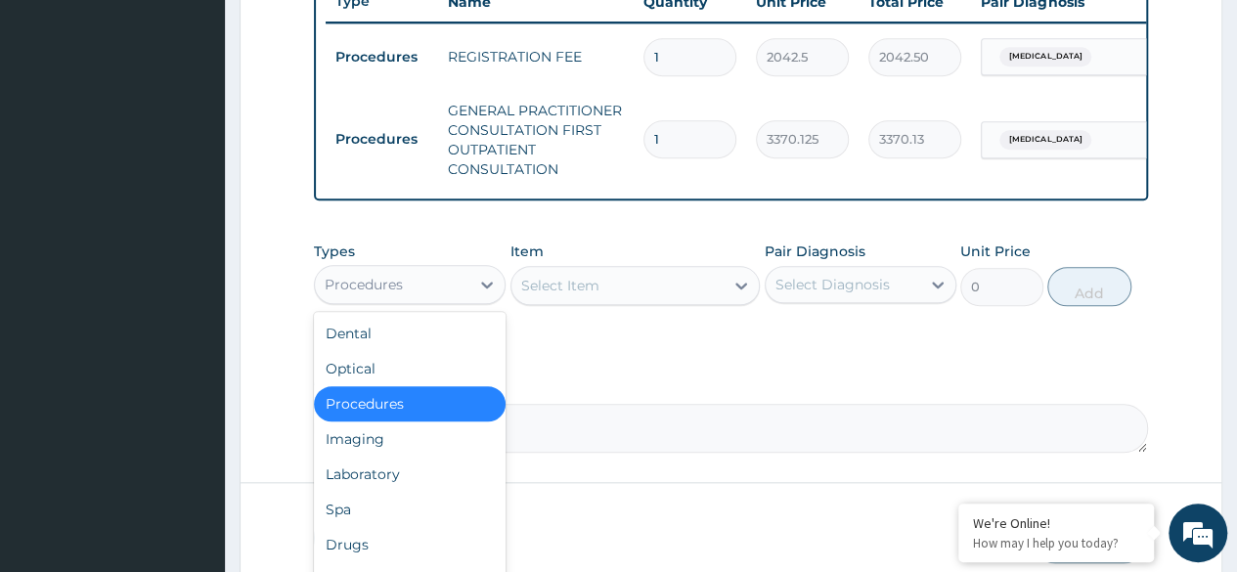
click at [426, 479] on div "Laboratory" at bounding box center [410, 474] width 192 height 35
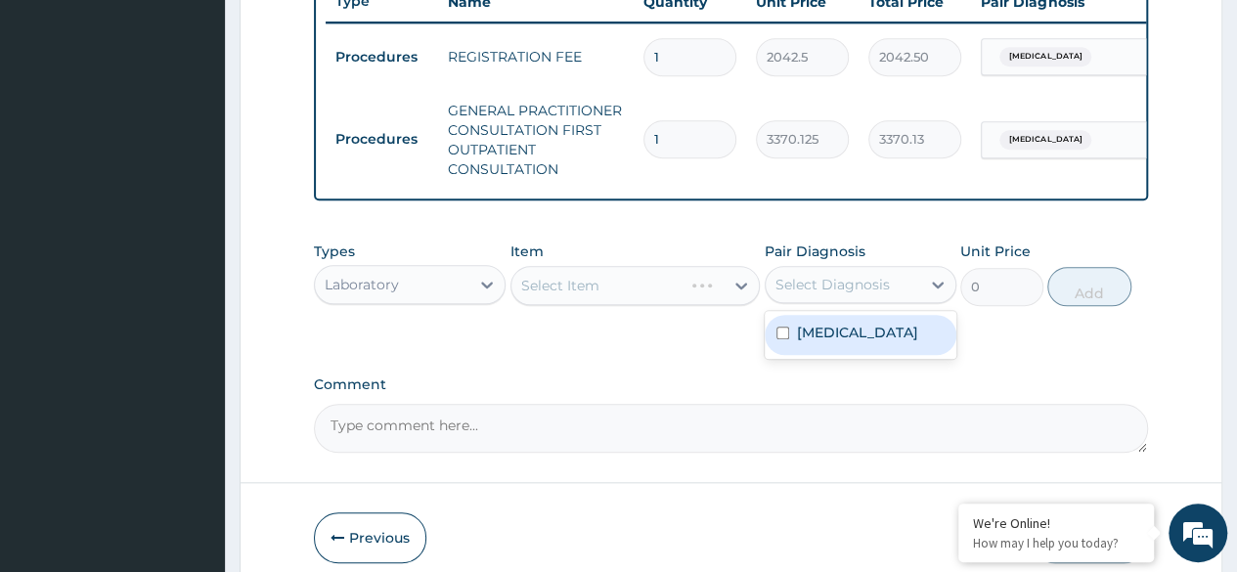
click at [885, 352] on div "Malaria" at bounding box center [861, 335] width 192 height 40
checkbox input "true"
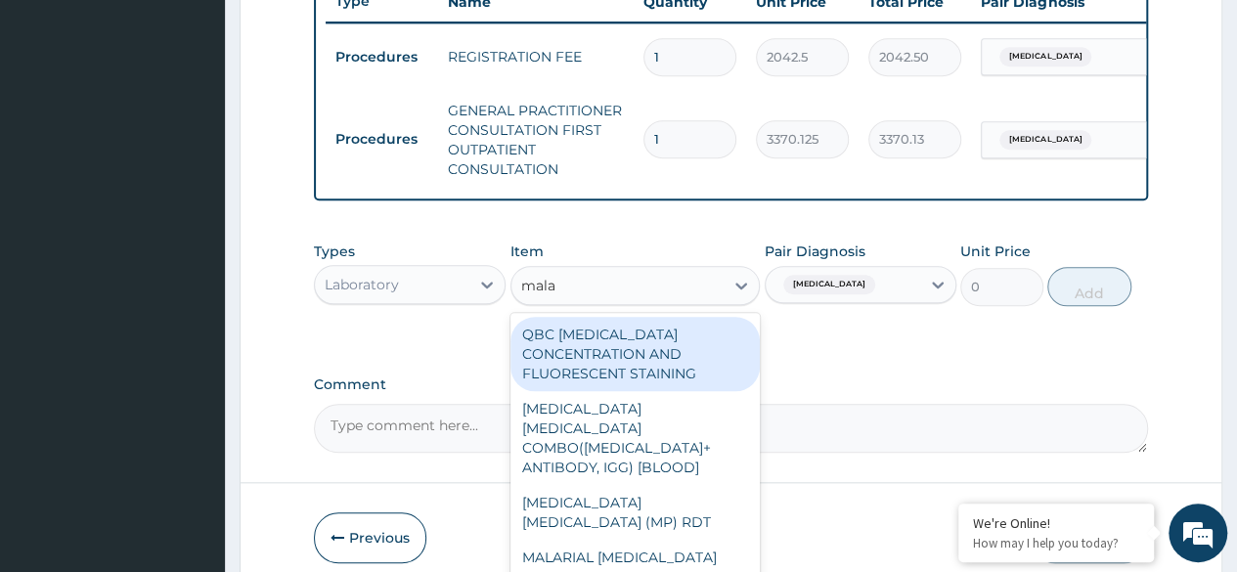
type input "malar"
click at [723, 507] on div "MALARIA PARASITE (MP) RDT" at bounding box center [636, 512] width 250 height 55
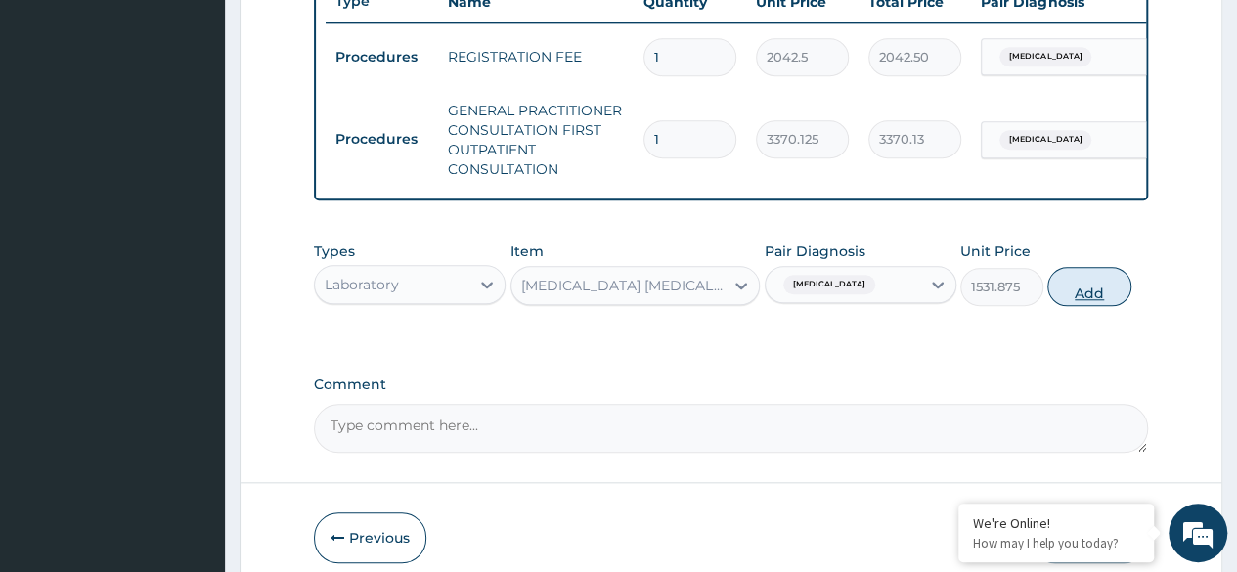
click at [1093, 306] on button "Add" at bounding box center [1089, 286] width 83 height 39
type input "0"
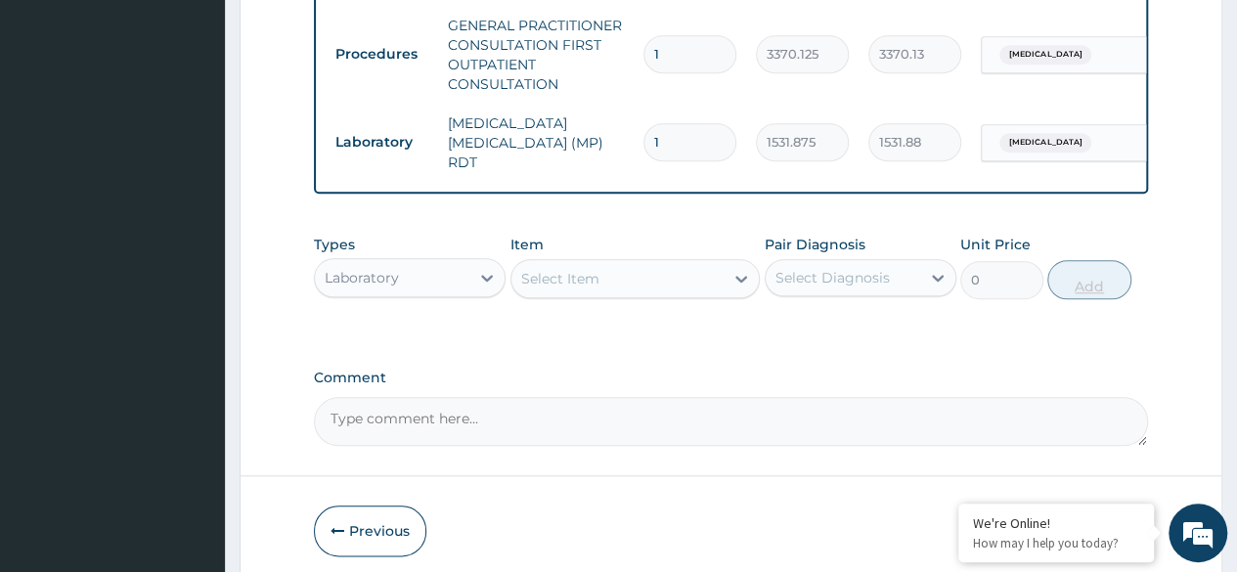
scroll to position [922, 0]
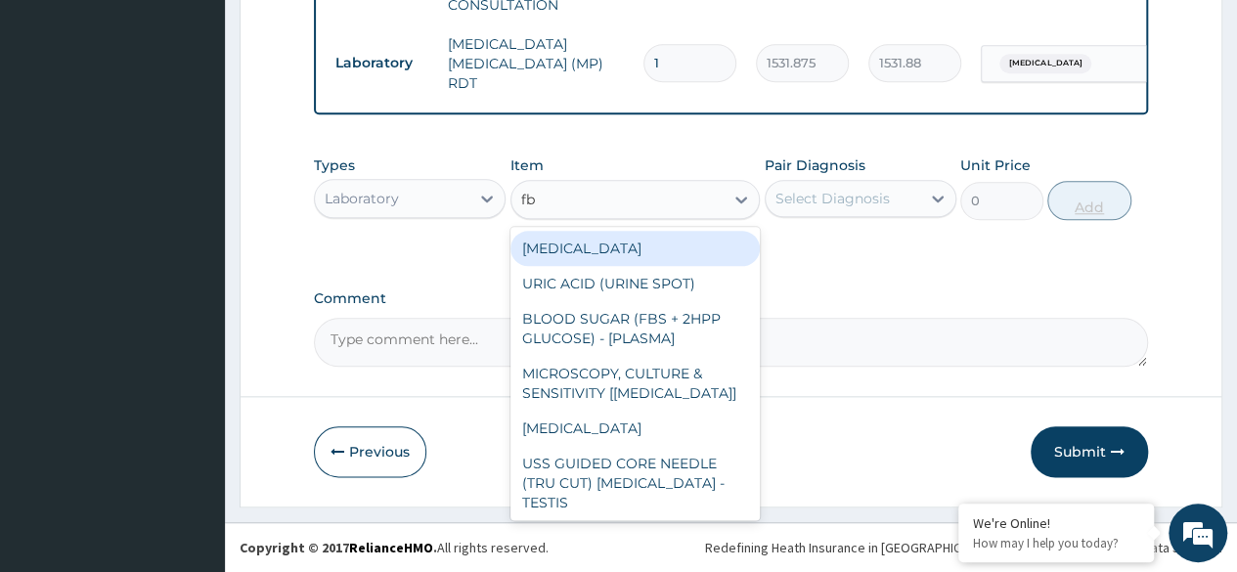
type input "fbc"
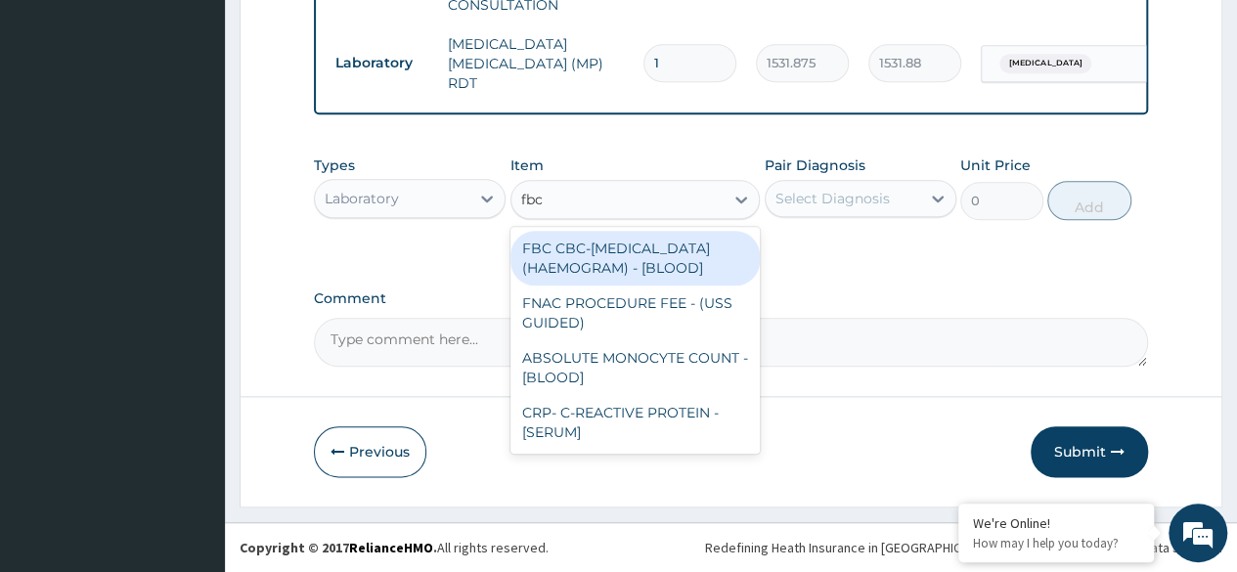
click at [687, 278] on div "FBC CBC-COMPLETE BLOOD COUNT (HAEMOGRAM) - [BLOOD]" at bounding box center [636, 258] width 250 height 55
type input "4085"
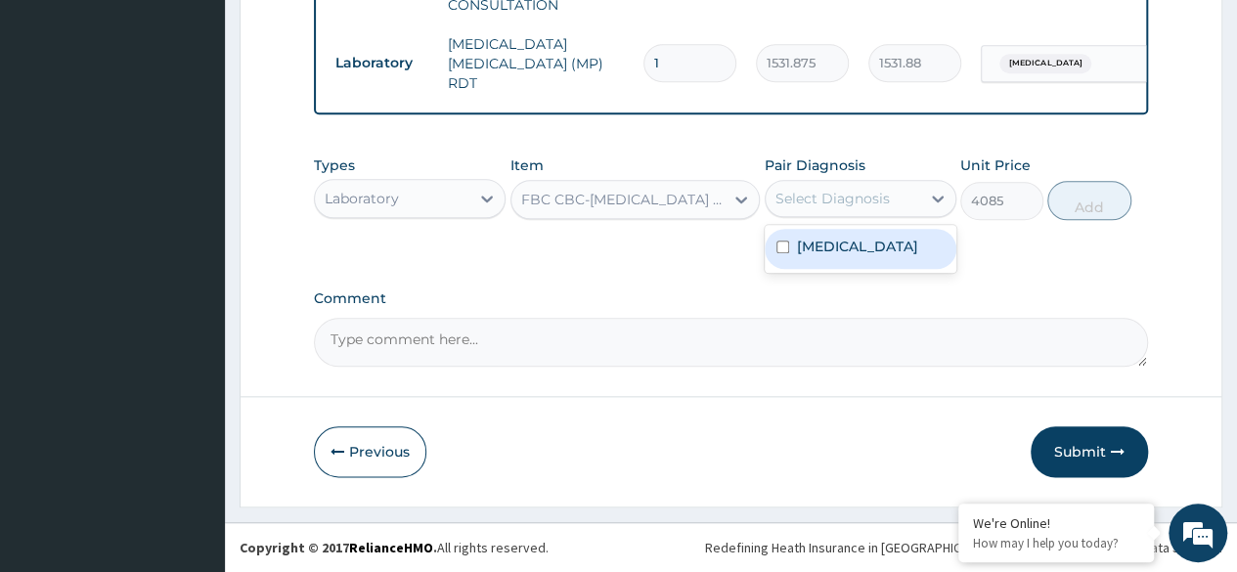
click at [879, 256] on div "Malaria" at bounding box center [861, 249] width 192 height 40
checkbox input "true"
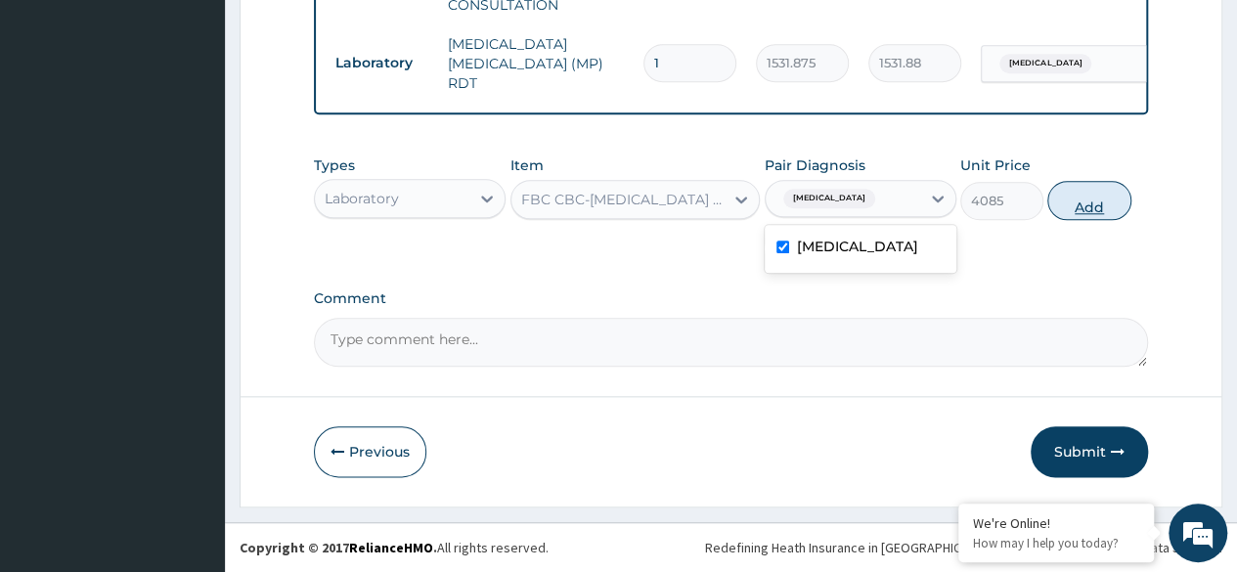
click at [1089, 211] on button "Add" at bounding box center [1089, 200] width 83 height 39
type input "0"
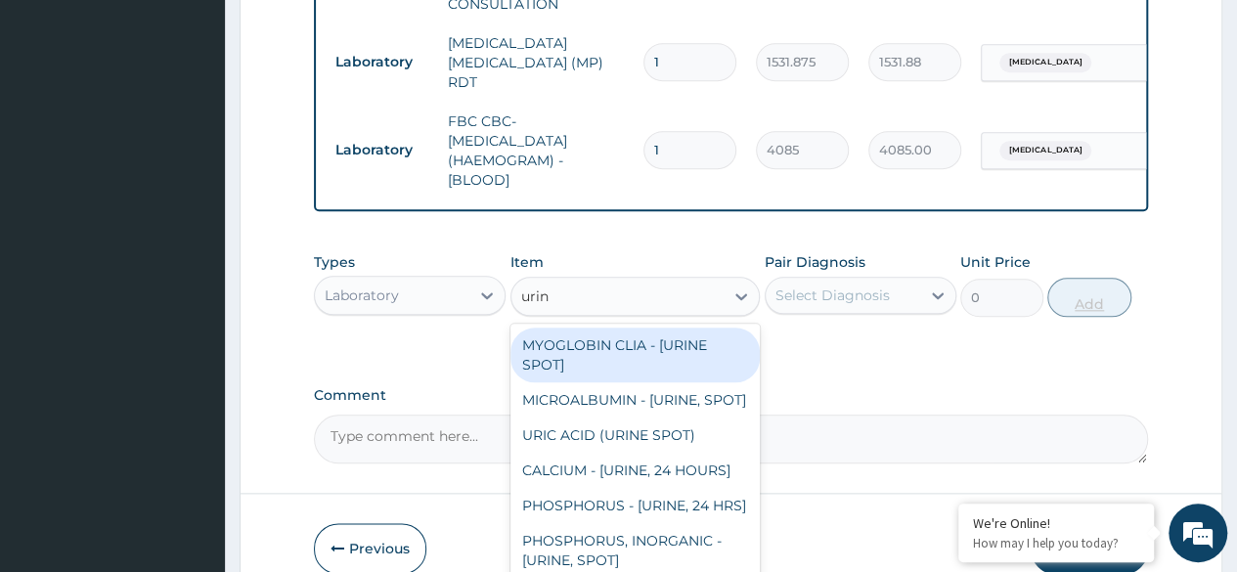
type input "urine"
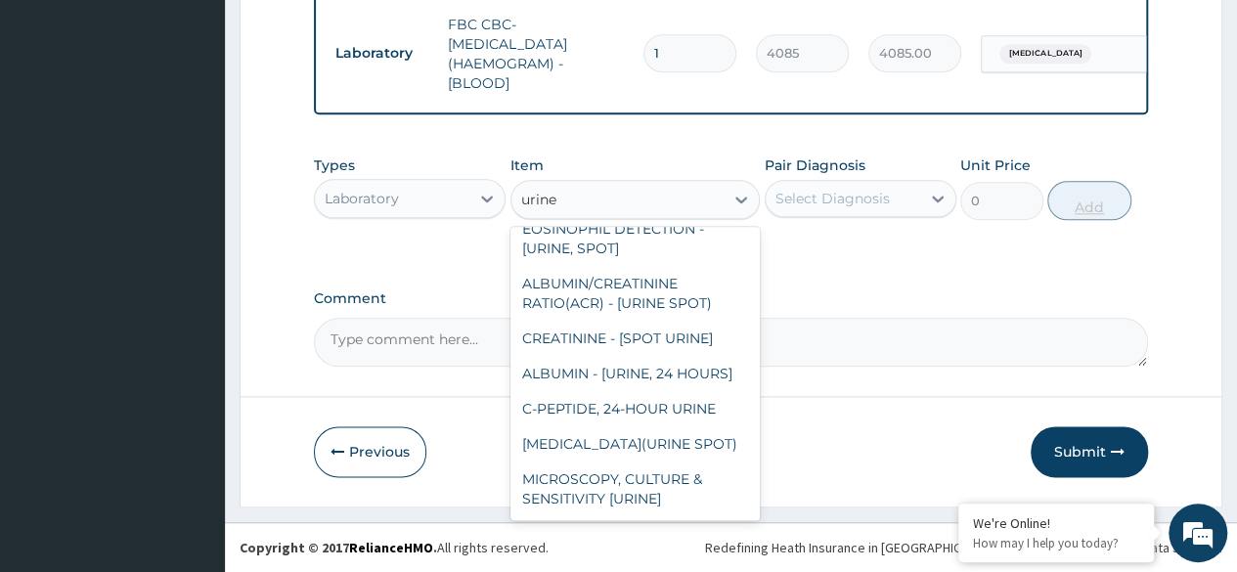
scroll to position [2441, 0]
click at [691, 495] on div "MICROSCOPY, CULTURE & SENSITIVITY [URINE]" at bounding box center [636, 489] width 250 height 55
type input "4595.625"
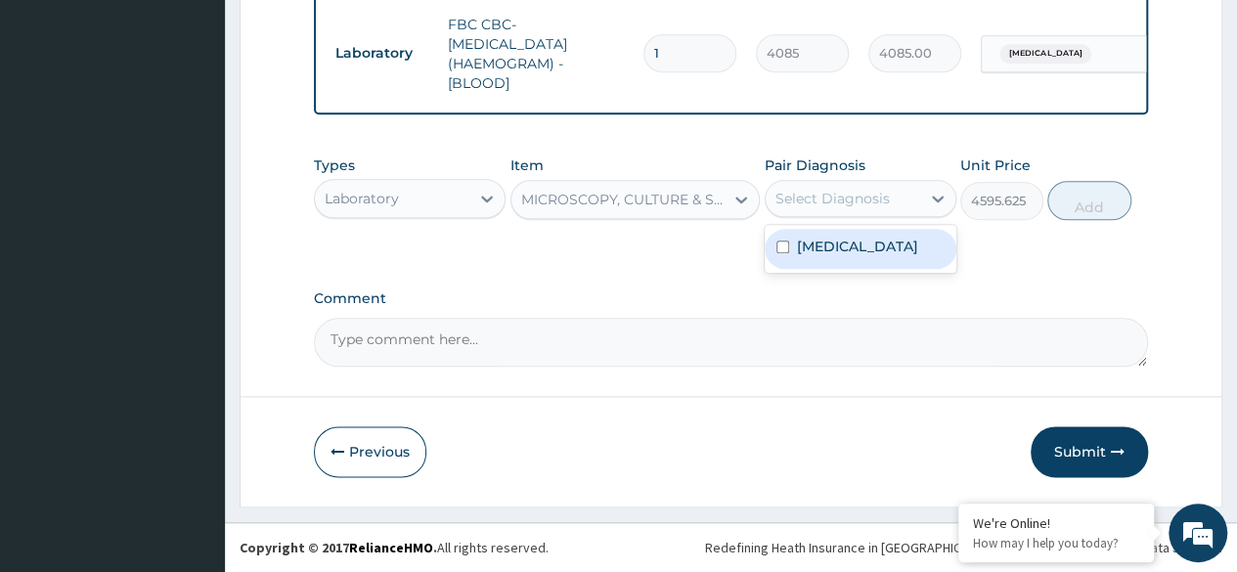
click at [881, 260] on div "Malaria" at bounding box center [861, 249] width 192 height 40
checkbox input "true"
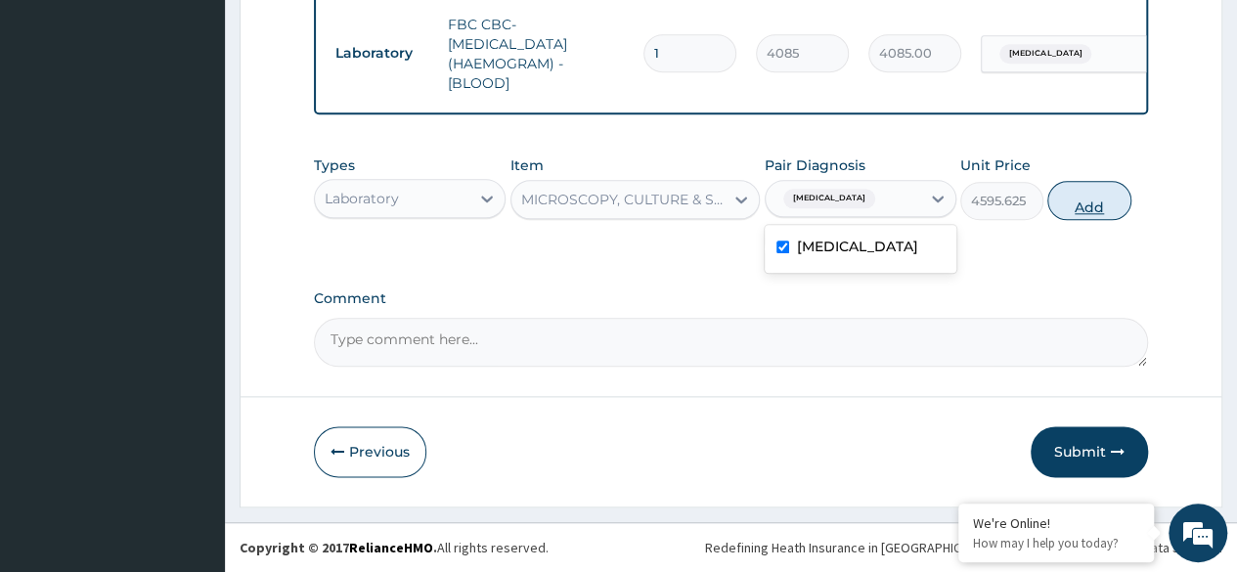
click at [1087, 200] on button "Add" at bounding box center [1089, 200] width 83 height 39
type input "0"
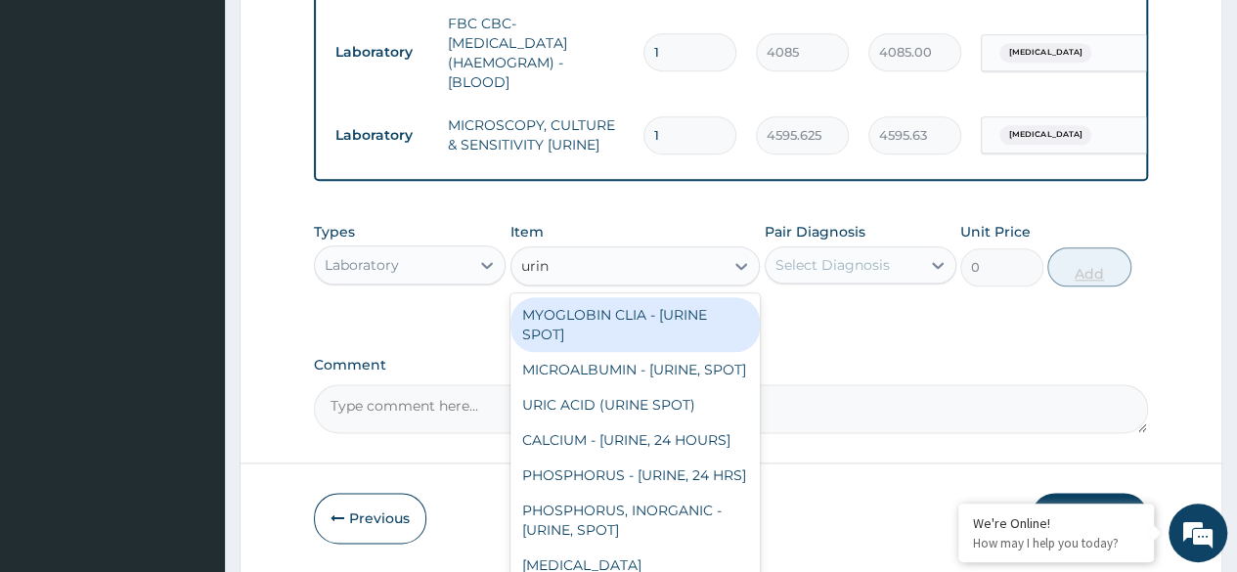
type input "urina"
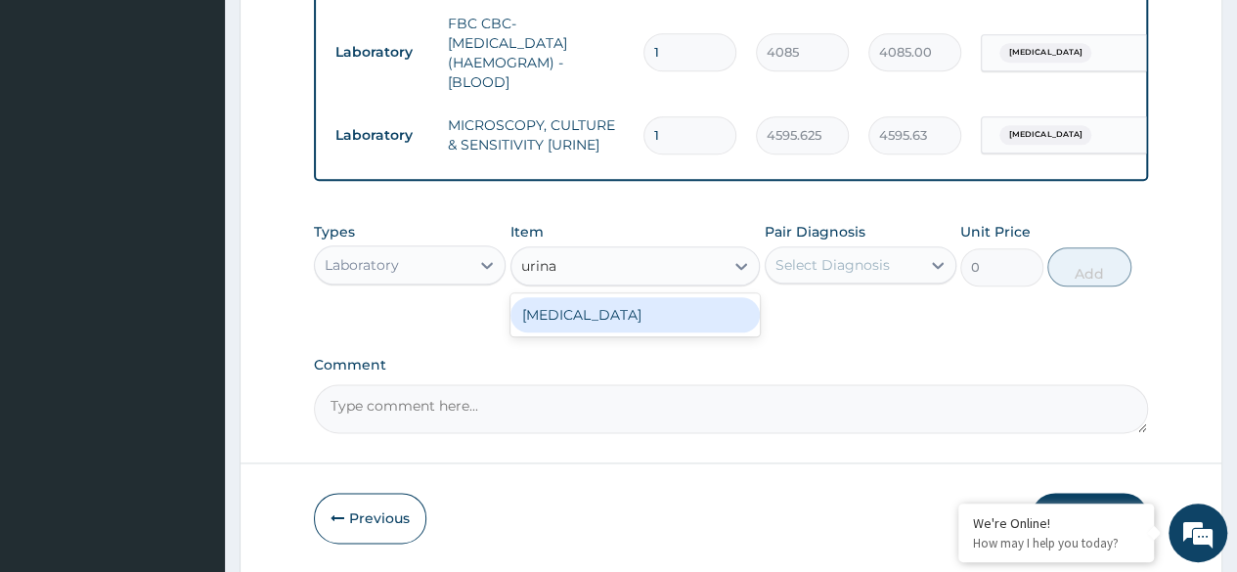
click at [673, 331] on div "URINALYSIS" at bounding box center [636, 314] width 250 height 35
type input "1531.875"
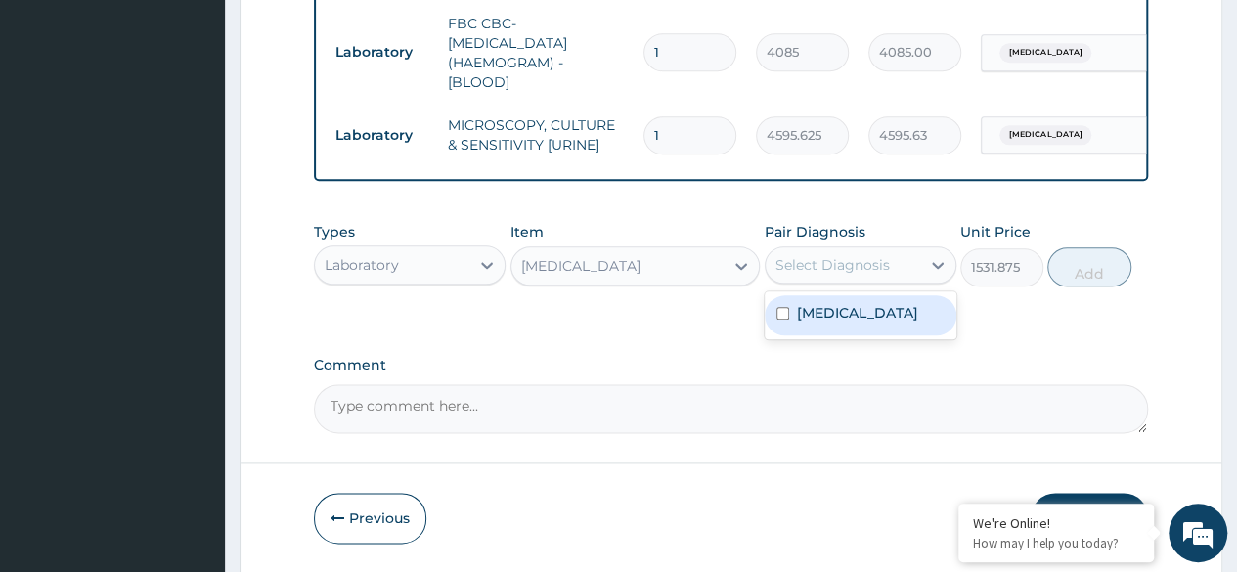
click at [884, 318] on div "Malaria" at bounding box center [861, 315] width 192 height 40
checkbox input "true"
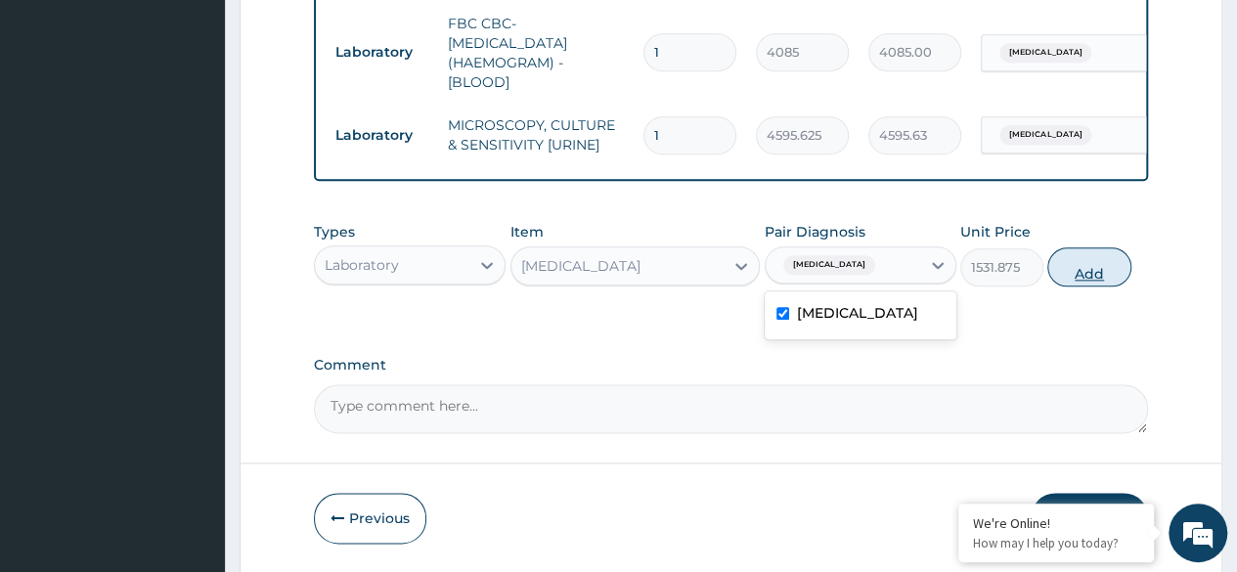
click at [1092, 274] on button "Add" at bounding box center [1089, 266] width 83 height 39
type input "0"
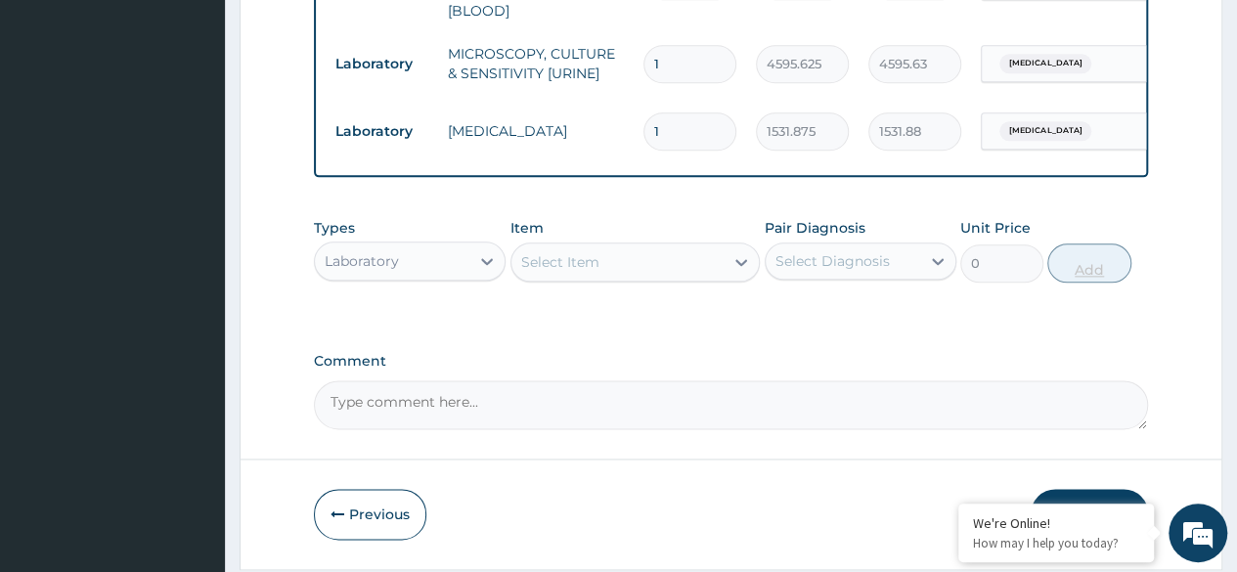
scroll to position [1156, 0]
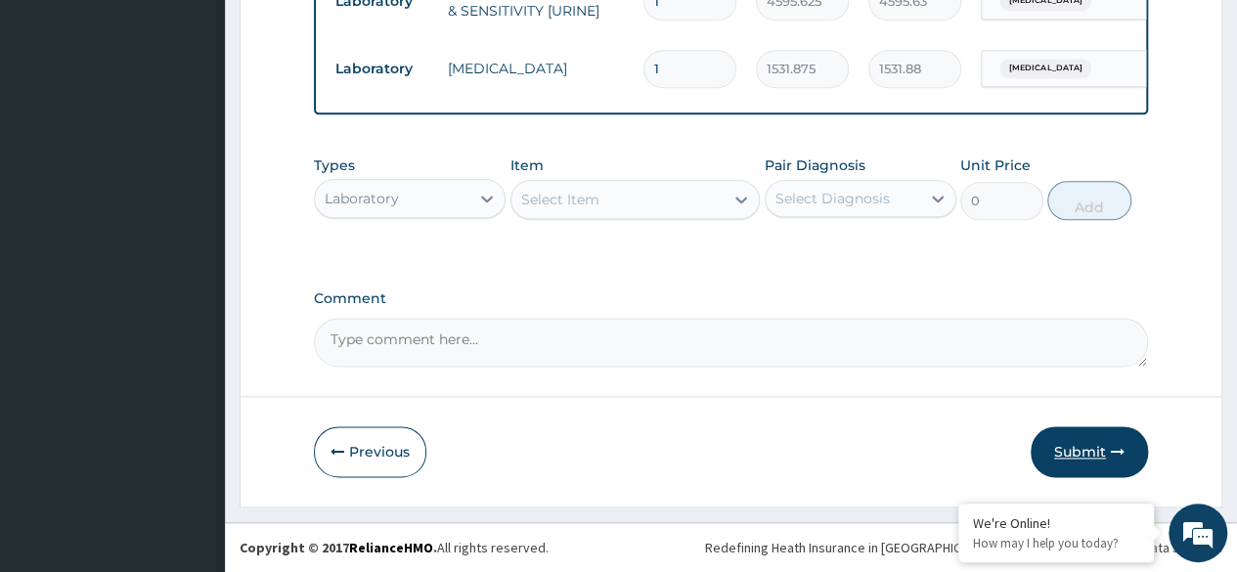
click at [1103, 445] on button "Submit" at bounding box center [1089, 451] width 117 height 51
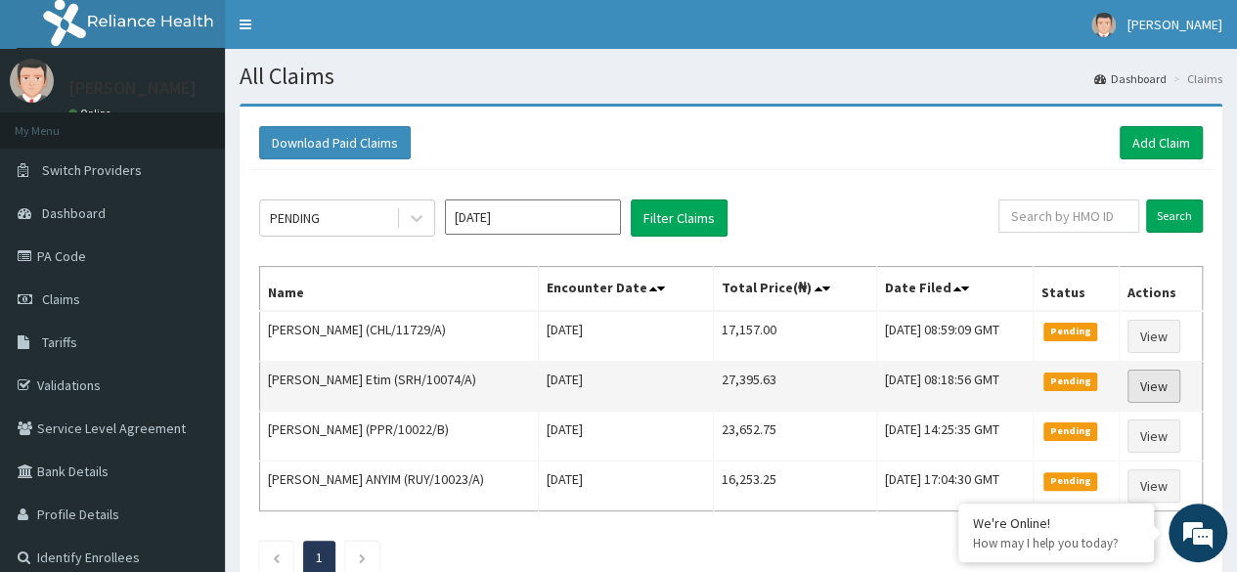
click at [1161, 381] on link "View" at bounding box center [1154, 386] width 53 height 33
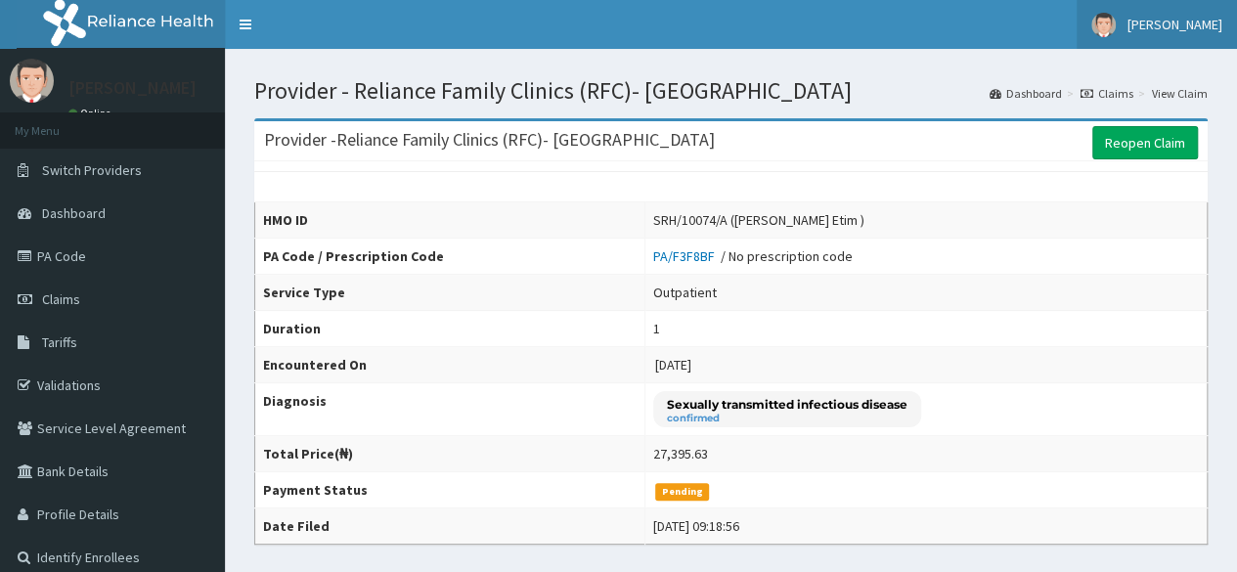
click at [1197, 28] on span "[PERSON_NAME]" at bounding box center [1175, 25] width 95 height 18
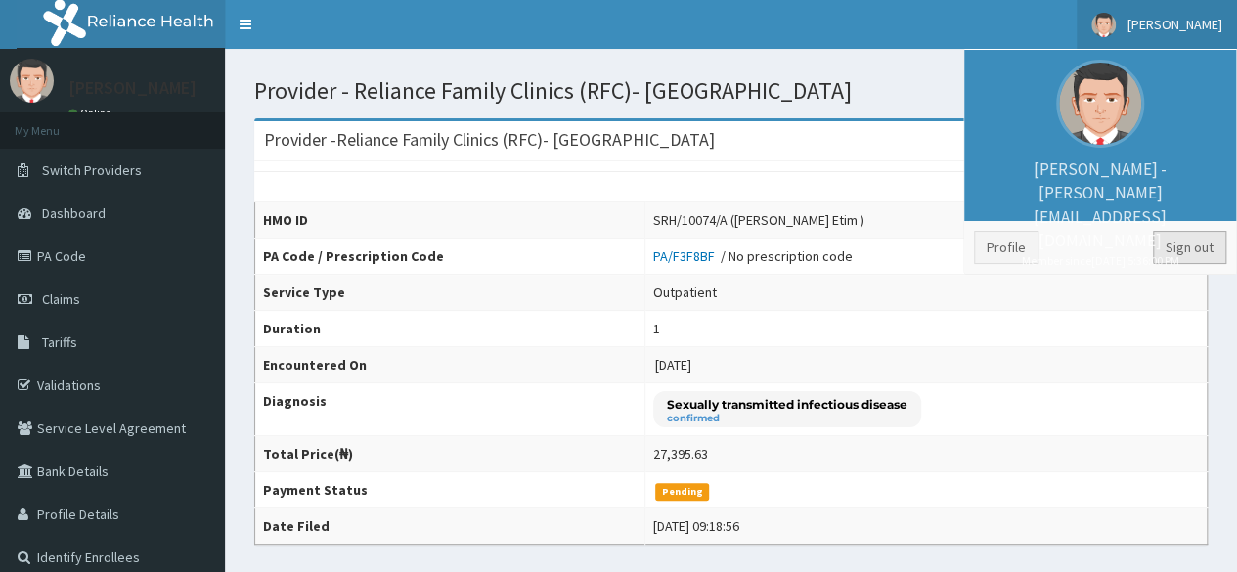
click at [1209, 248] on link "Sign out" at bounding box center [1189, 247] width 73 height 33
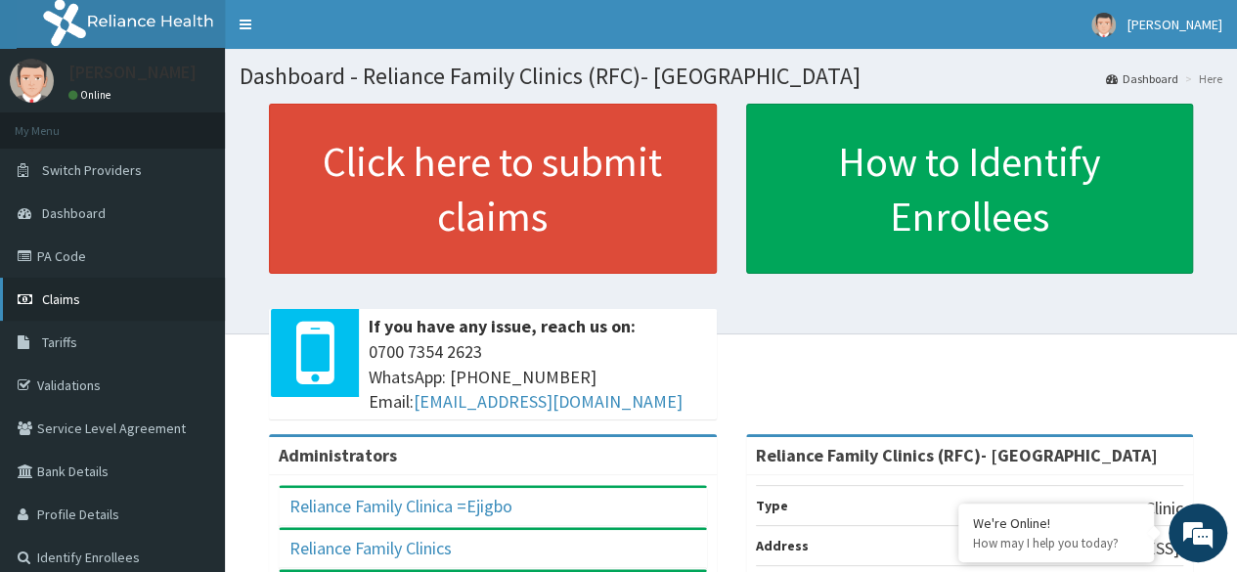
click at [106, 306] on link "Claims" at bounding box center [112, 299] width 225 height 43
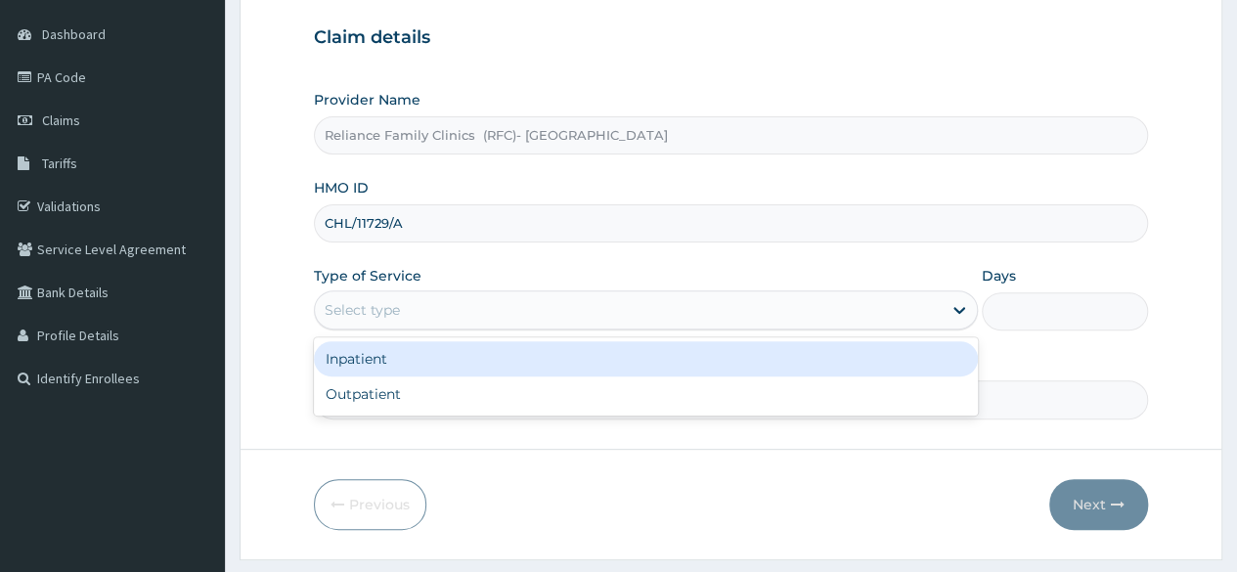
scroll to position [180, 0]
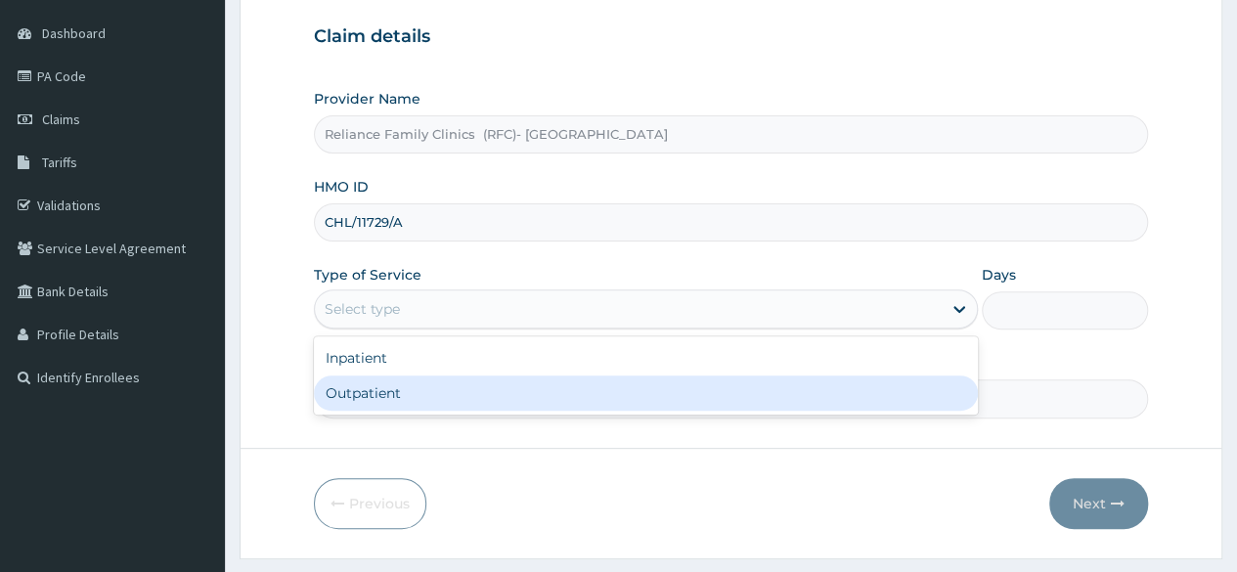
click at [566, 396] on div "Outpatient" at bounding box center [646, 393] width 664 height 35
type input "1"
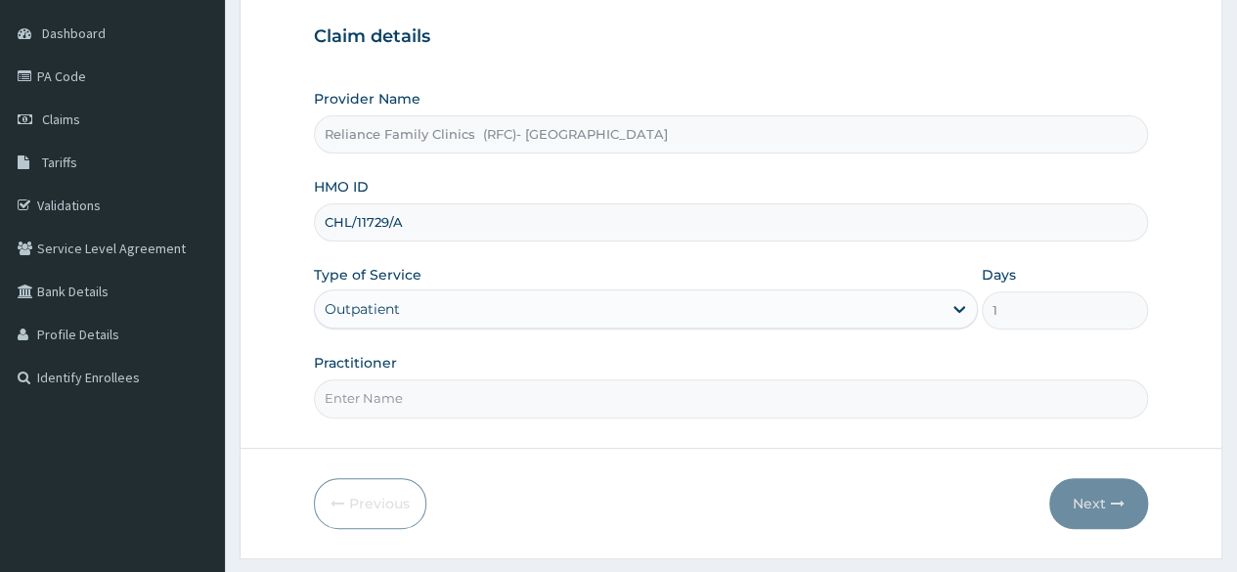
click at [566, 396] on input "Practitioner" at bounding box center [731, 398] width 834 height 38
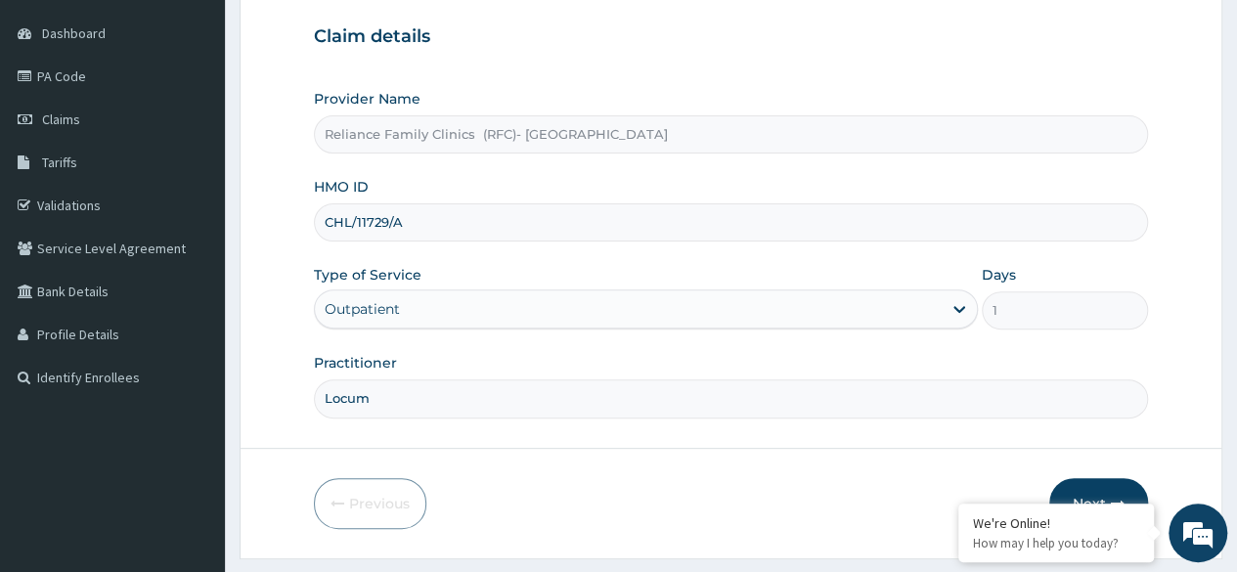
type input "Locum"
click at [1117, 497] on icon "button" at bounding box center [1118, 504] width 14 height 14
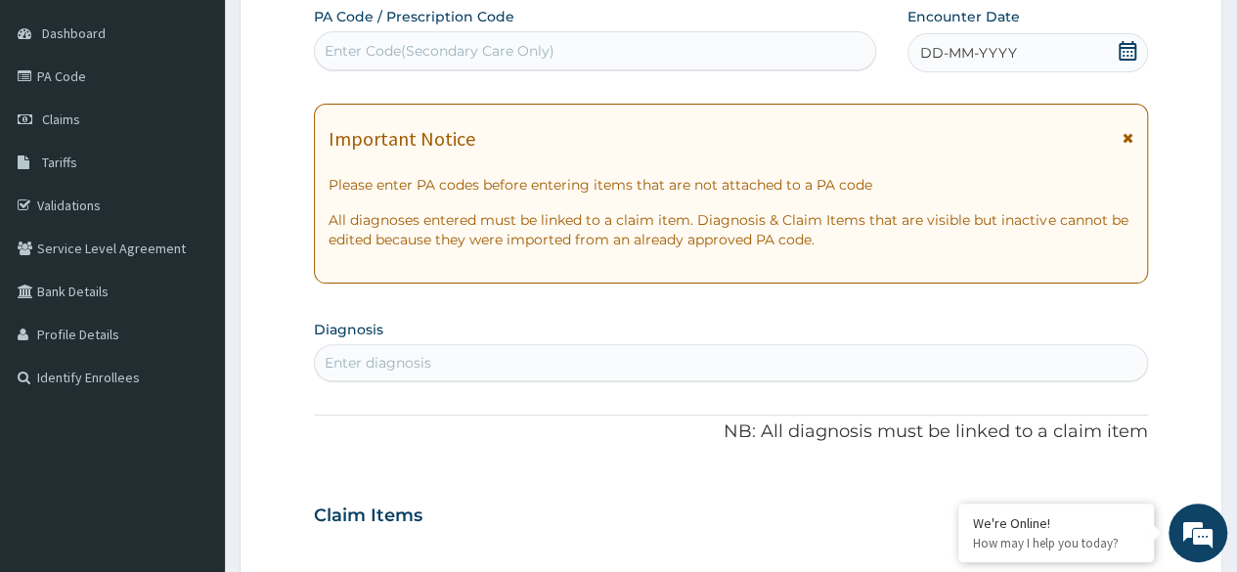
click at [1127, 47] on icon at bounding box center [1128, 51] width 18 height 20
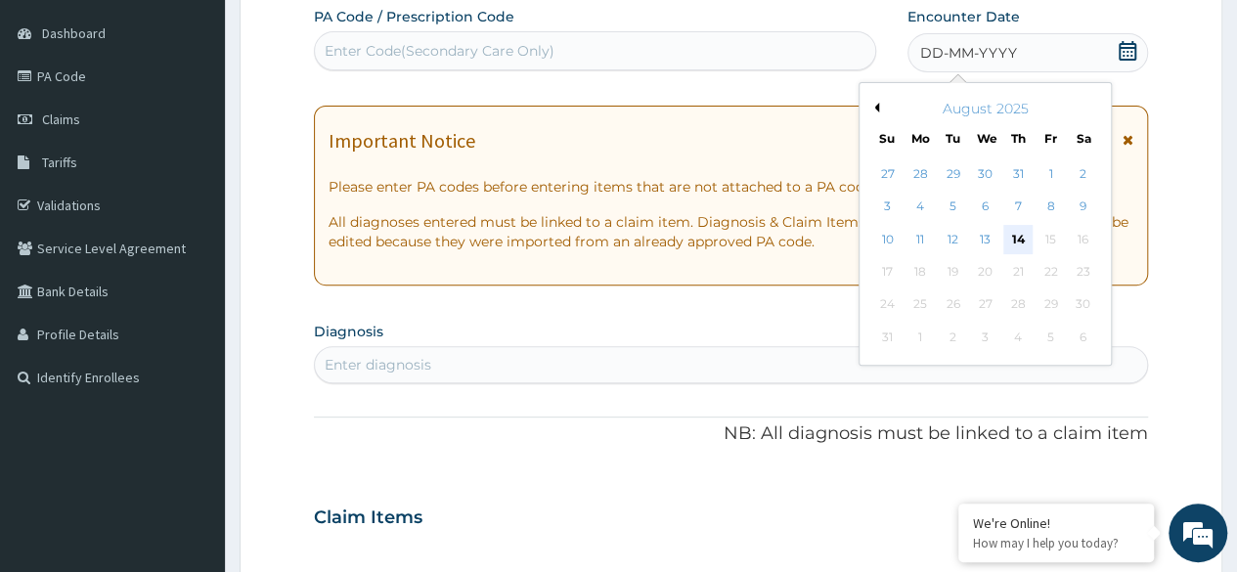
click at [1017, 245] on div "14" at bounding box center [1018, 239] width 29 height 29
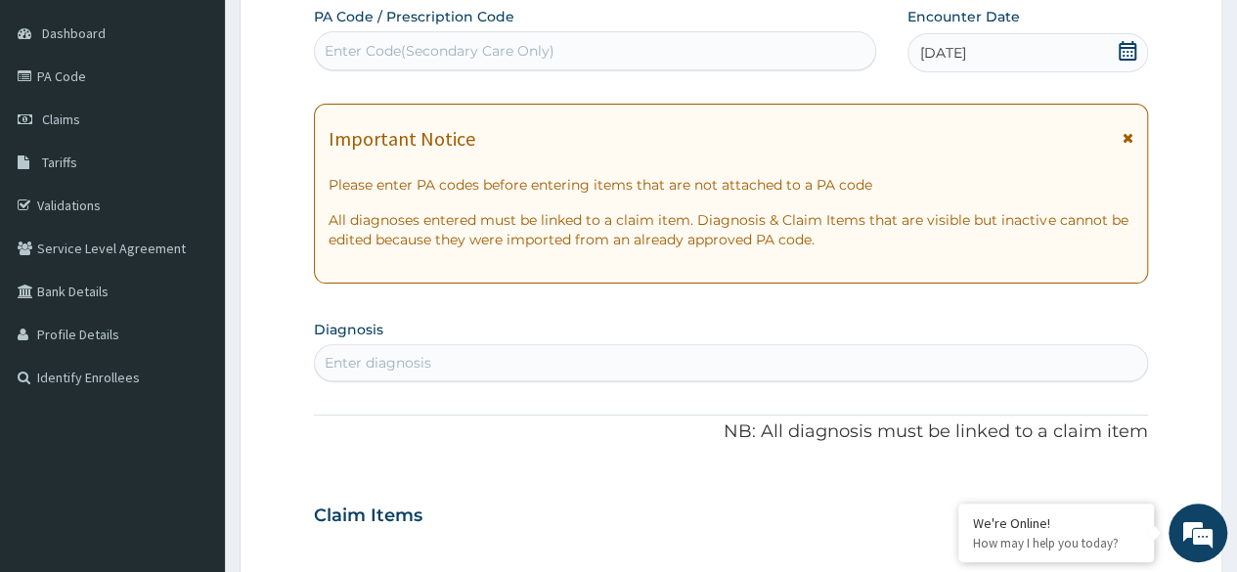
scroll to position [0, 0]
click at [510, 50] on div "Enter Code(Secondary Care Only)" at bounding box center [440, 51] width 230 height 20
paste input "PA/EC2E15"
type input "PA/EC2E15"
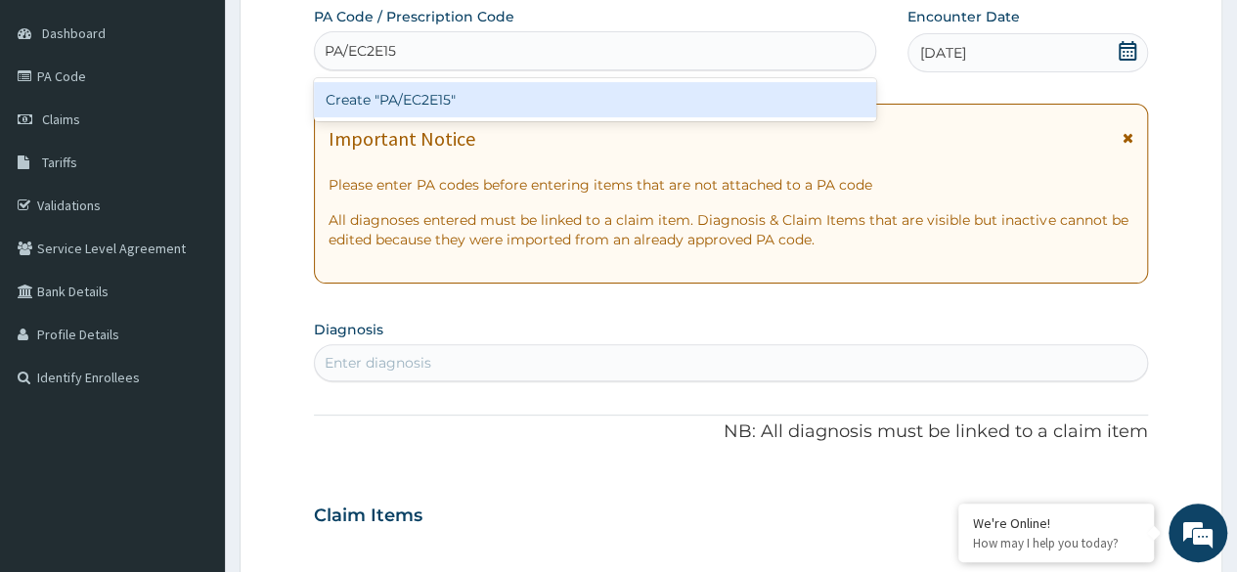
click at [518, 100] on div "Create "PA/EC2E15"" at bounding box center [594, 99] width 561 height 35
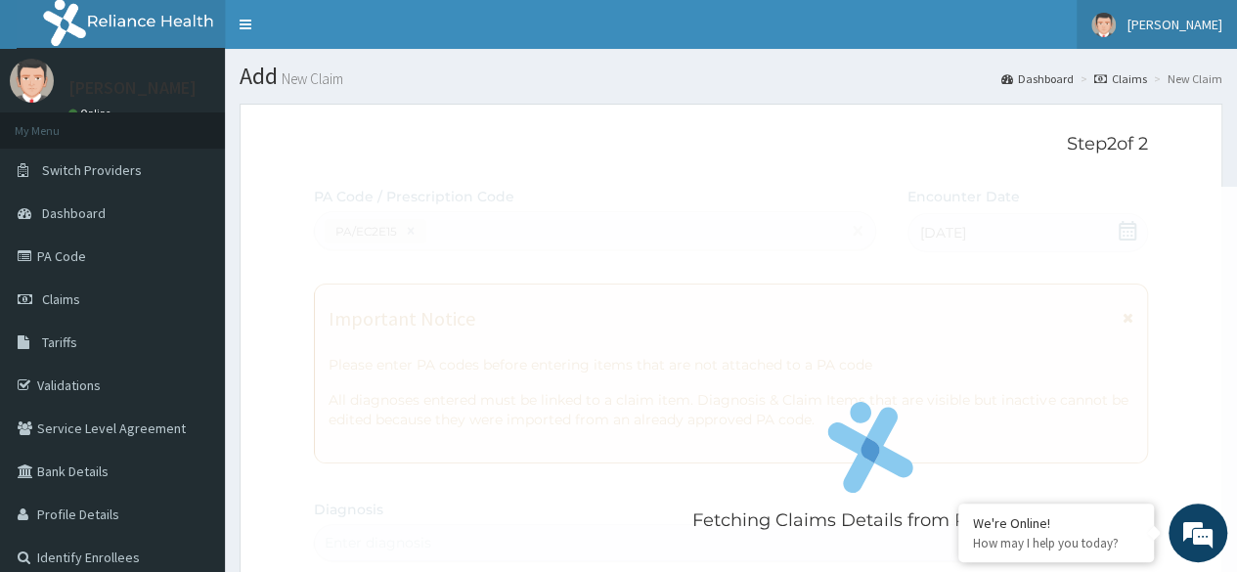
click at [1173, 25] on span "[PERSON_NAME]" at bounding box center [1175, 25] width 95 height 18
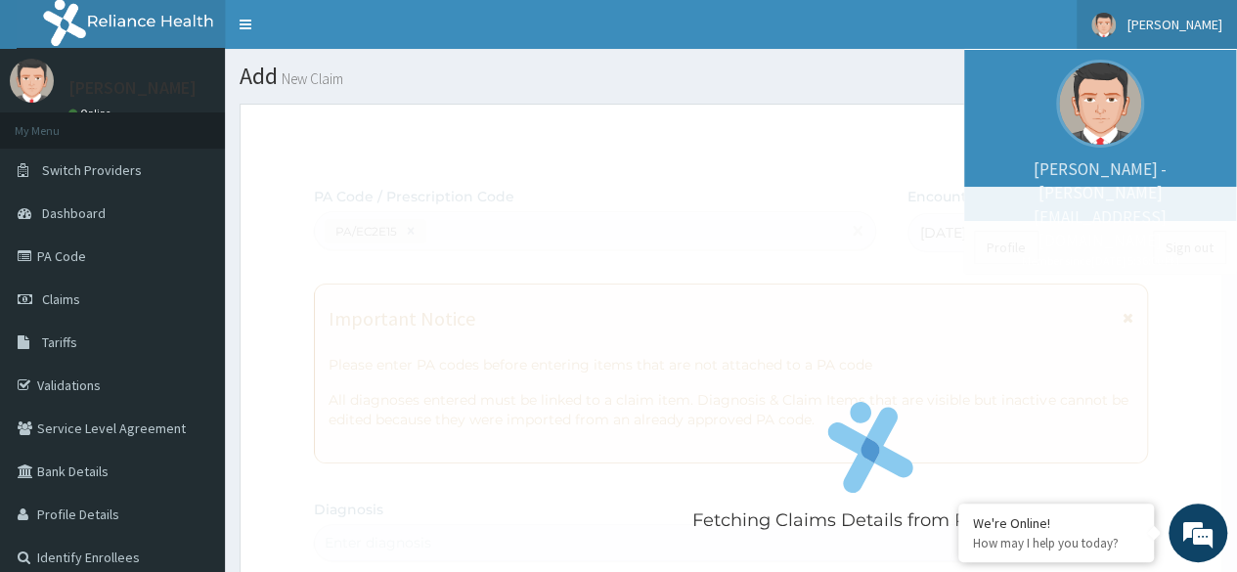
click at [1192, 247] on div "Fetching Claims Details from PA Code....." at bounding box center [871, 473] width 1114 height 572
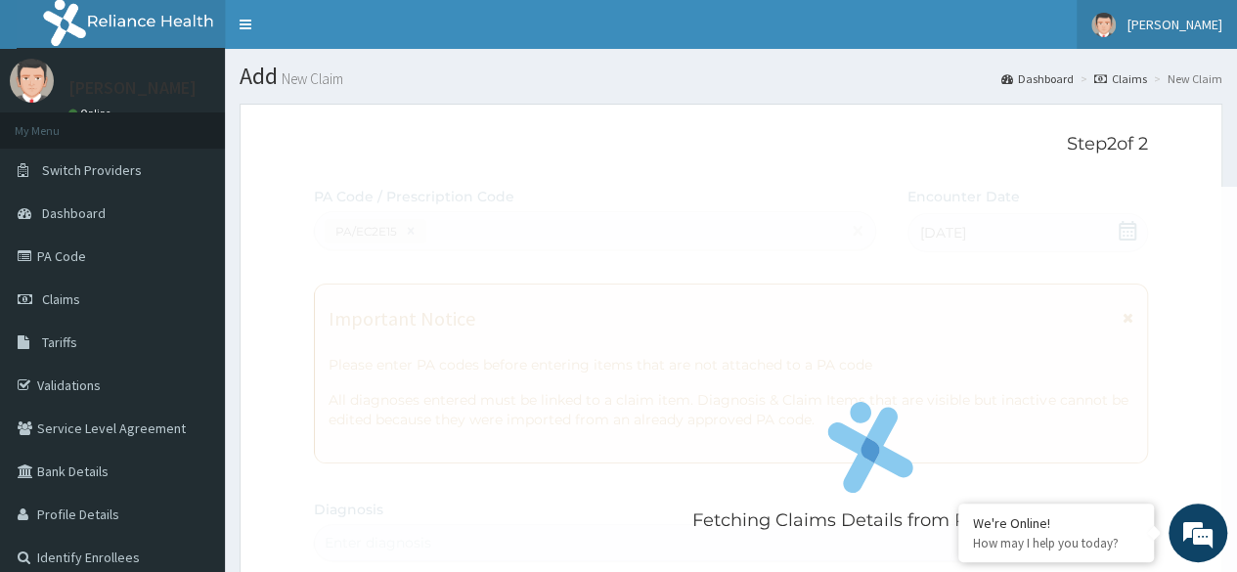
click at [1116, 22] on img at bounding box center [1104, 25] width 24 height 24
